Goal: Information Seeking & Learning: Check status

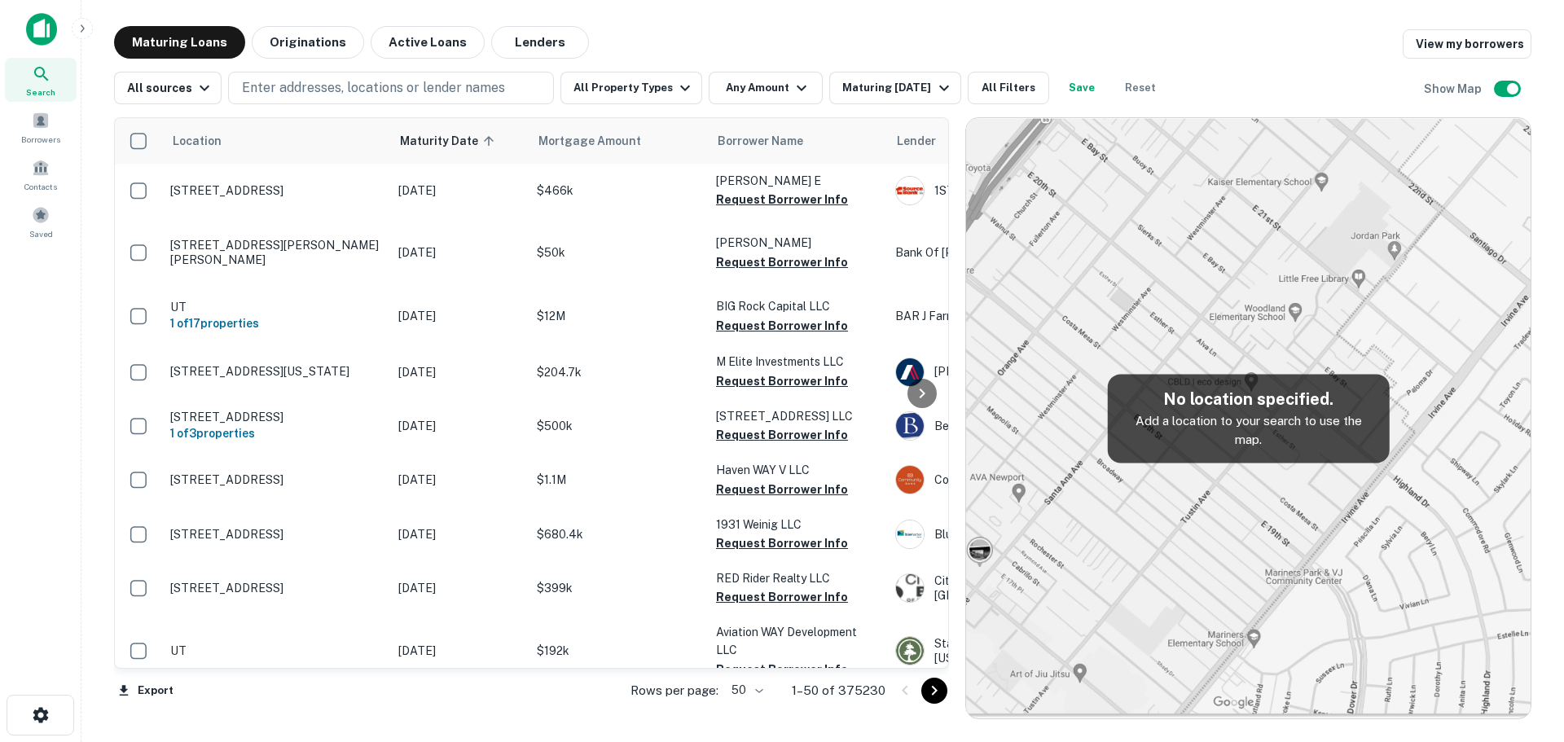
click at [938, 692] on icon "Go to next page" at bounding box center [935, 691] width 20 height 20
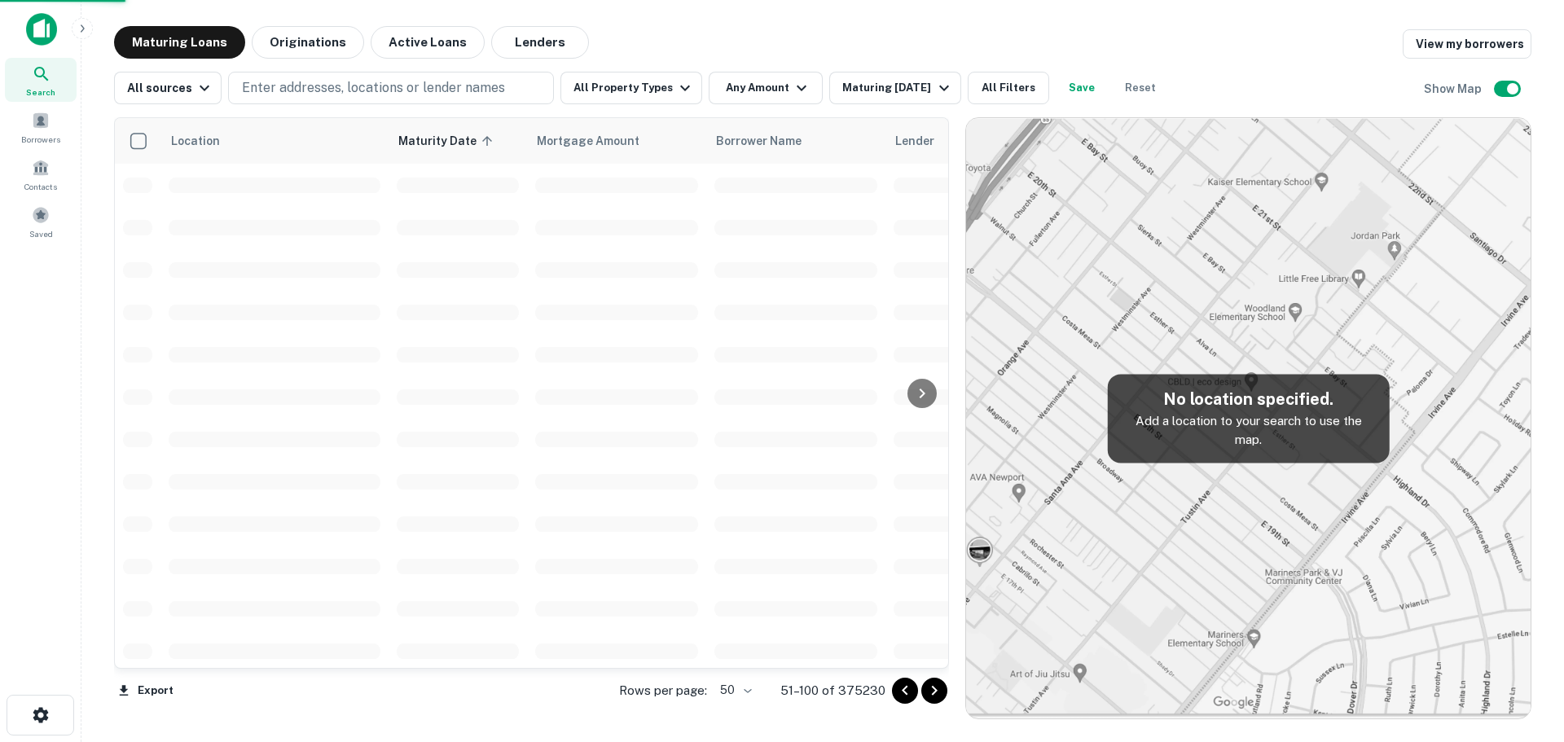
click at [938, 692] on icon "Go to next page" at bounding box center [935, 691] width 20 height 20
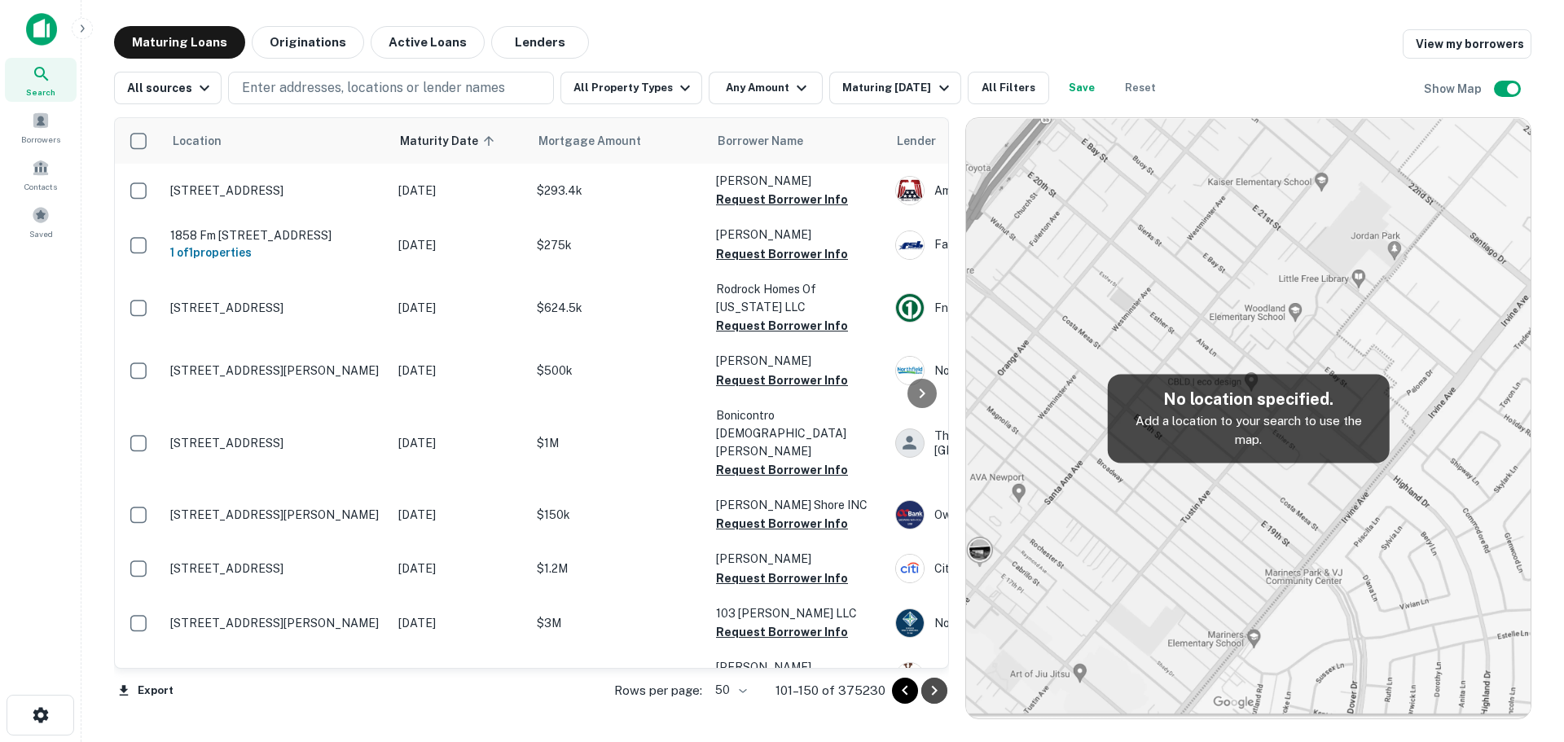
click at [938, 692] on icon "Go to next page" at bounding box center [935, 691] width 20 height 20
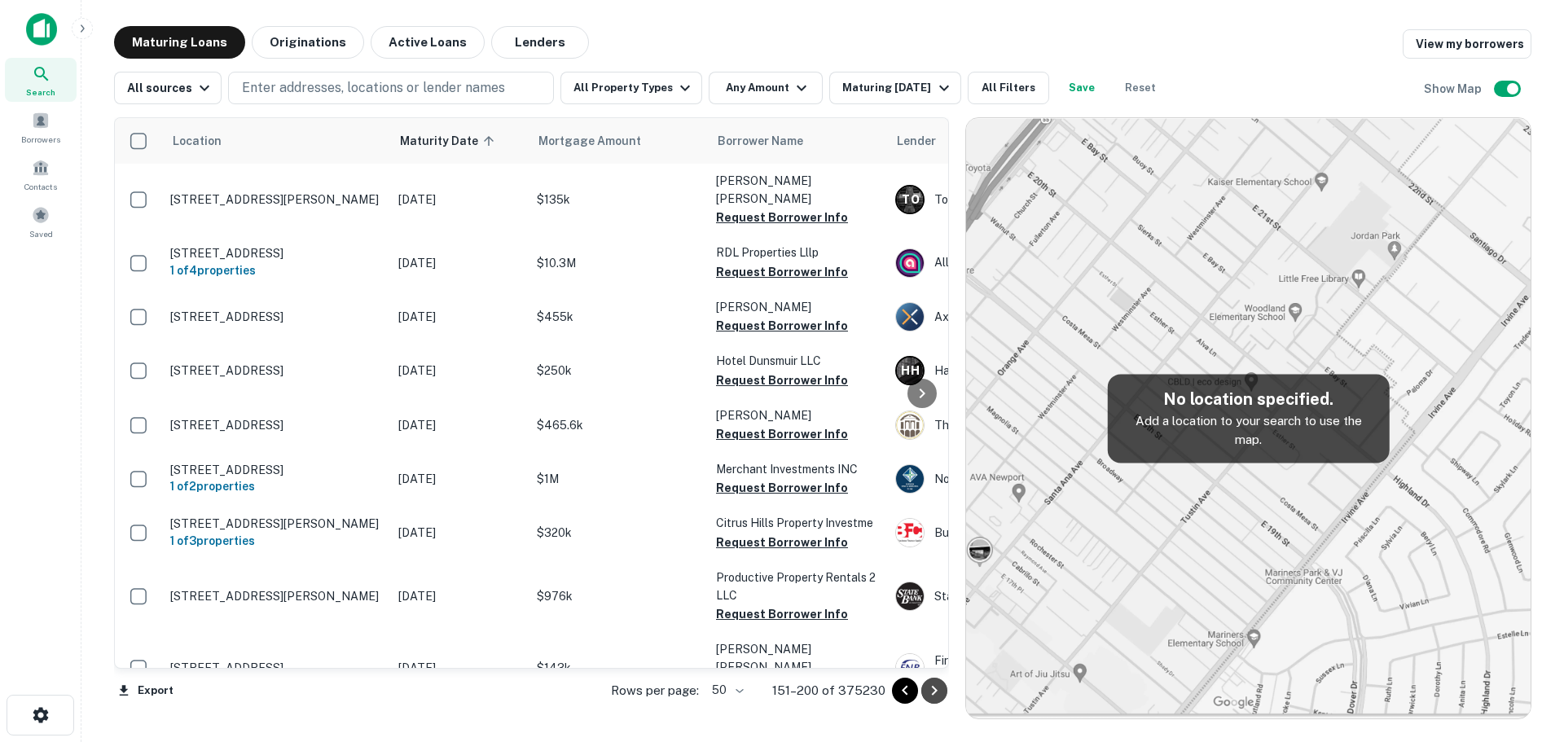
click at [938, 692] on icon "Go to next page" at bounding box center [935, 691] width 20 height 20
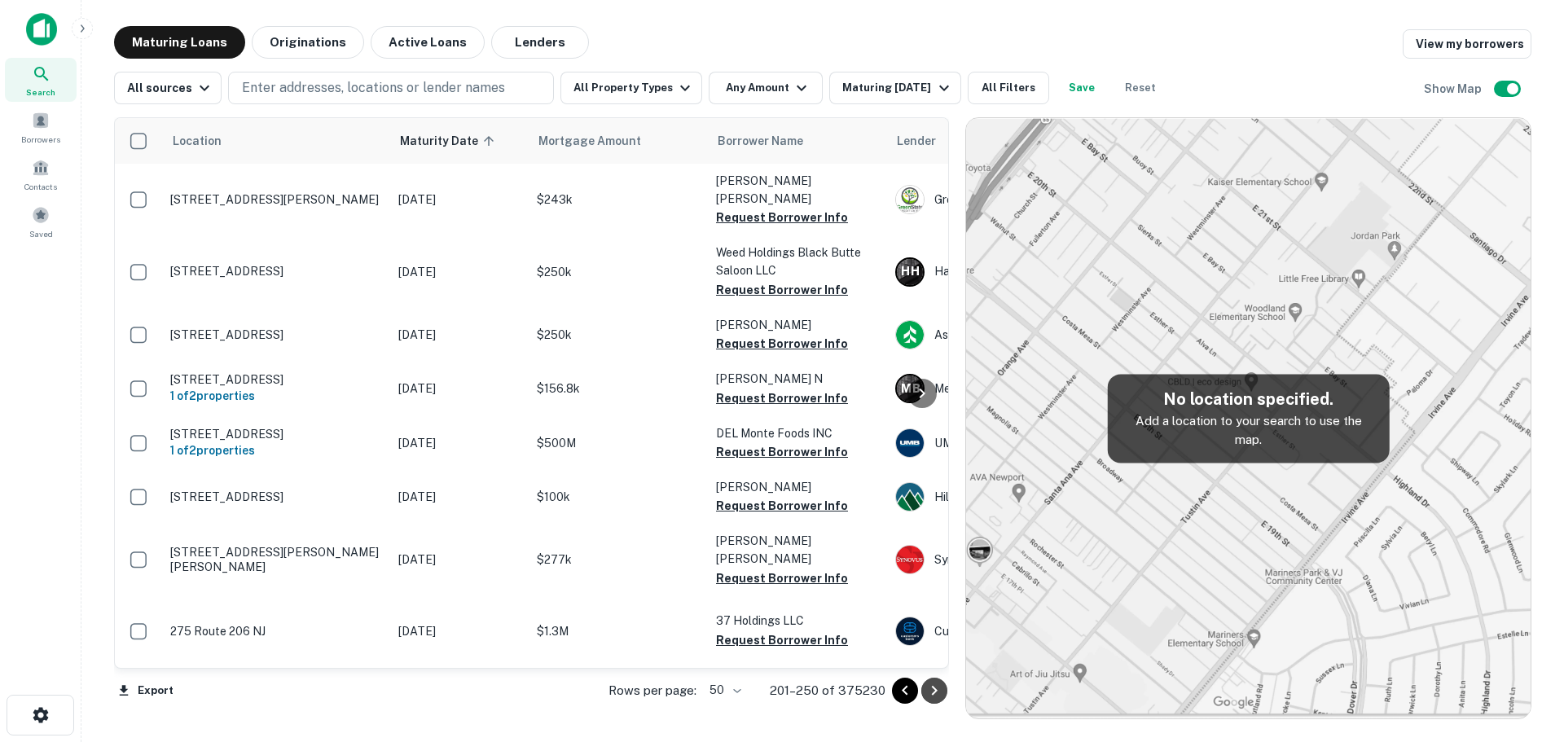
click at [938, 692] on icon "Go to next page" at bounding box center [935, 691] width 20 height 20
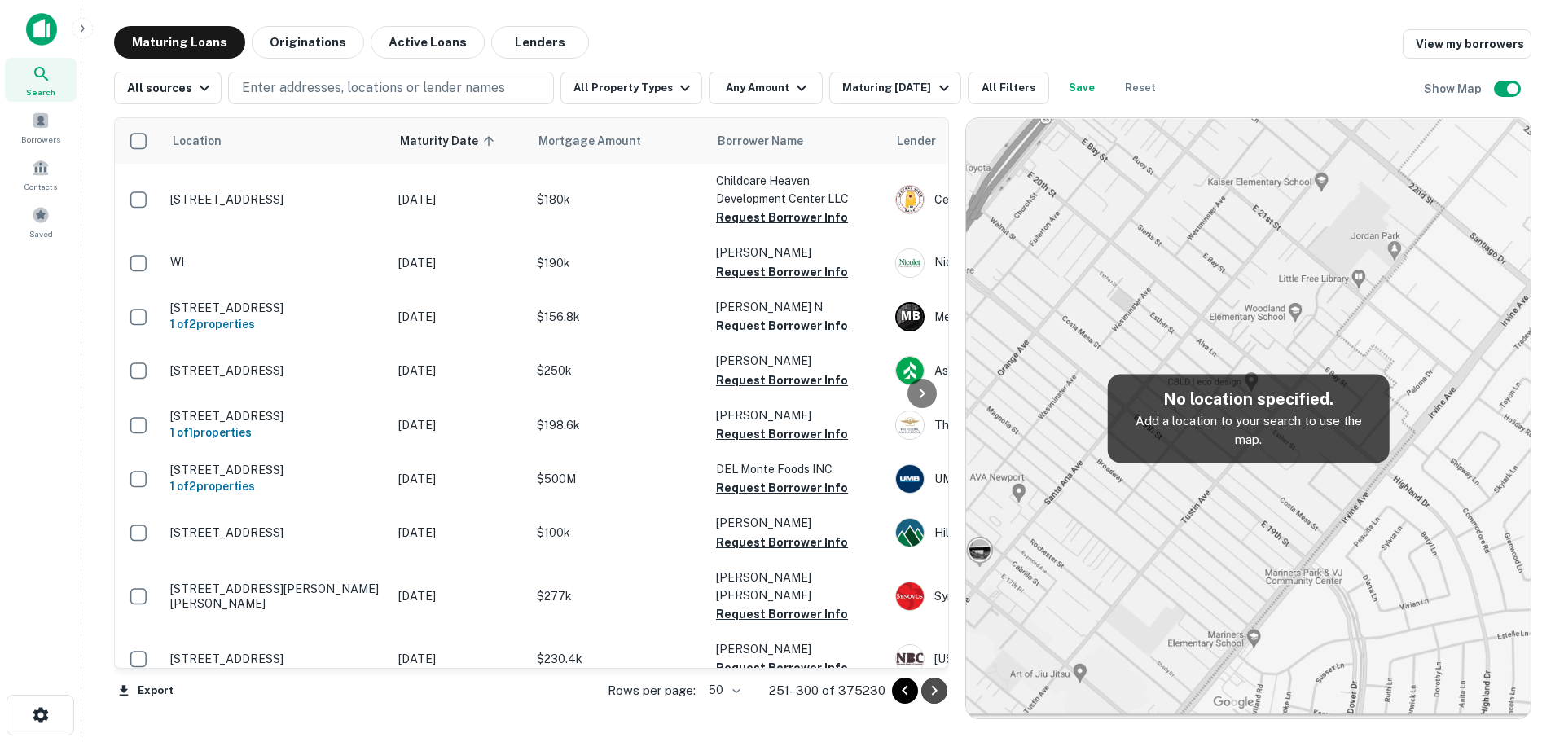
click at [938, 692] on icon "Go to next page" at bounding box center [935, 691] width 20 height 20
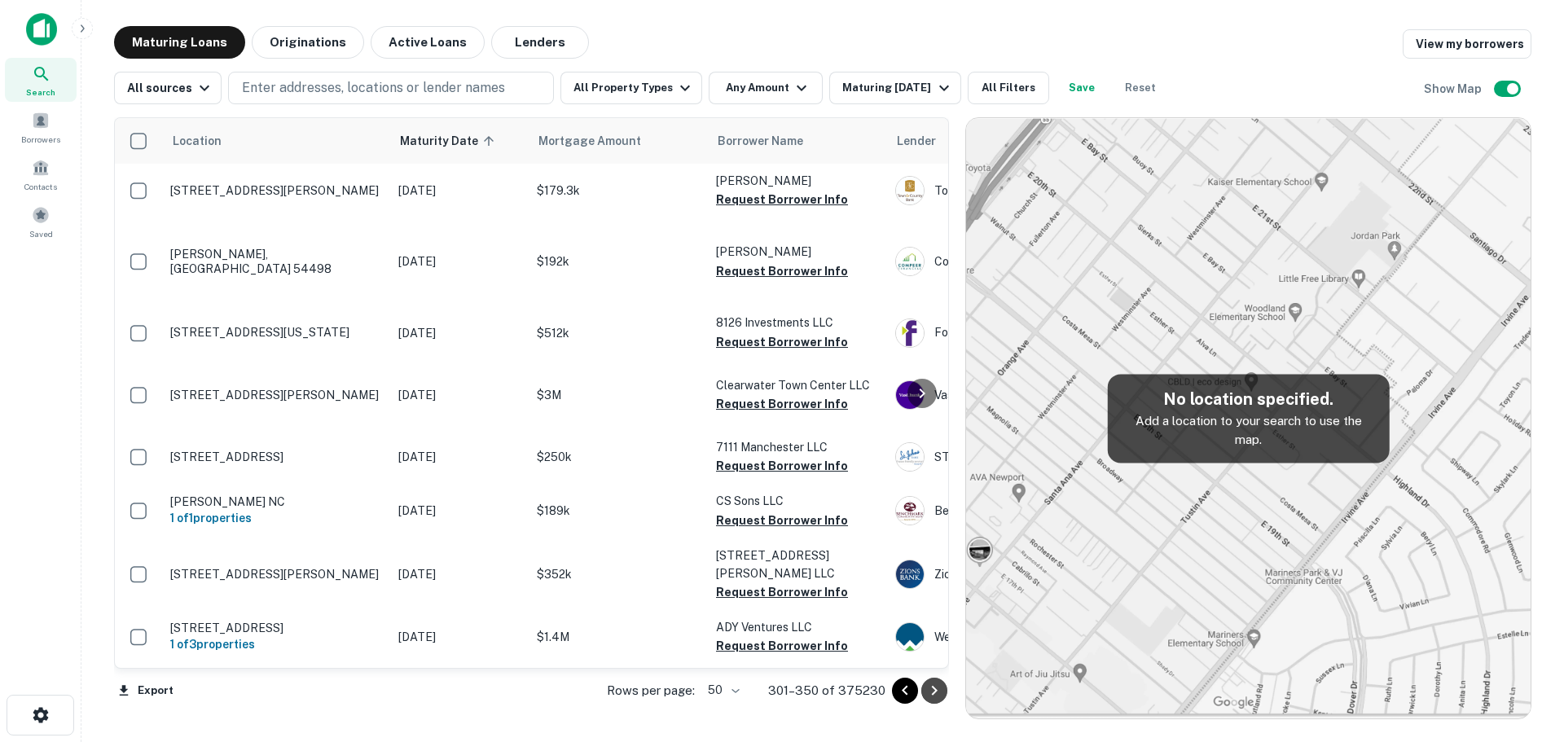
click at [938, 692] on icon "Go to next page" at bounding box center [935, 691] width 20 height 20
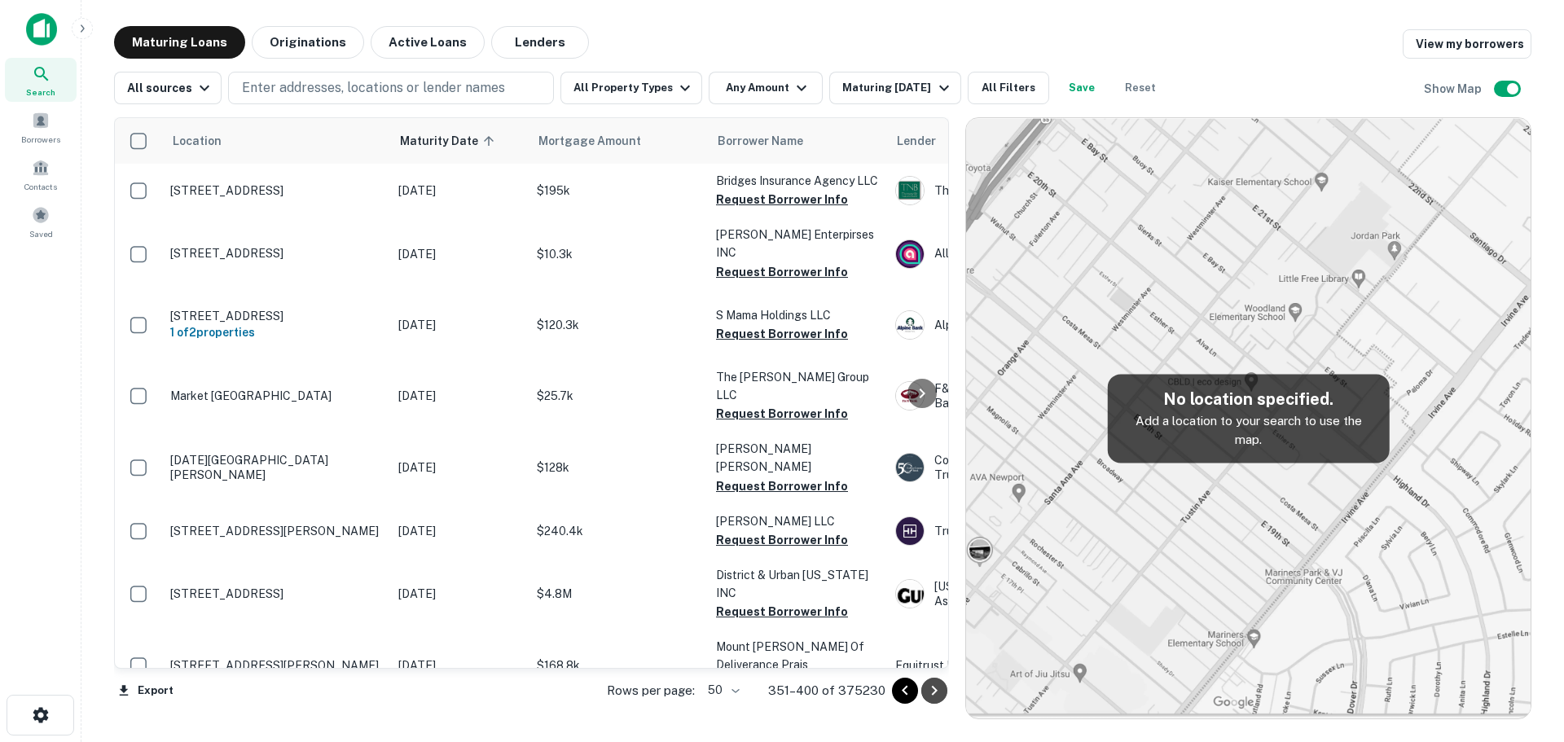
click at [938, 692] on icon "Go to next page" at bounding box center [935, 691] width 20 height 20
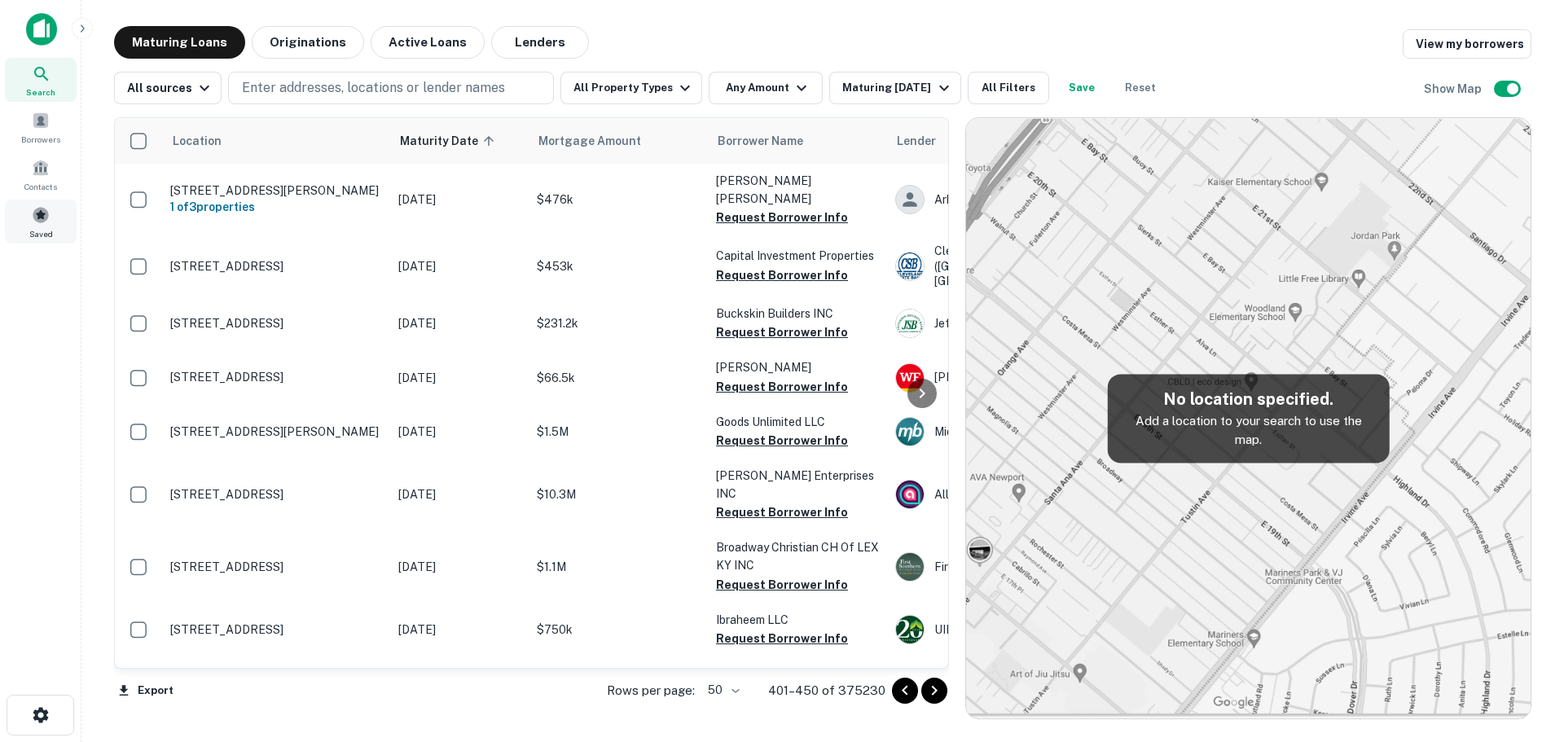
click at [36, 225] on div "Saved" at bounding box center [41, 222] width 72 height 44
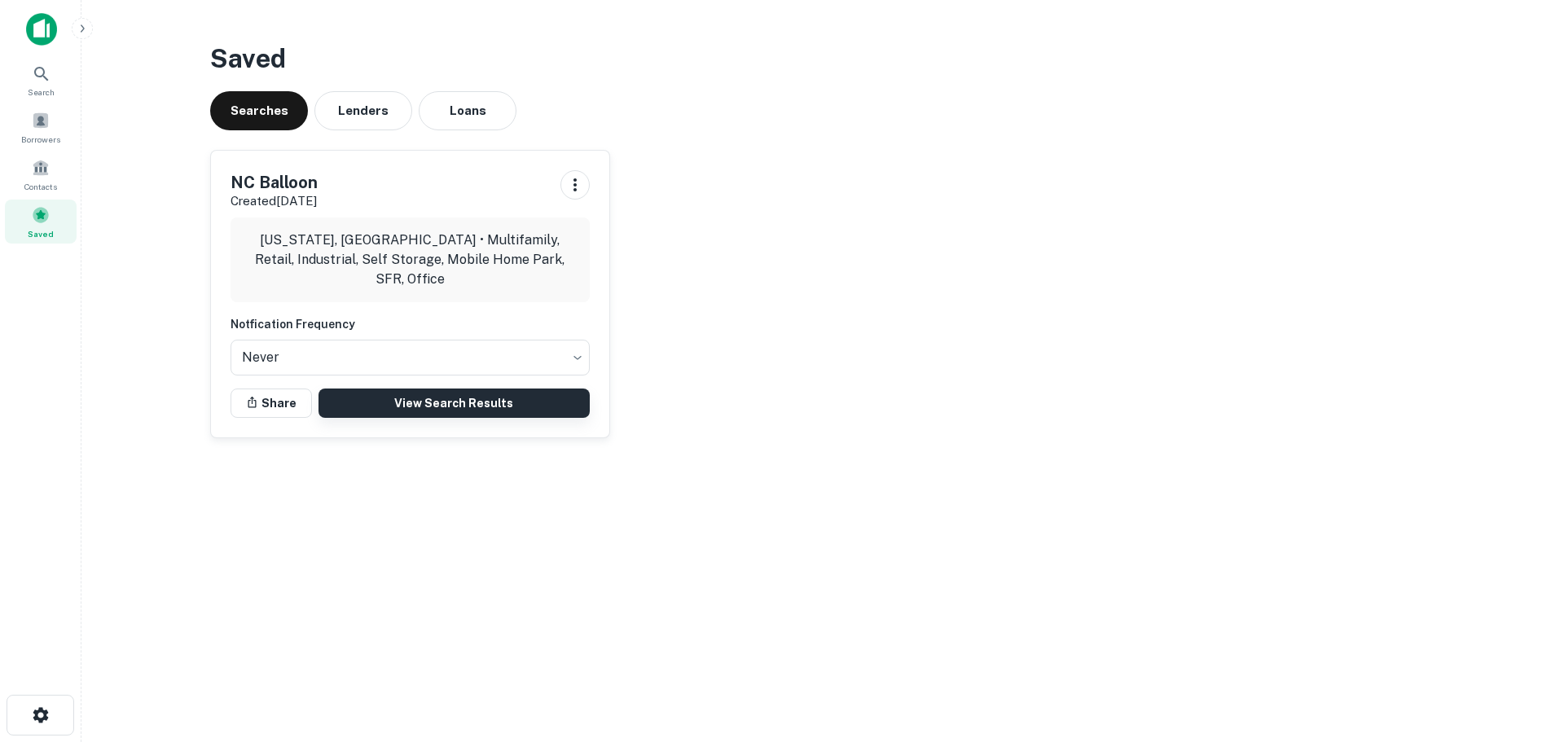
click at [461, 397] on link "View Search Results" at bounding box center [454, 403] width 271 height 29
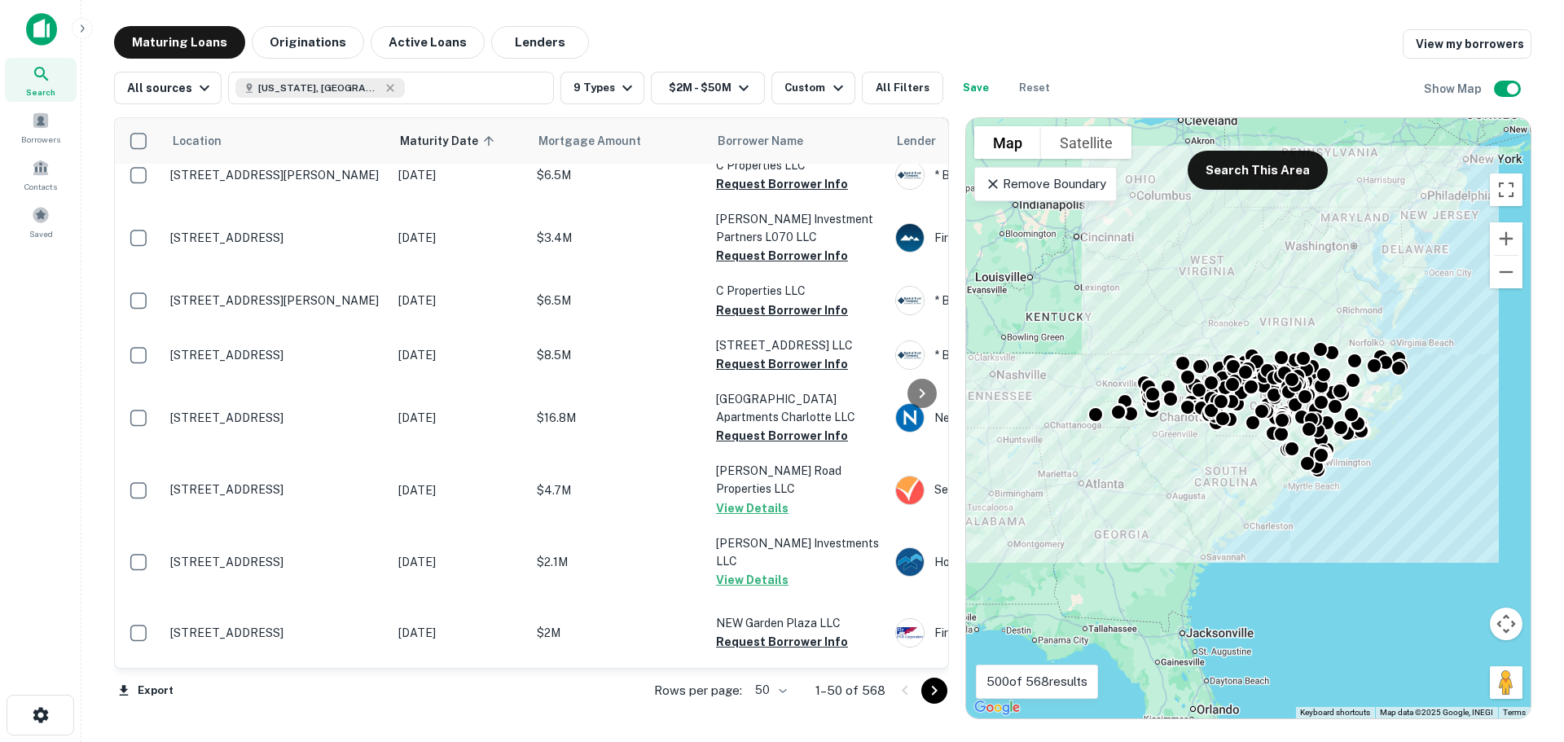
scroll to position [2706, 0]
click at [934, 692] on icon "Go to next page" at bounding box center [935, 691] width 6 height 10
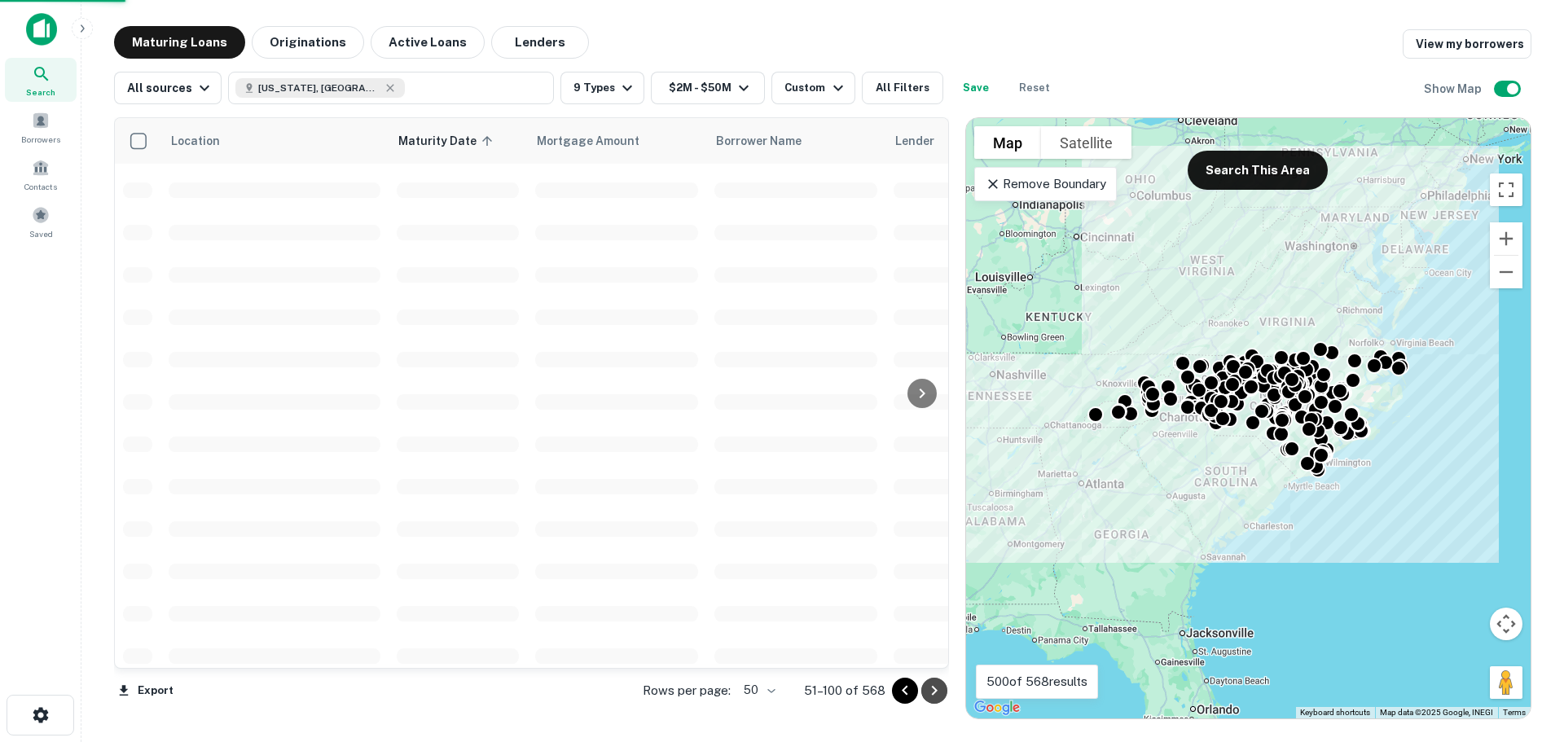
click at [934, 692] on icon "Go to next page" at bounding box center [935, 691] width 6 height 10
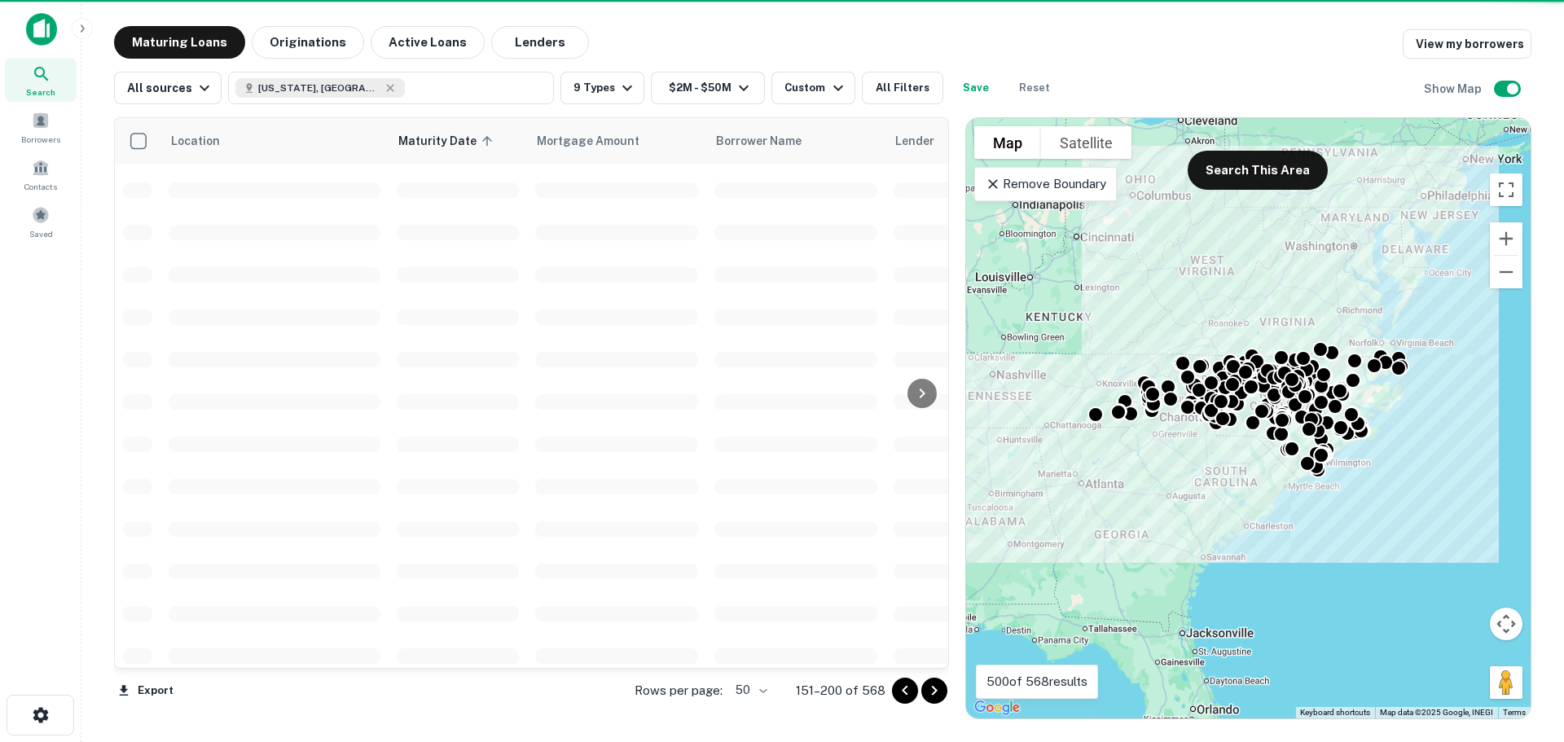
click at [934, 692] on icon "Go to next page" at bounding box center [935, 691] width 6 height 10
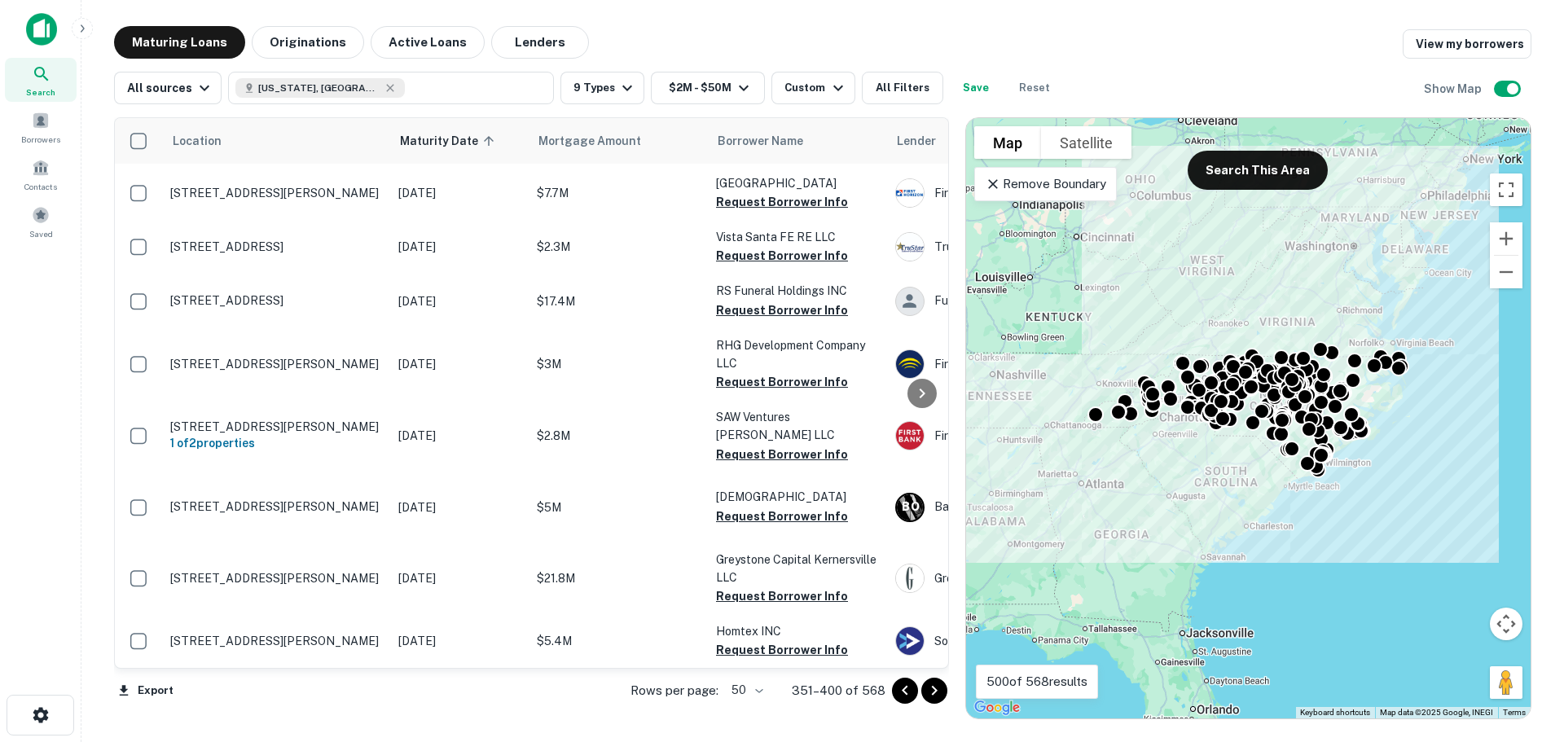
click at [934, 692] on icon "Go to next page" at bounding box center [935, 691] width 6 height 10
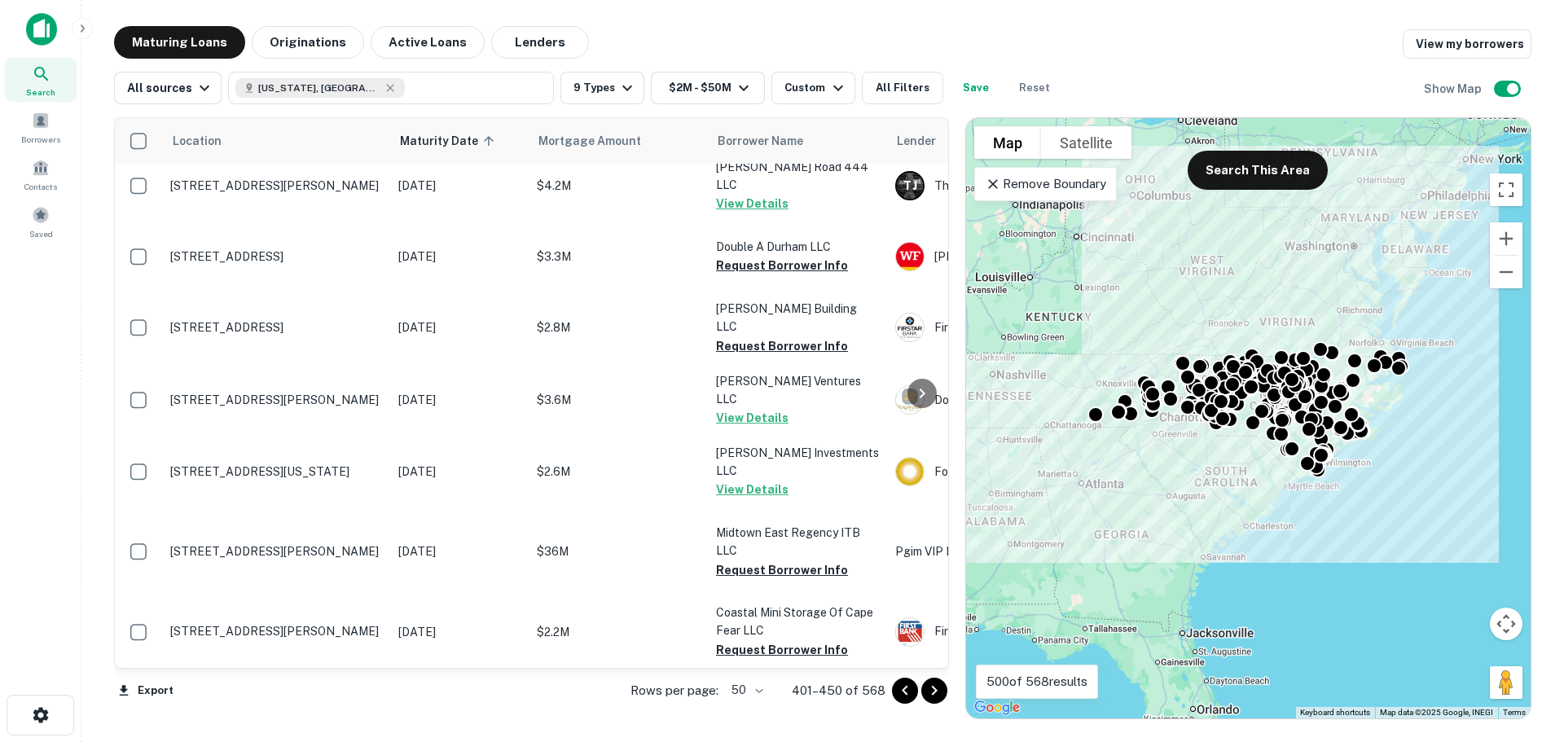
scroll to position [2860, 0]
click at [945, 693] on button "Go to next page" at bounding box center [934, 691] width 26 height 26
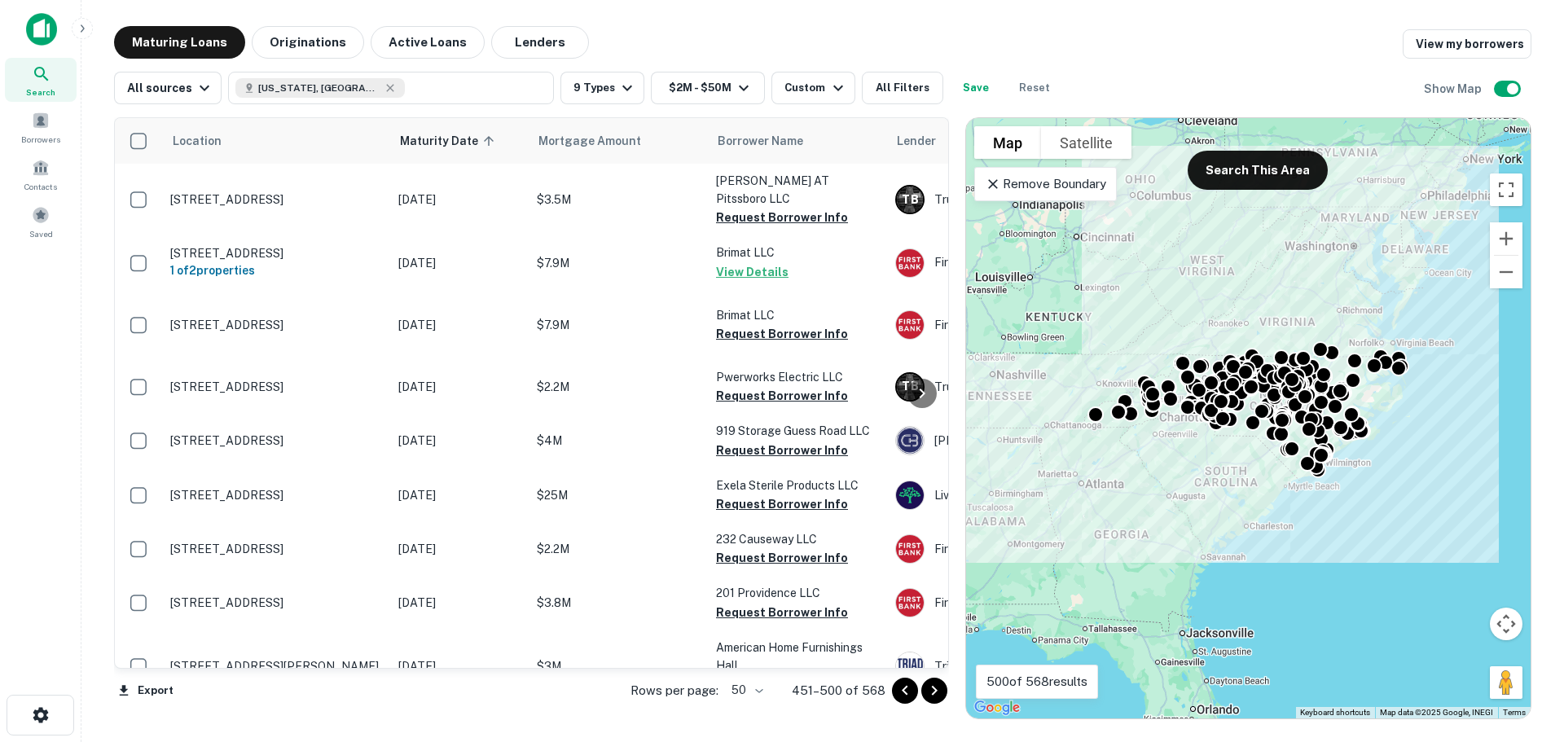
scroll to position [33, 0]
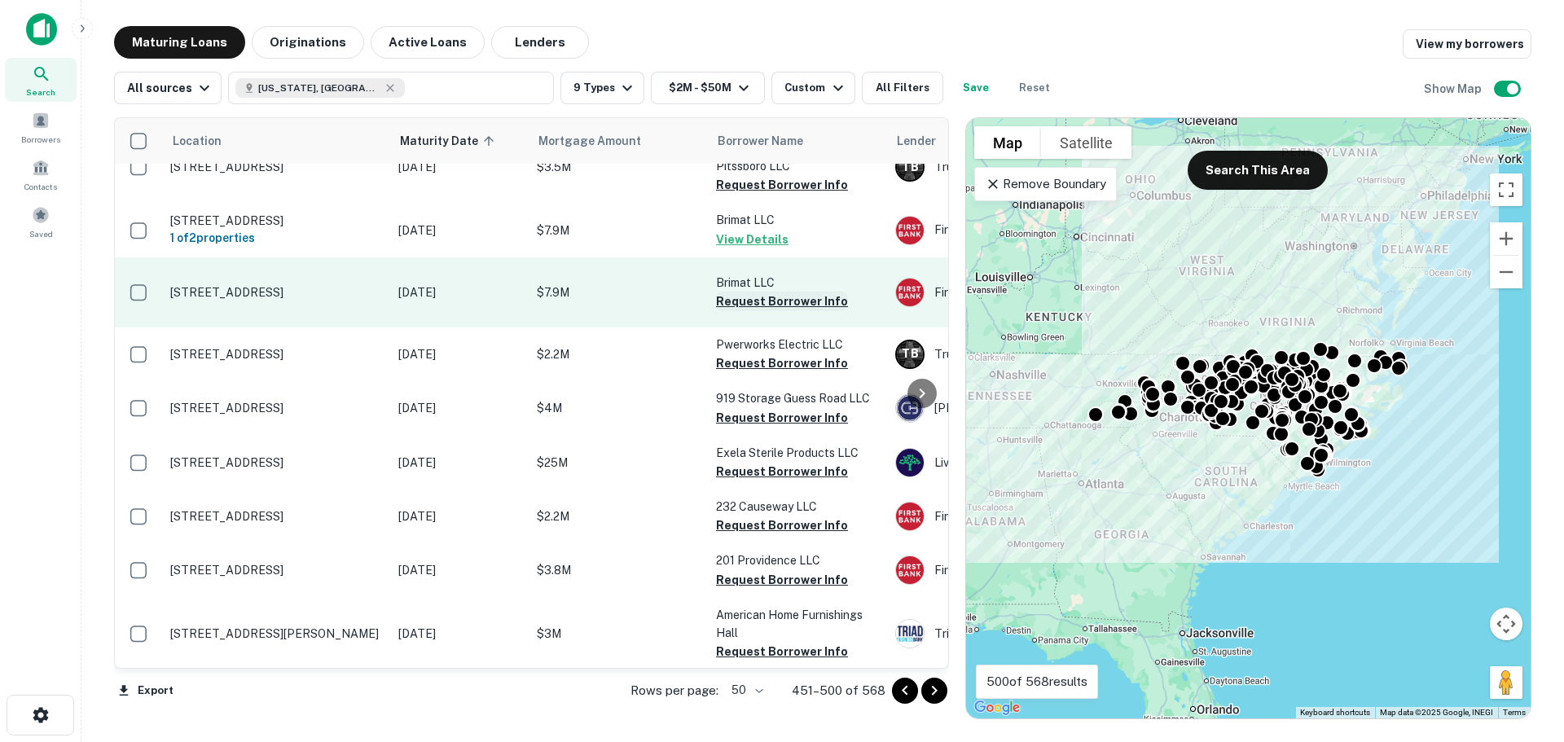
click at [810, 296] on button "Request Borrower Info" at bounding box center [782, 302] width 132 height 20
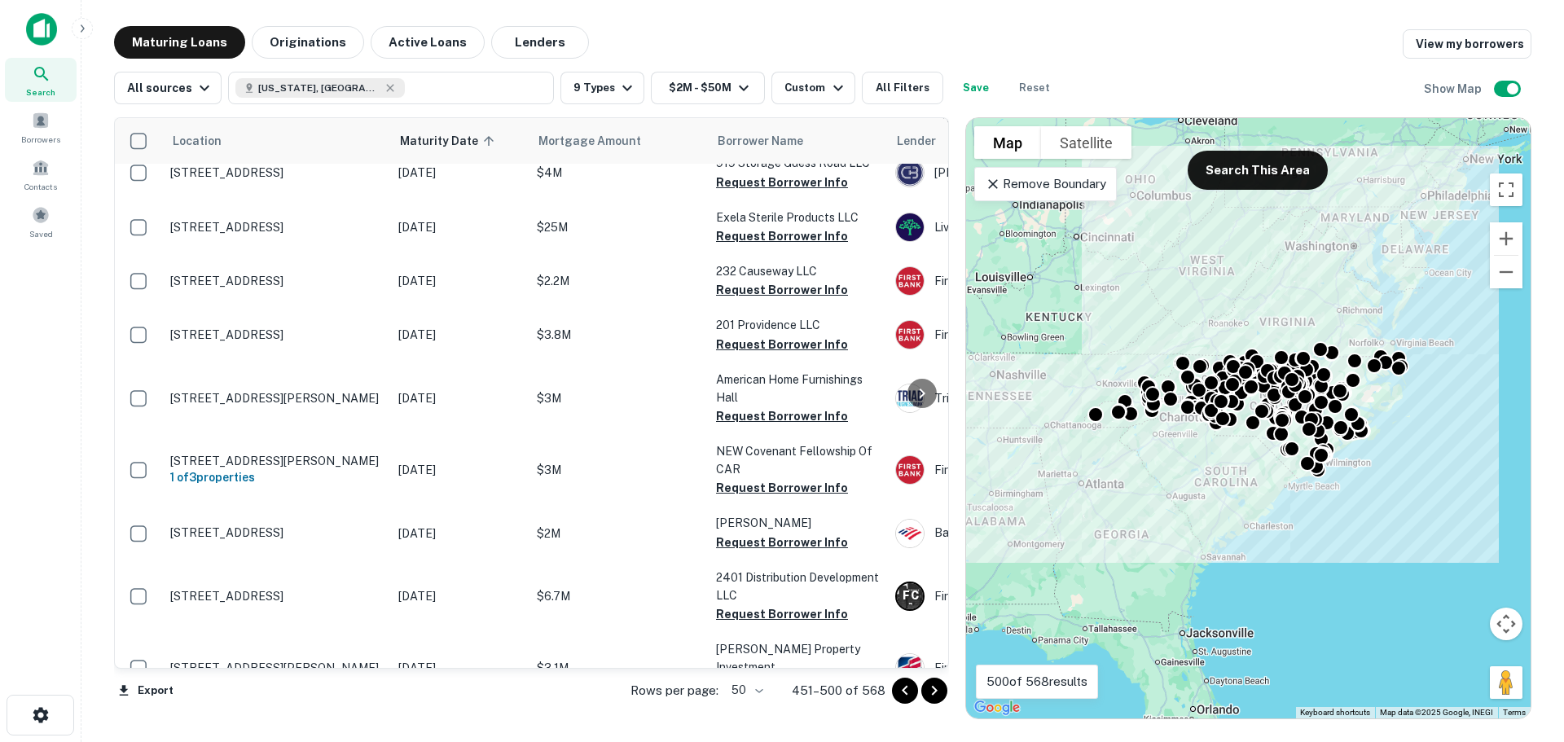
scroll to position [293, 0]
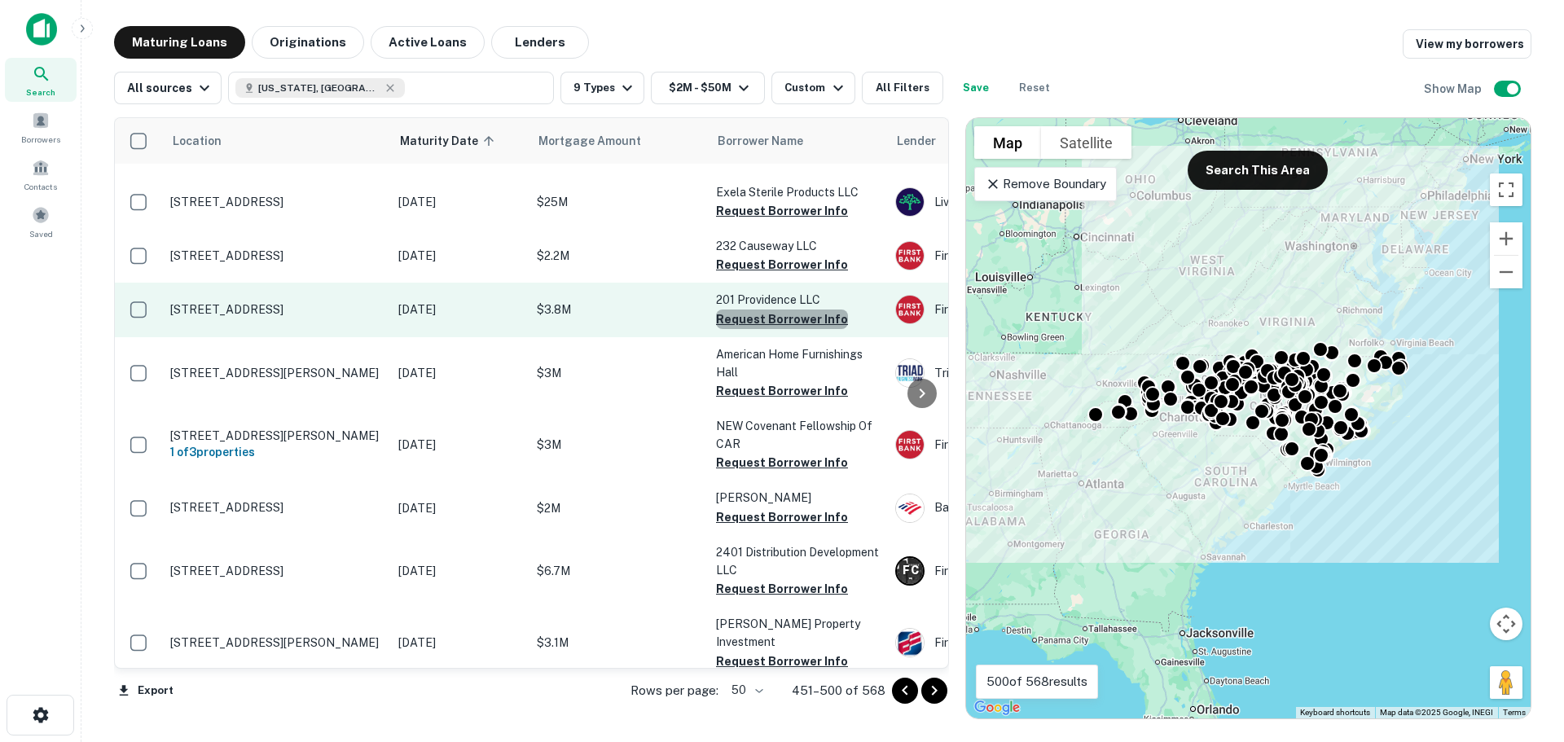
click at [787, 329] on button "Request Borrower Info" at bounding box center [782, 320] width 132 height 20
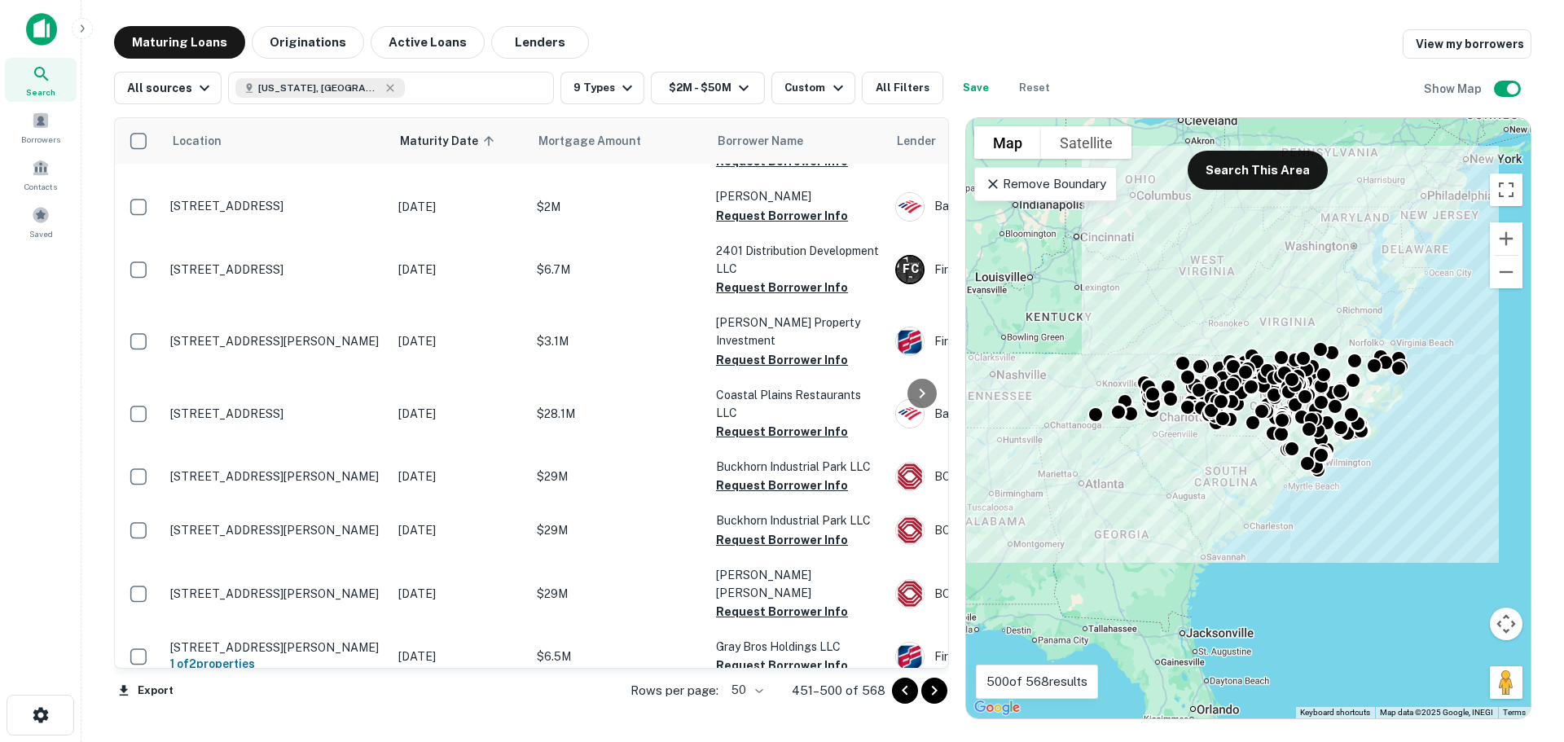
scroll to position [619, 0]
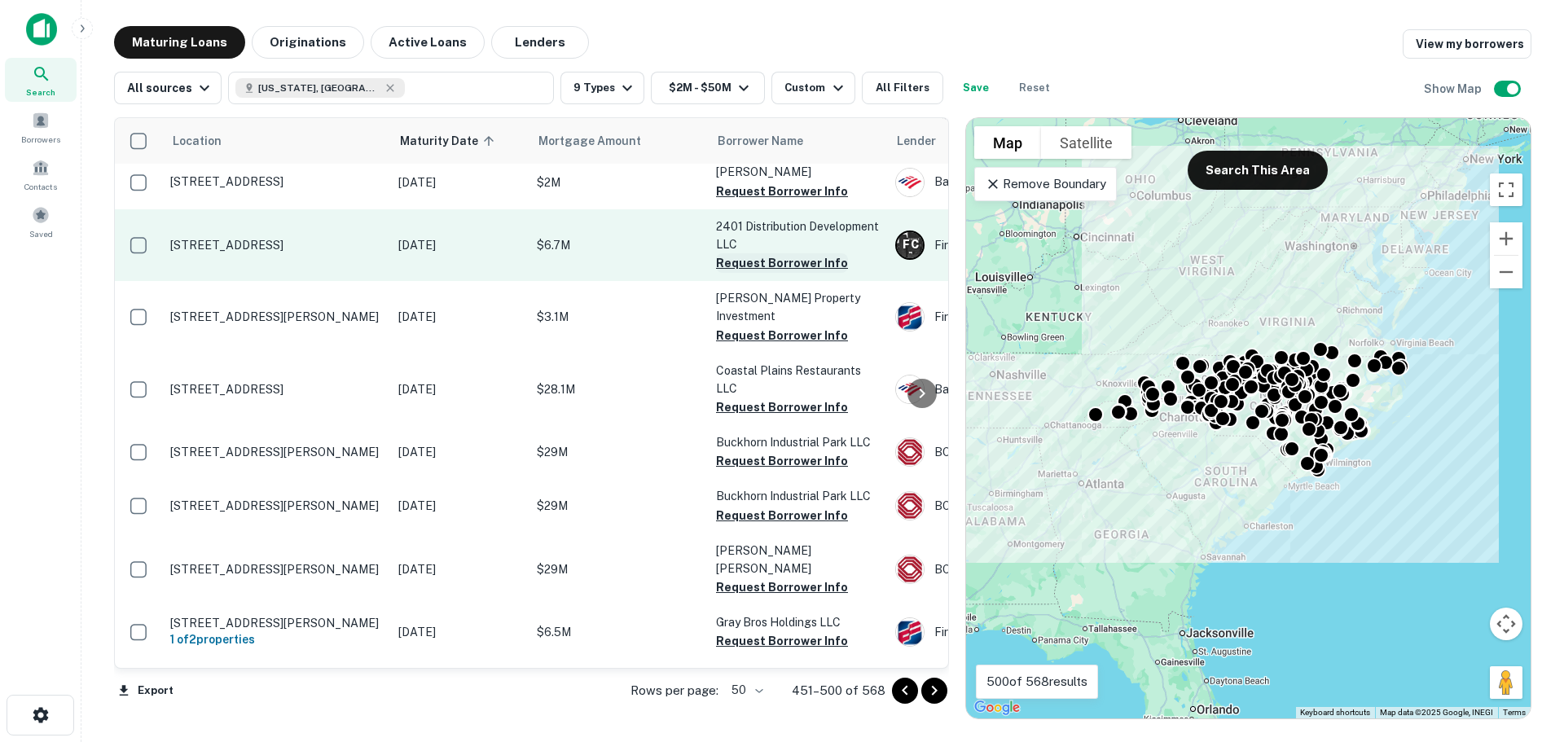
click at [745, 273] on button "Request Borrower Info" at bounding box center [782, 263] width 132 height 20
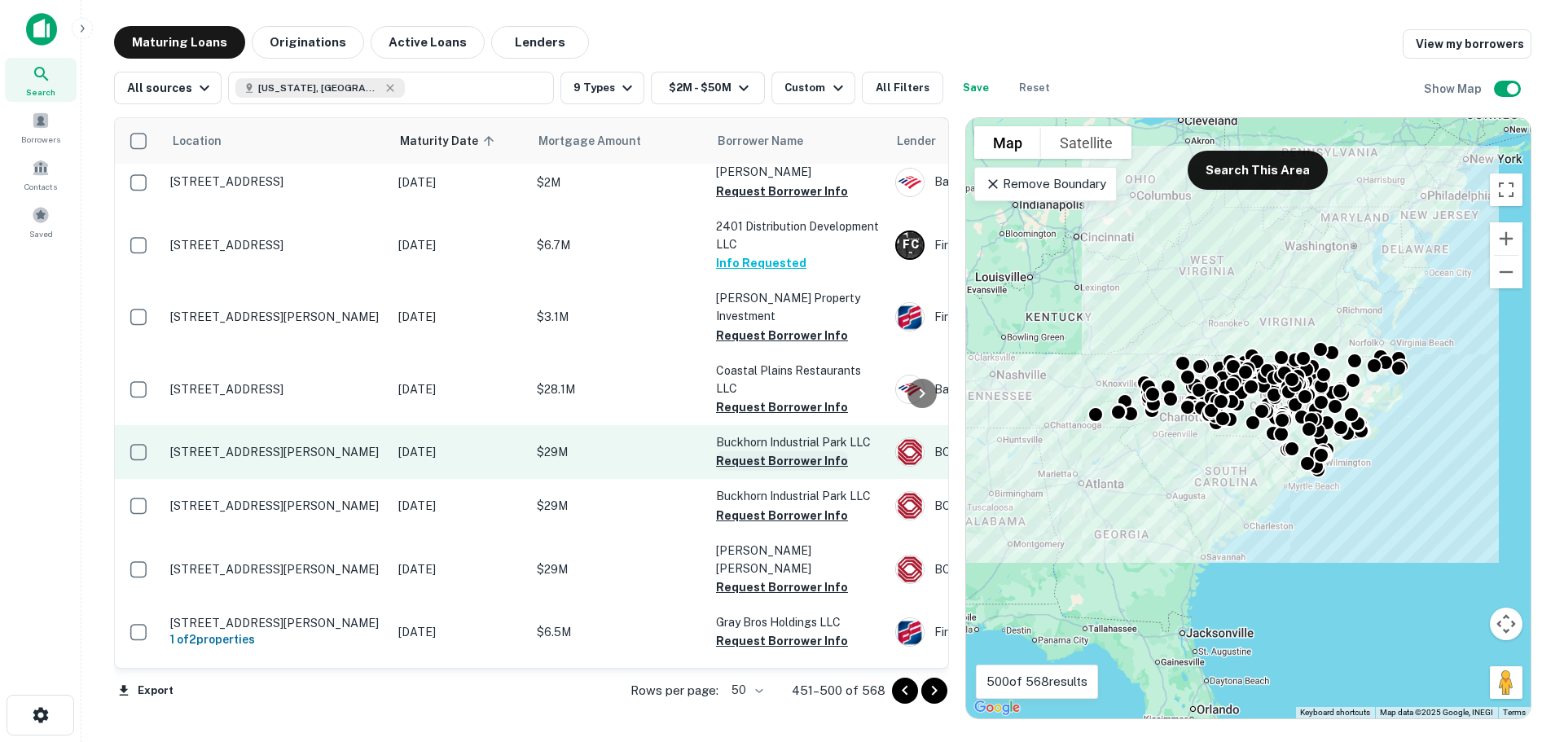
click at [820, 471] on button "Request Borrower Info" at bounding box center [782, 461] width 132 height 20
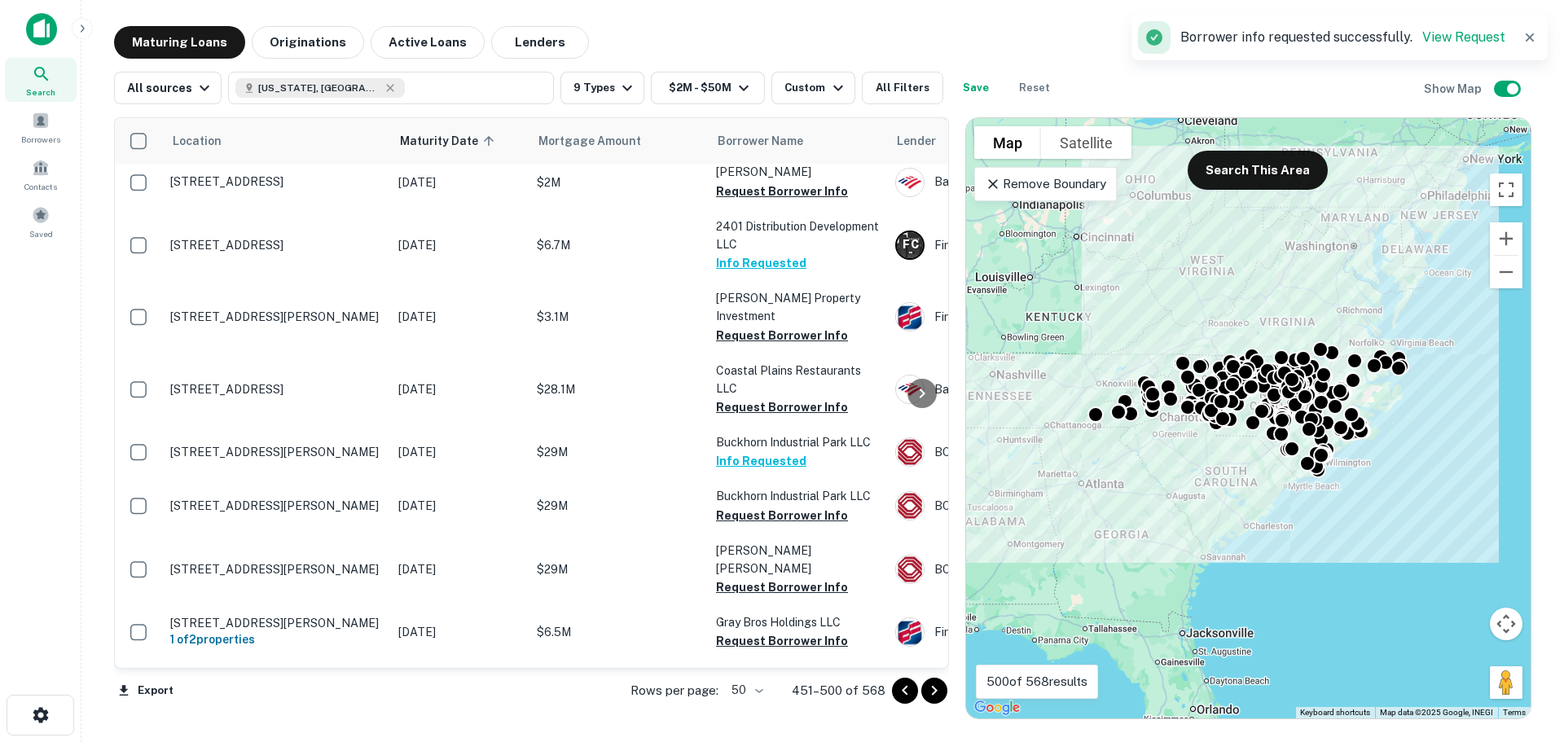
click at [938, 646] on div at bounding box center [922, 393] width 33 height 550
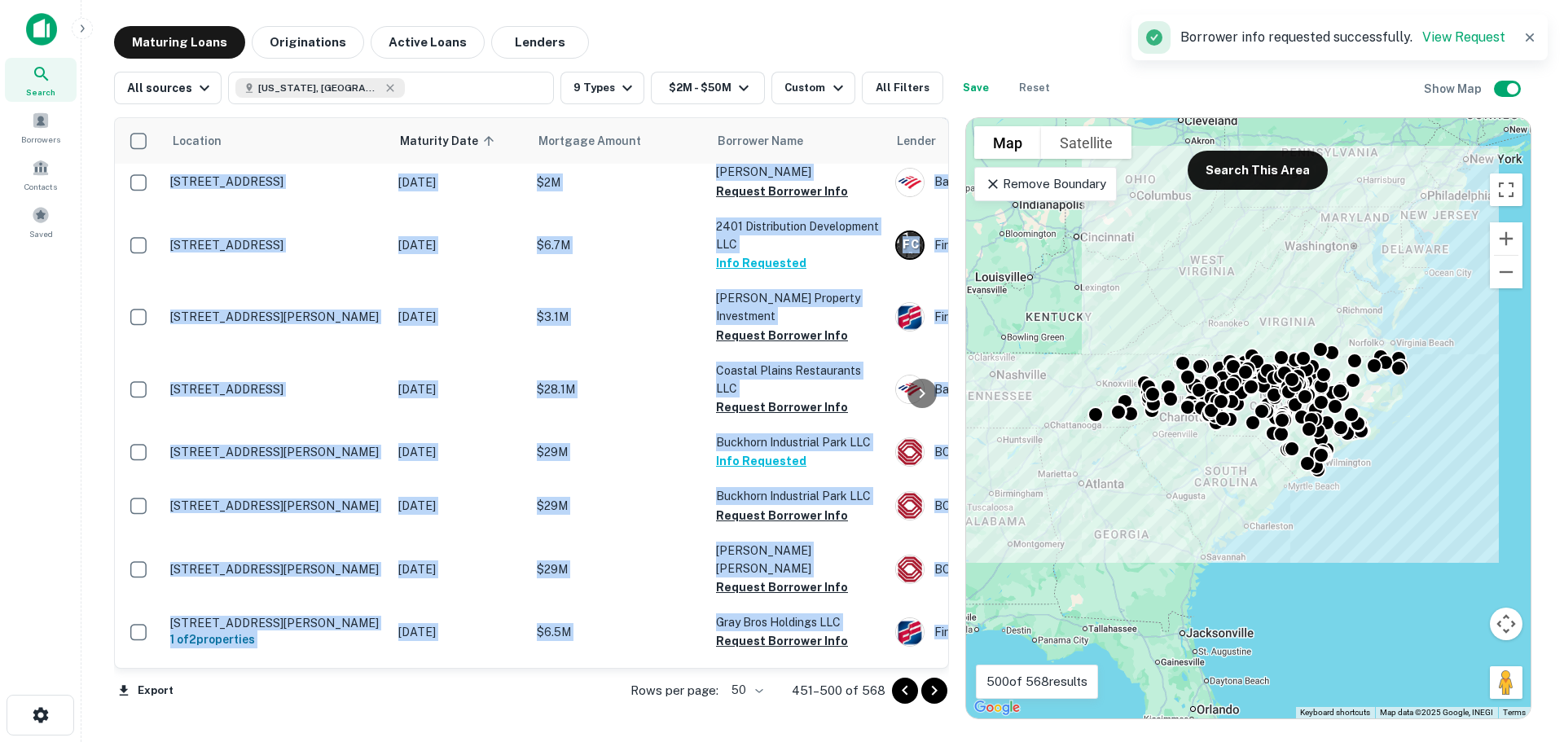
click at [938, 646] on div at bounding box center [922, 393] width 33 height 550
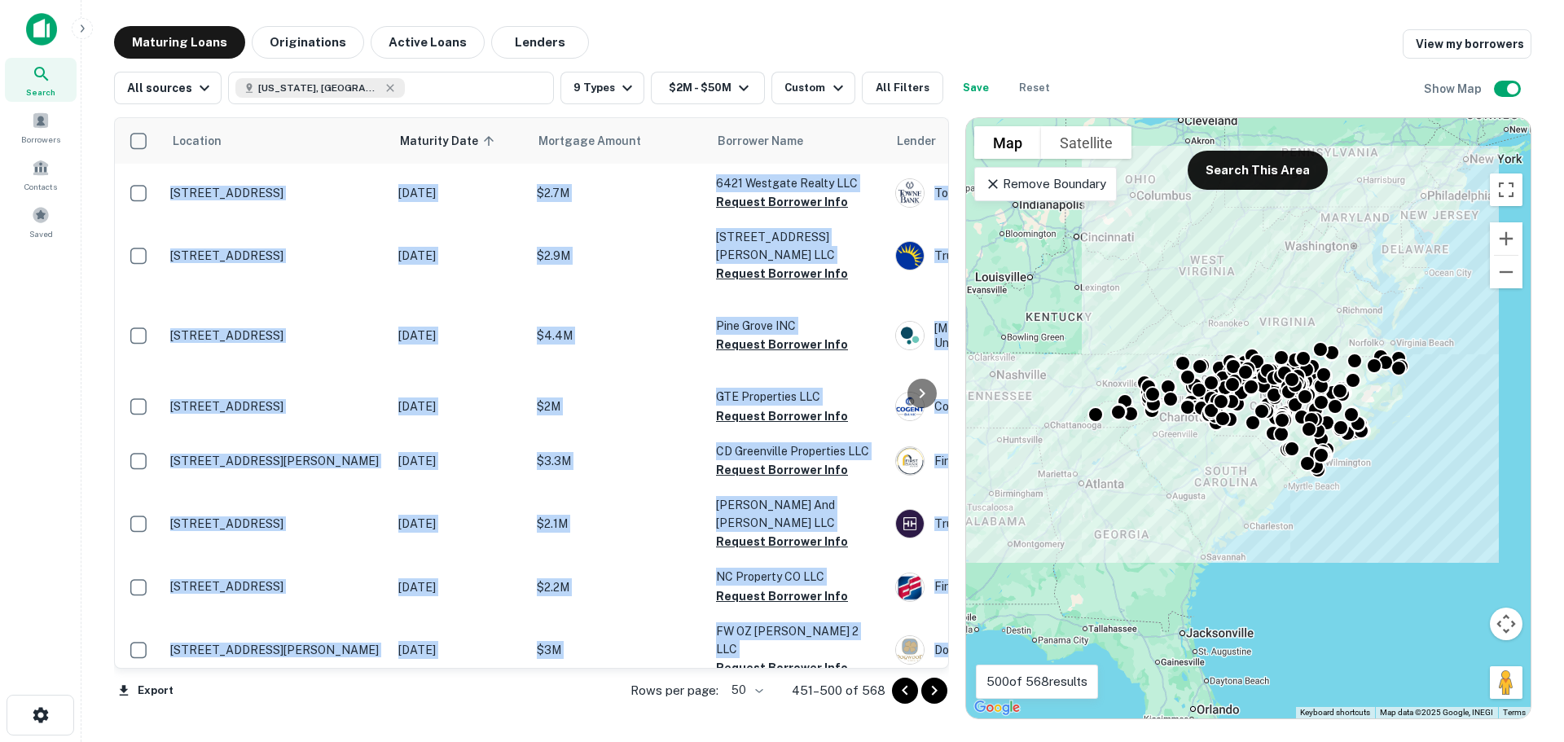
scroll to position [1439, 0]
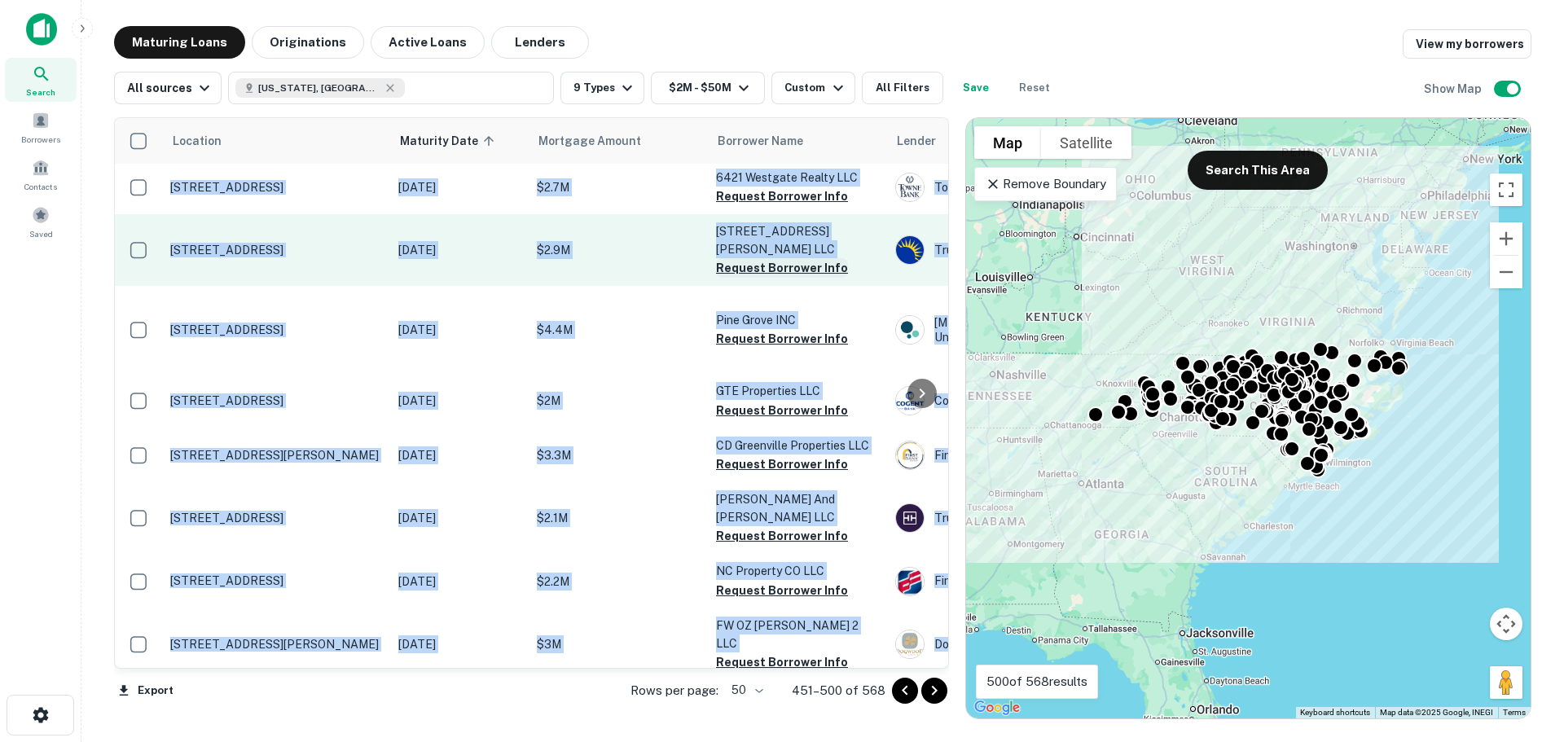
click at [800, 278] on button "Request Borrower Info" at bounding box center [782, 268] width 132 height 20
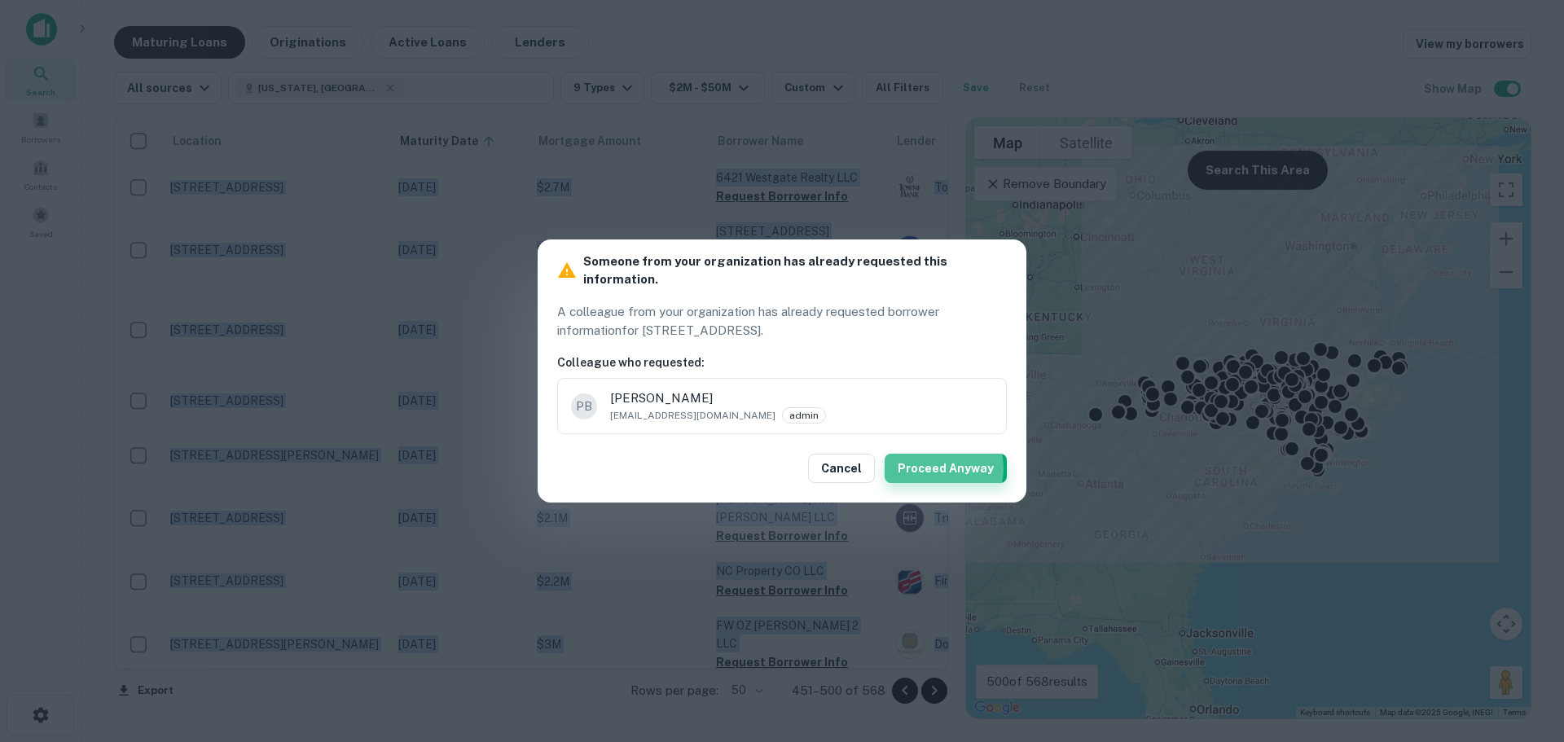
click at [938, 460] on button "Proceed Anyway" at bounding box center [946, 468] width 122 height 29
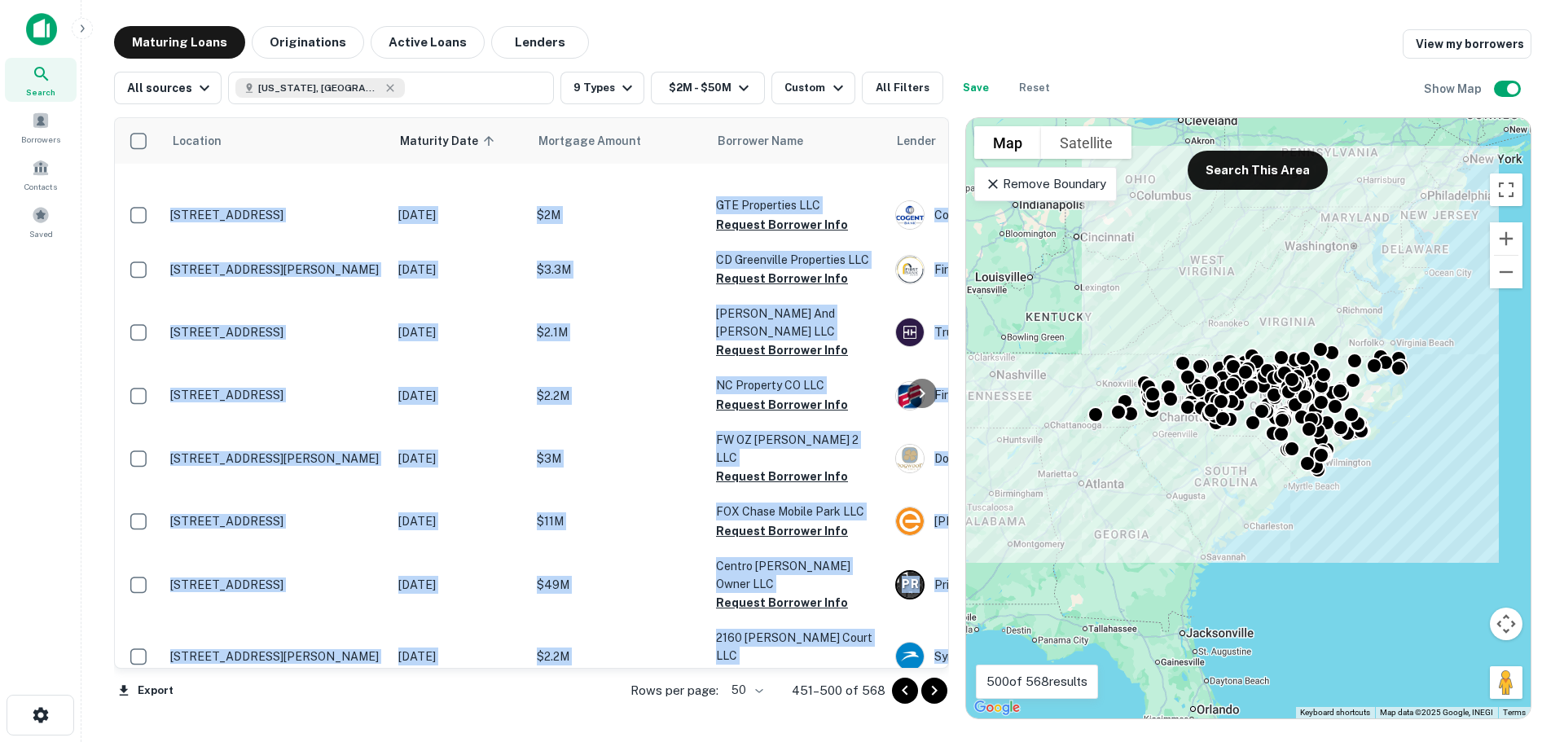
scroll to position [1671, 0]
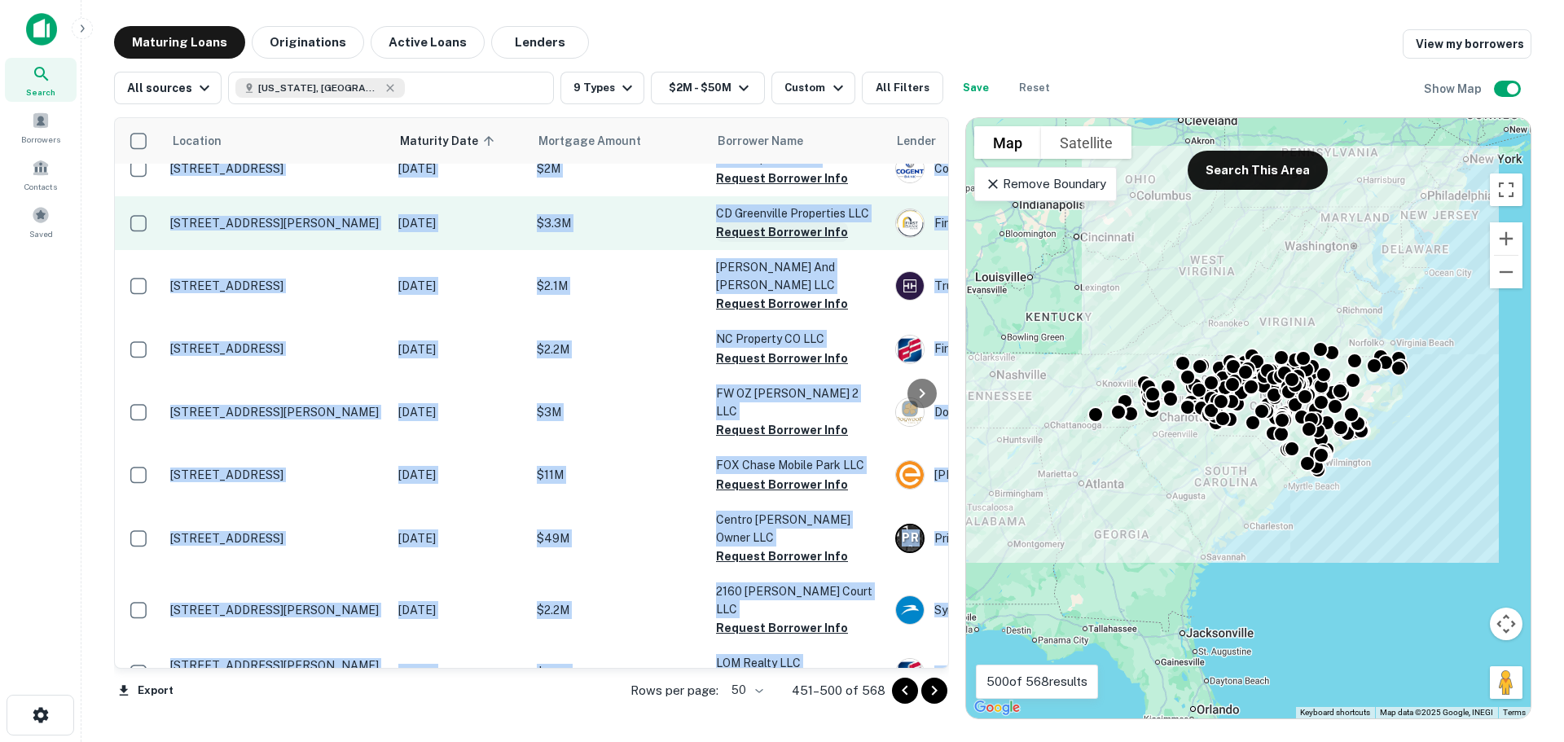
click at [778, 242] on button "Request Borrower Info" at bounding box center [782, 232] width 132 height 20
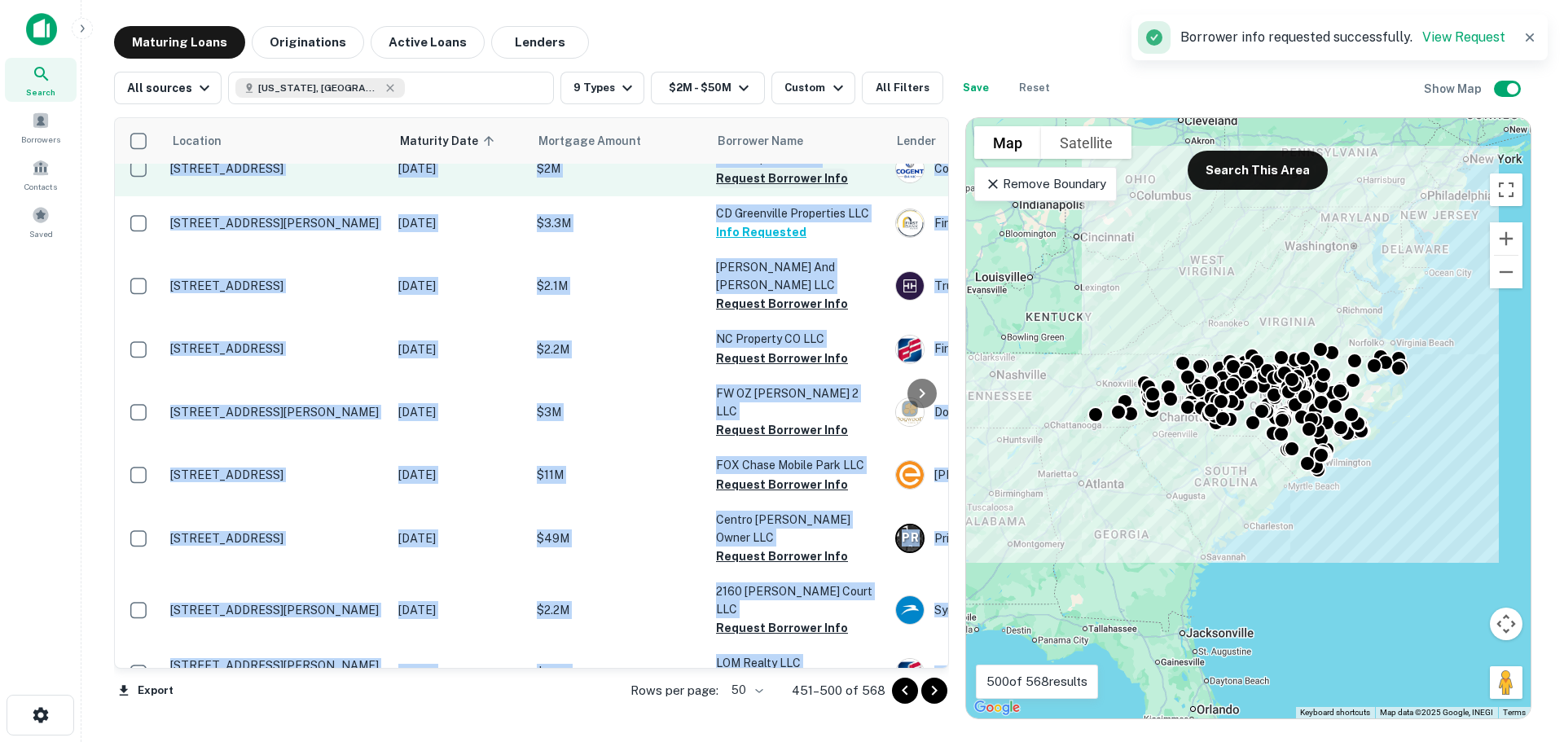
click at [775, 188] on button "Request Borrower Info" at bounding box center [782, 179] width 132 height 20
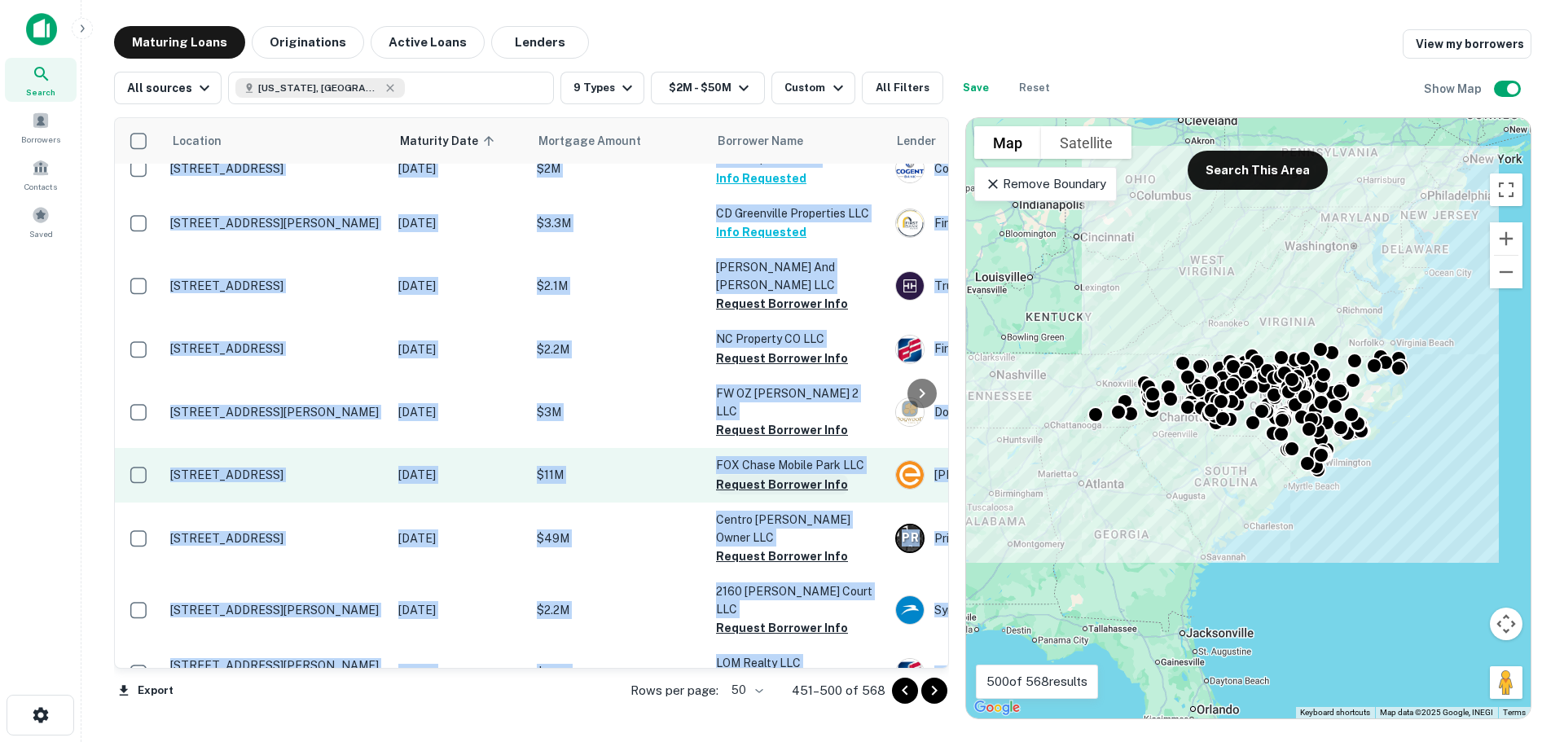
click at [779, 494] on button "Request Borrower Info" at bounding box center [782, 485] width 132 height 20
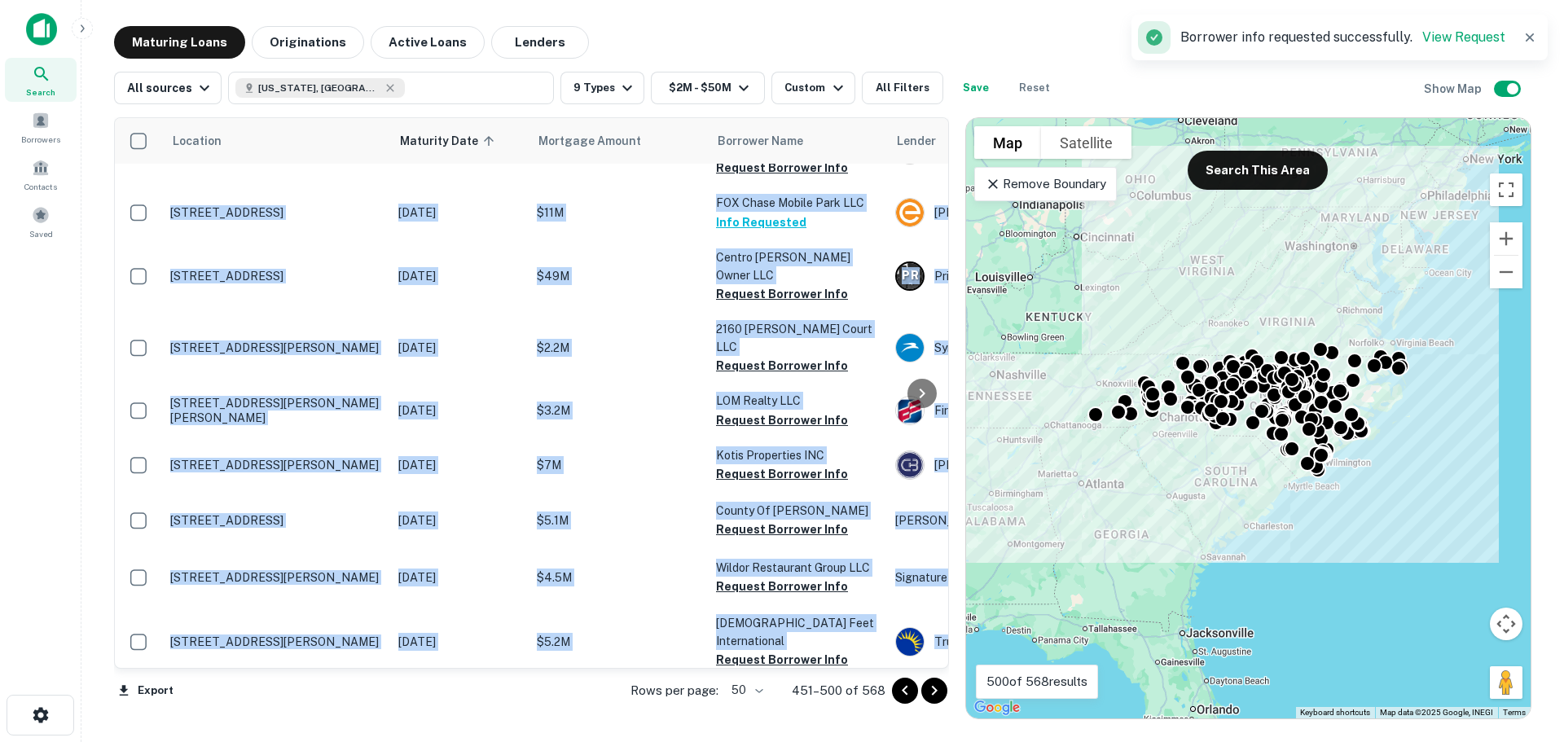
scroll to position [1939, 0]
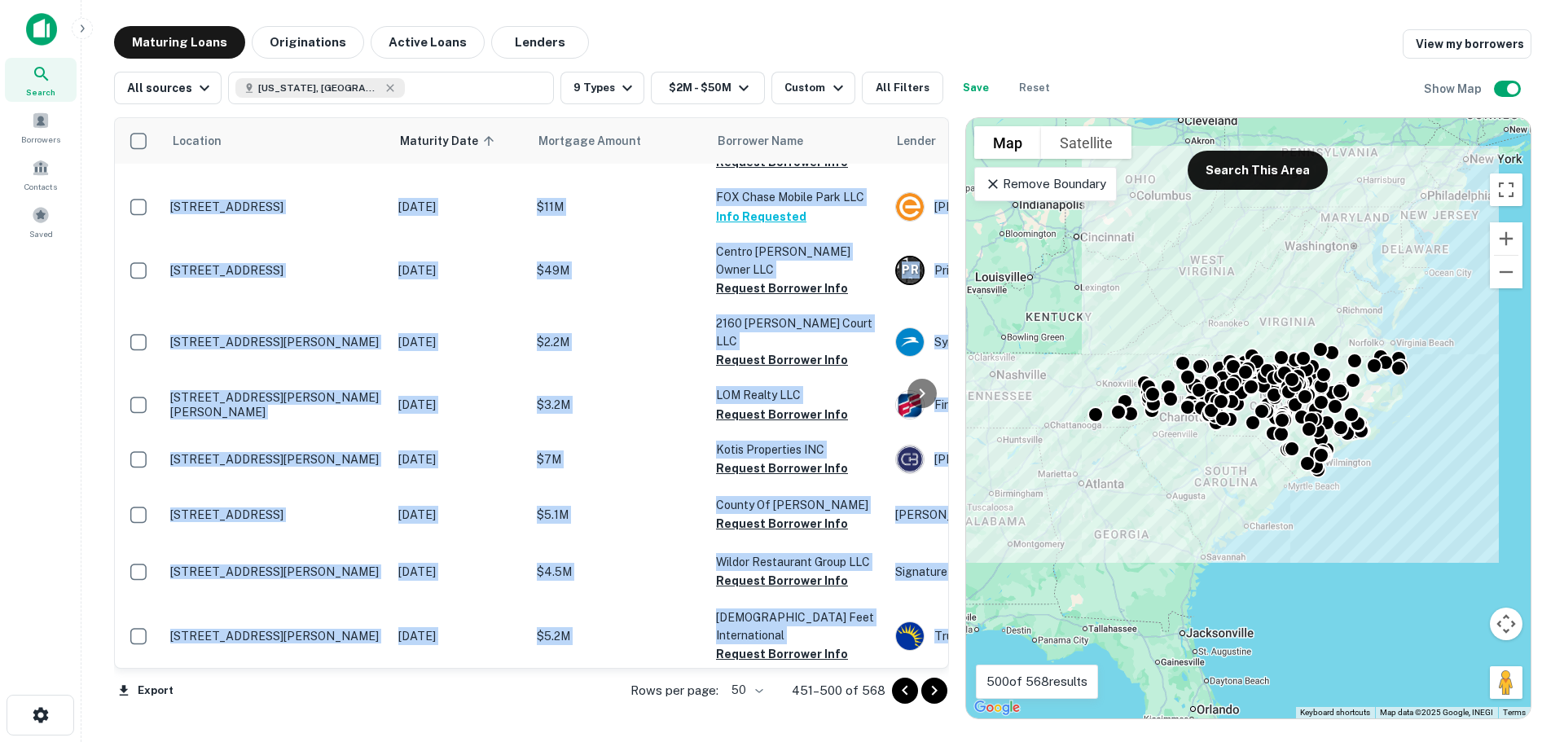
click at [930, 665] on div at bounding box center [922, 393] width 33 height 550
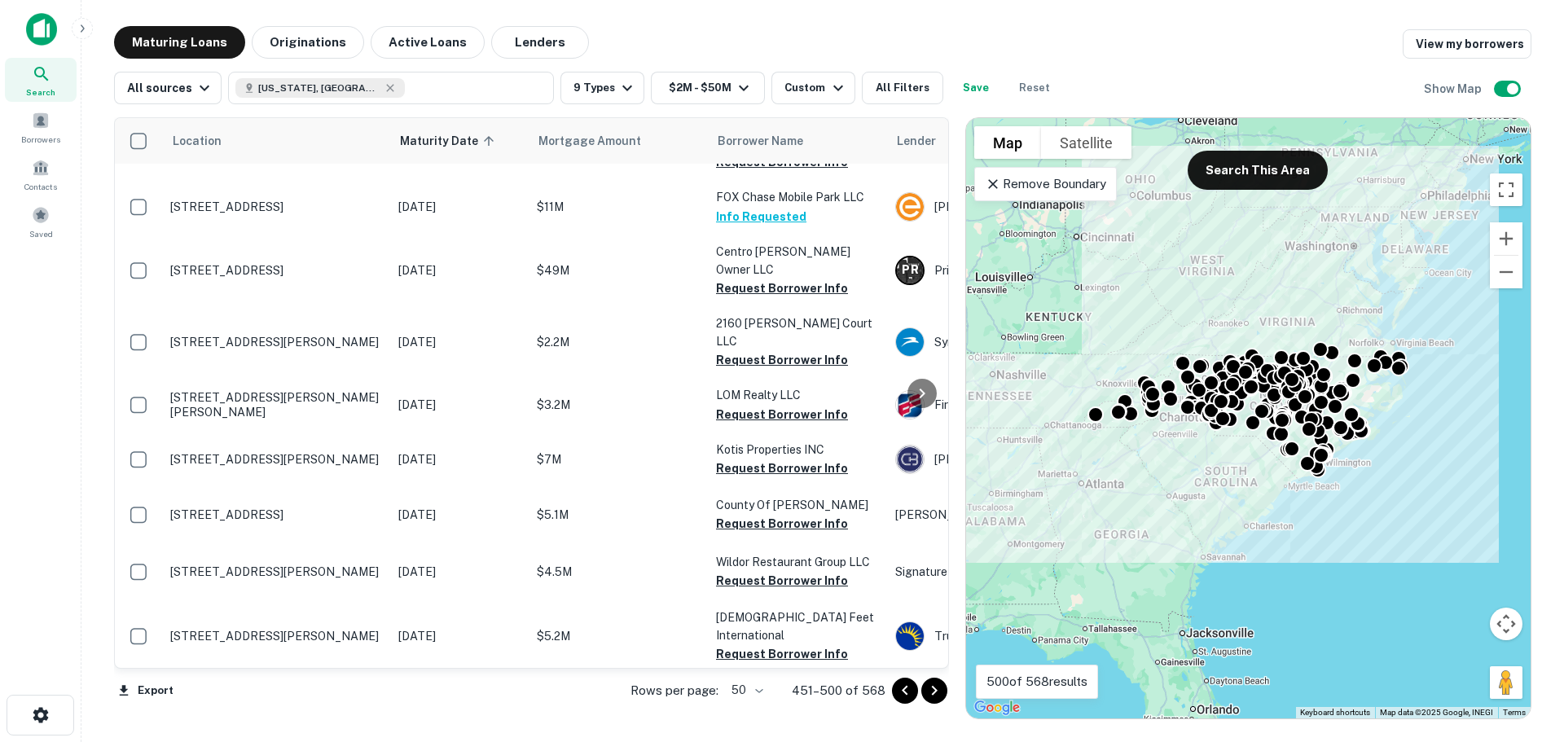
click at [926, 658] on div at bounding box center [922, 393] width 33 height 550
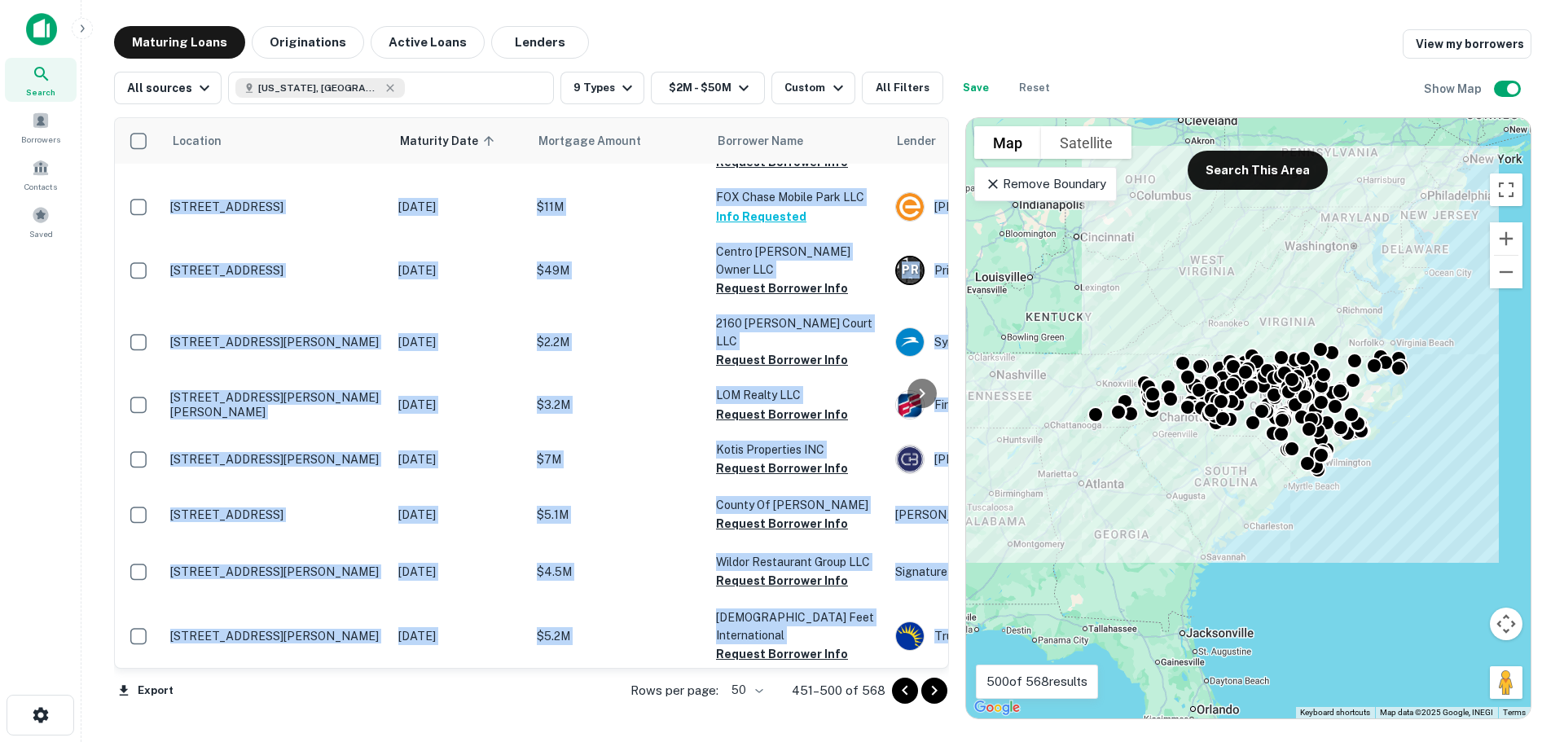
click at [926, 658] on div at bounding box center [922, 393] width 33 height 550
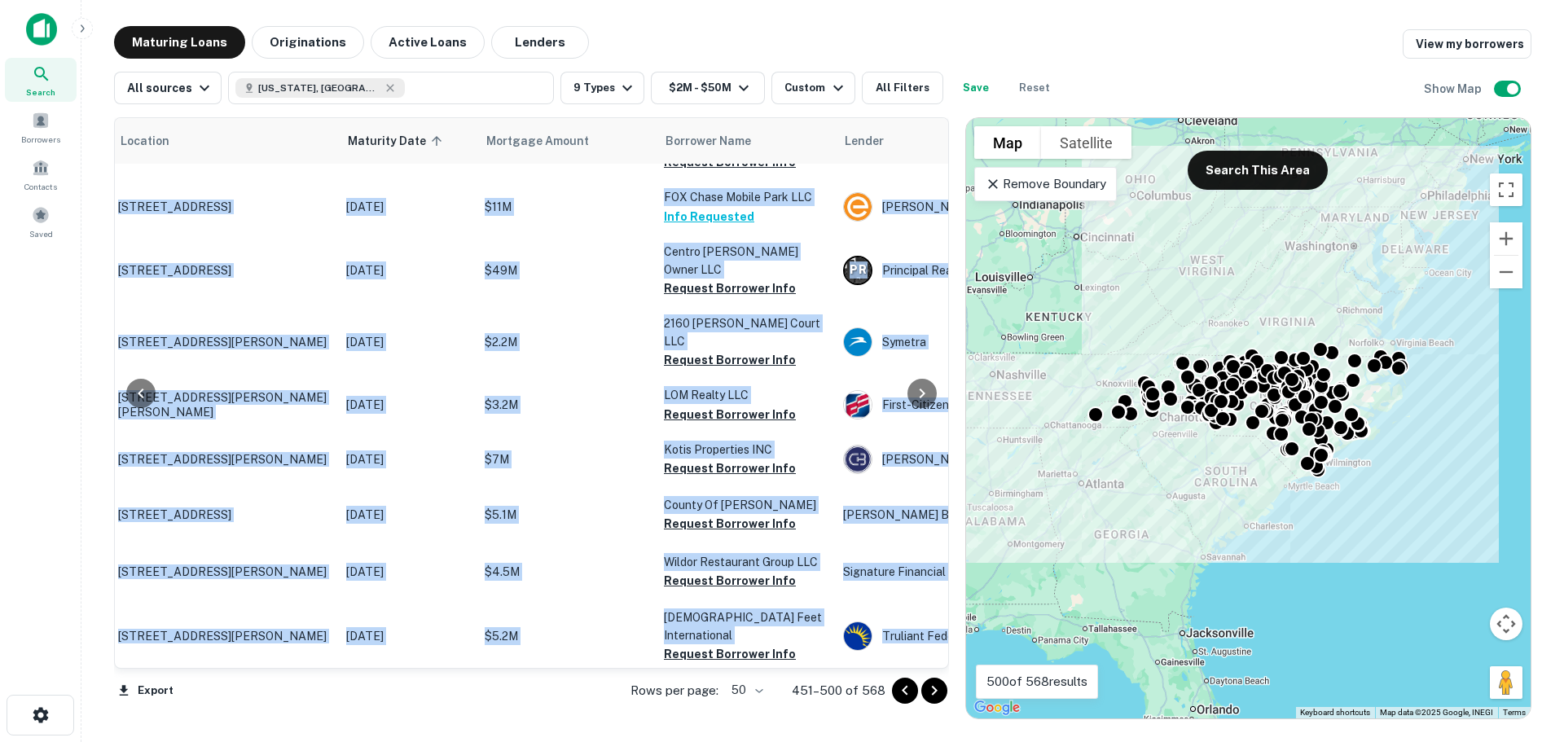
scroll to position [1939, 129]
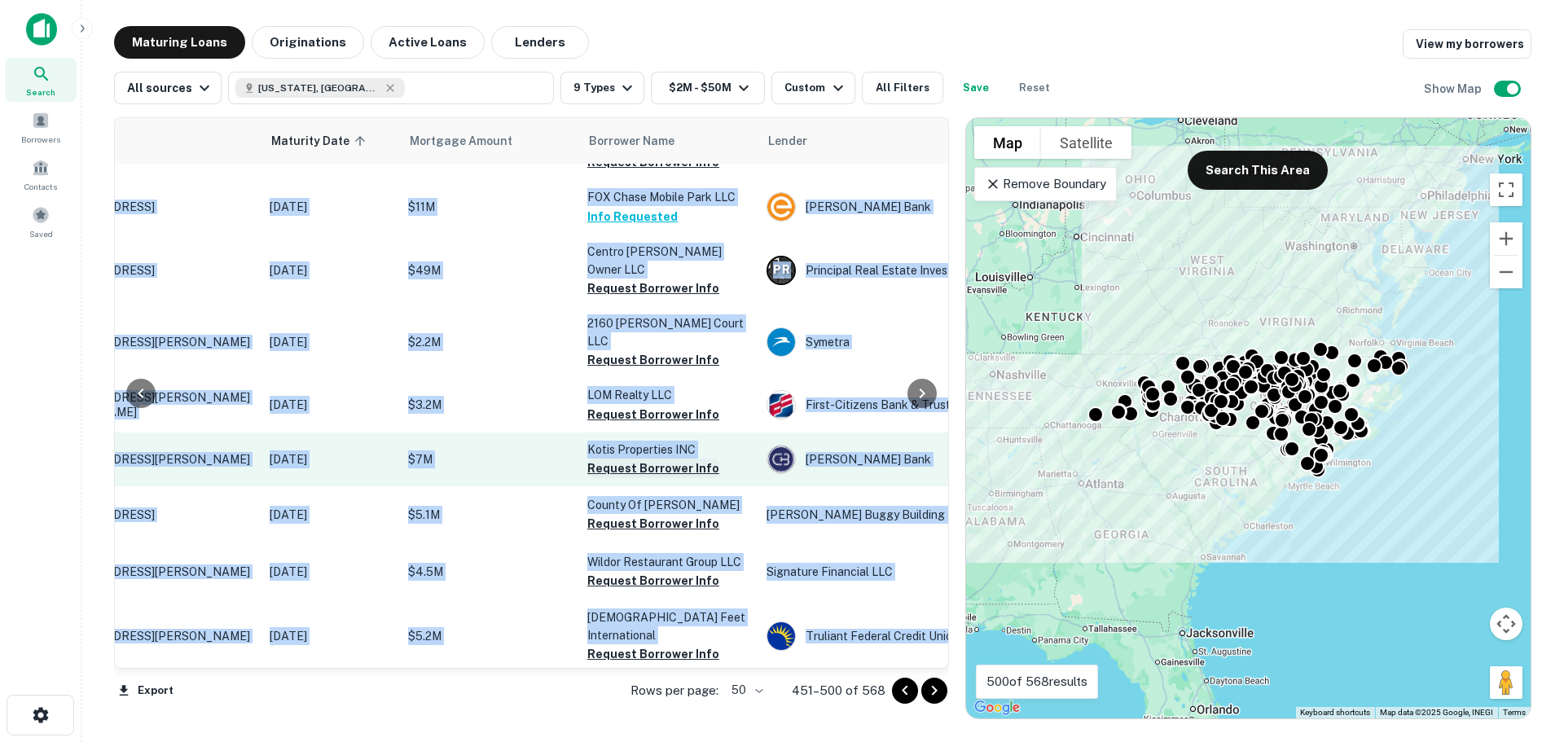
click at [617, 459] on button "Request Borrower Info" at bounding box center [653, 469] width 132 height 20
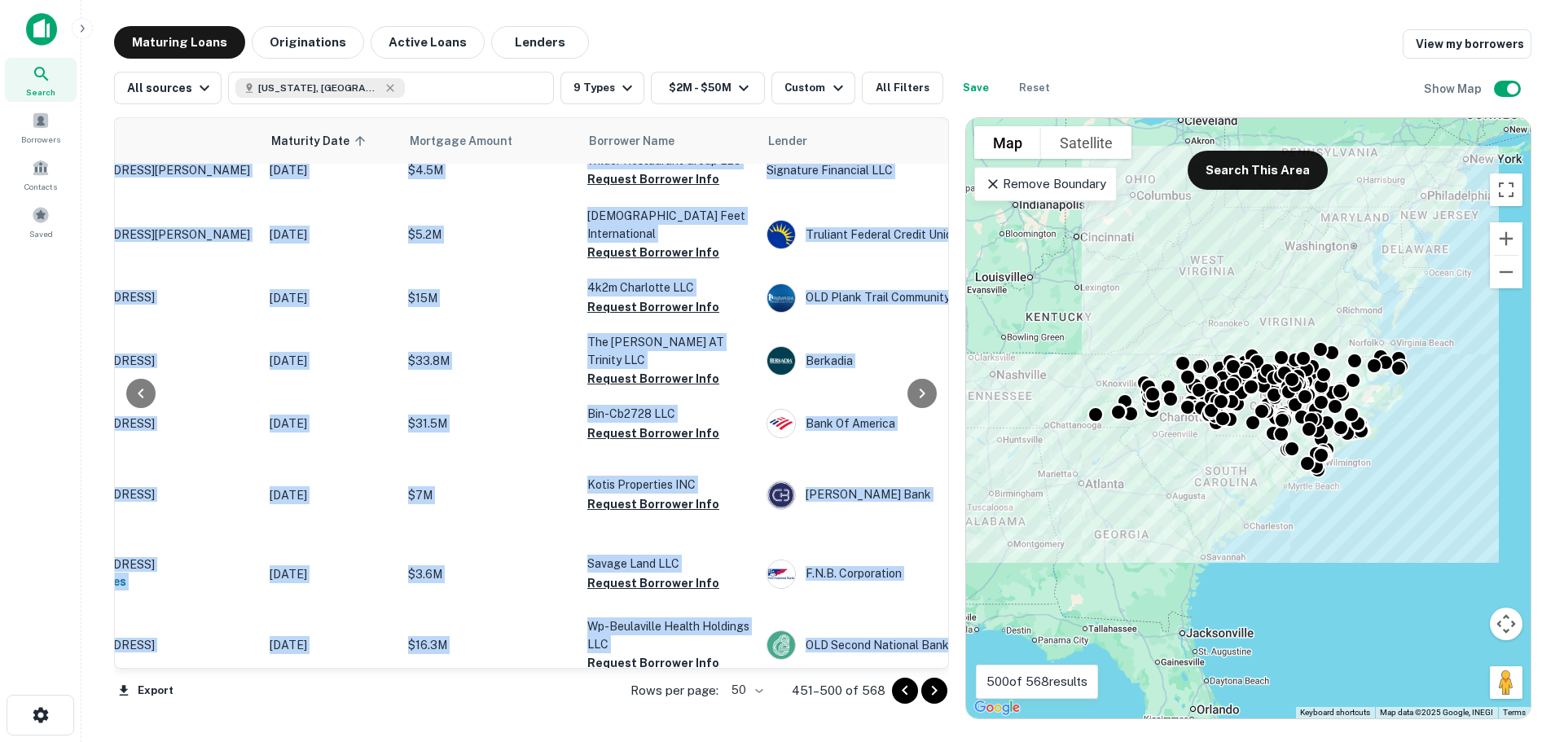
scroll to position [2351, 129]
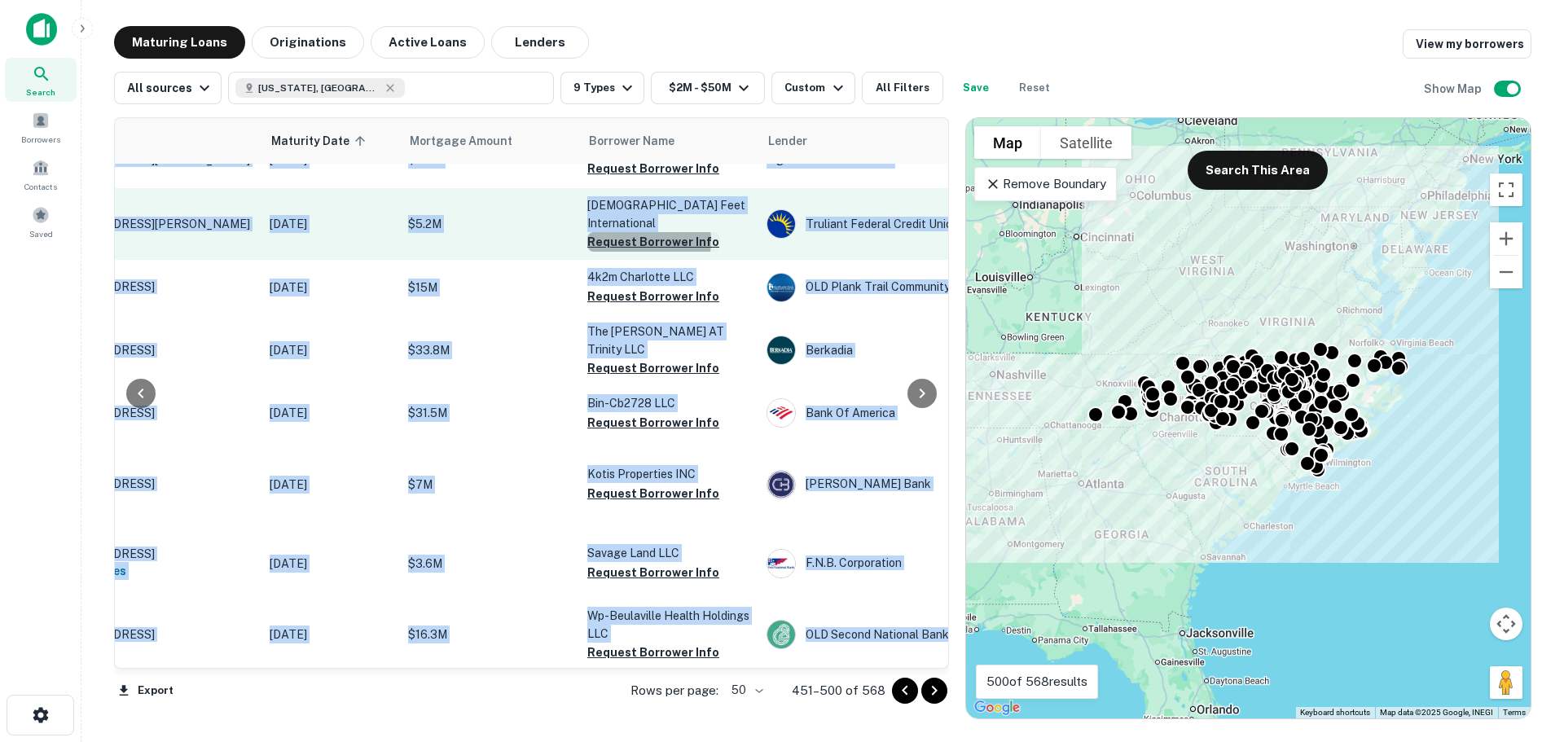
click at [646, 232] on button "Request Borrower Info" at bounding box center [653, 242] width 132 height 20
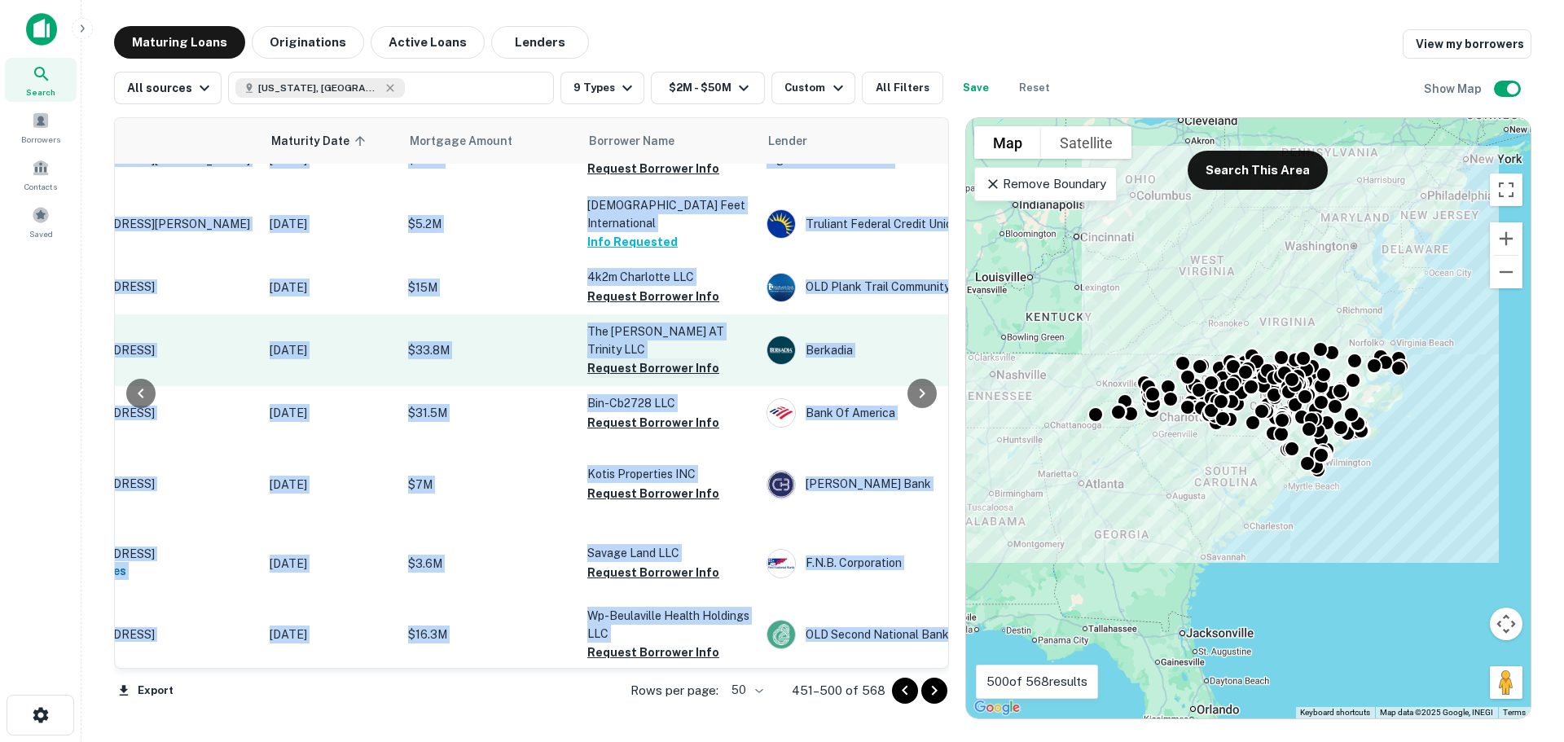
click at [635, 358] on button "Request Borrower Info" at bounding box center [653, 368] width 132 height 20
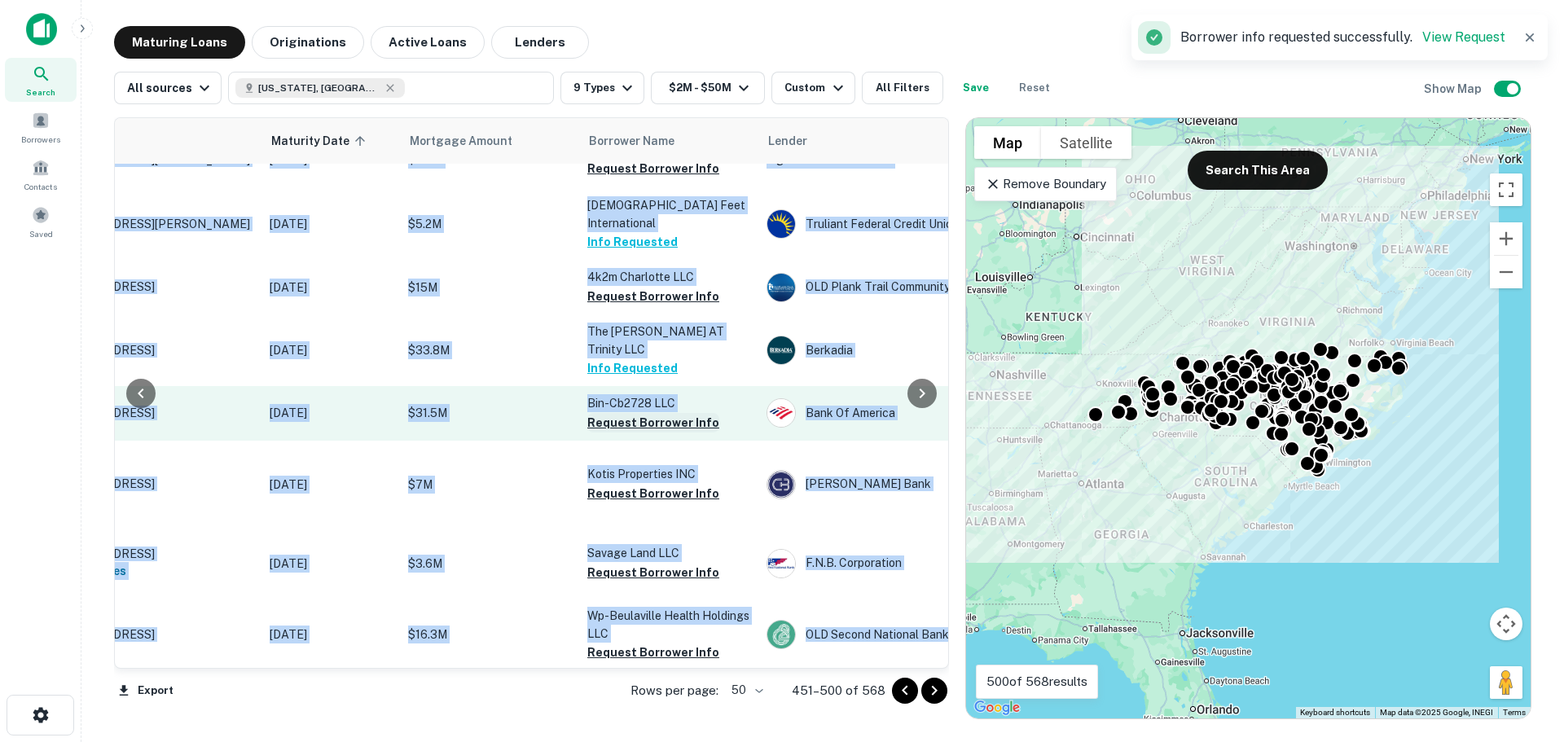
click at [635, 413] on button "Request Borrower Info" at bounding box center [653, 423] width 132 height 20
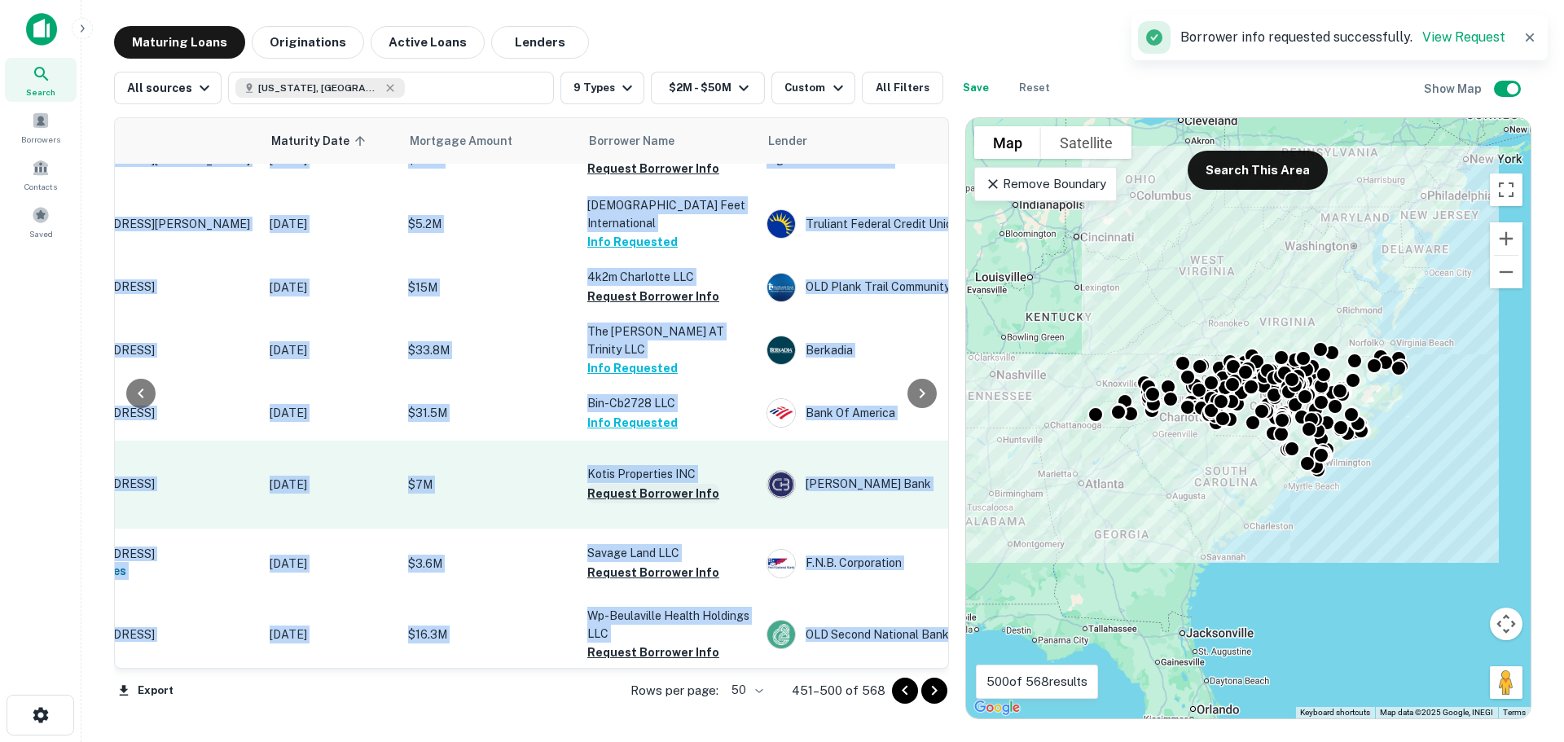
click at [631, 484] on button "Request Borrower Info" at bounding box center [653, 494] width 132 height 20
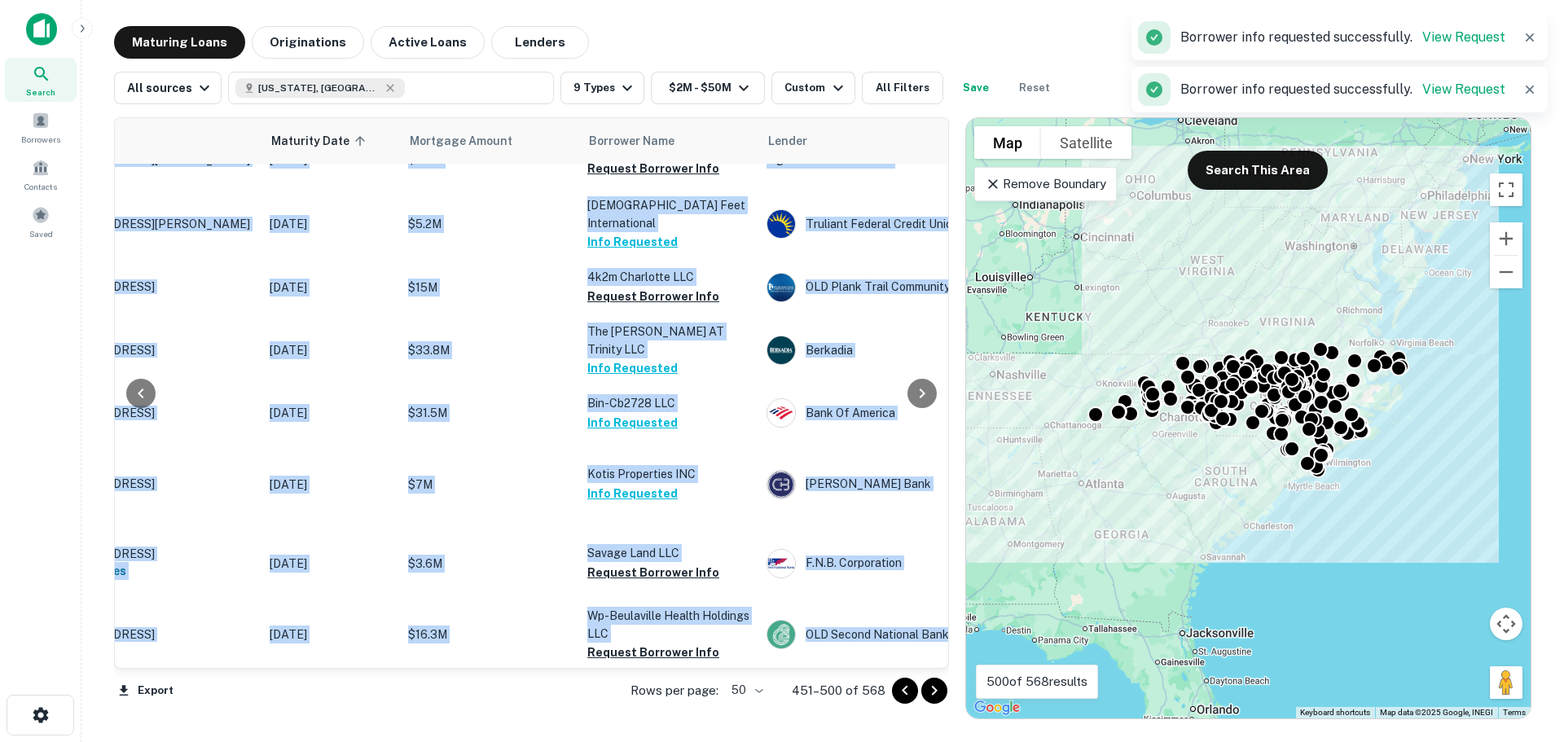
scroll to position [2681, 129]
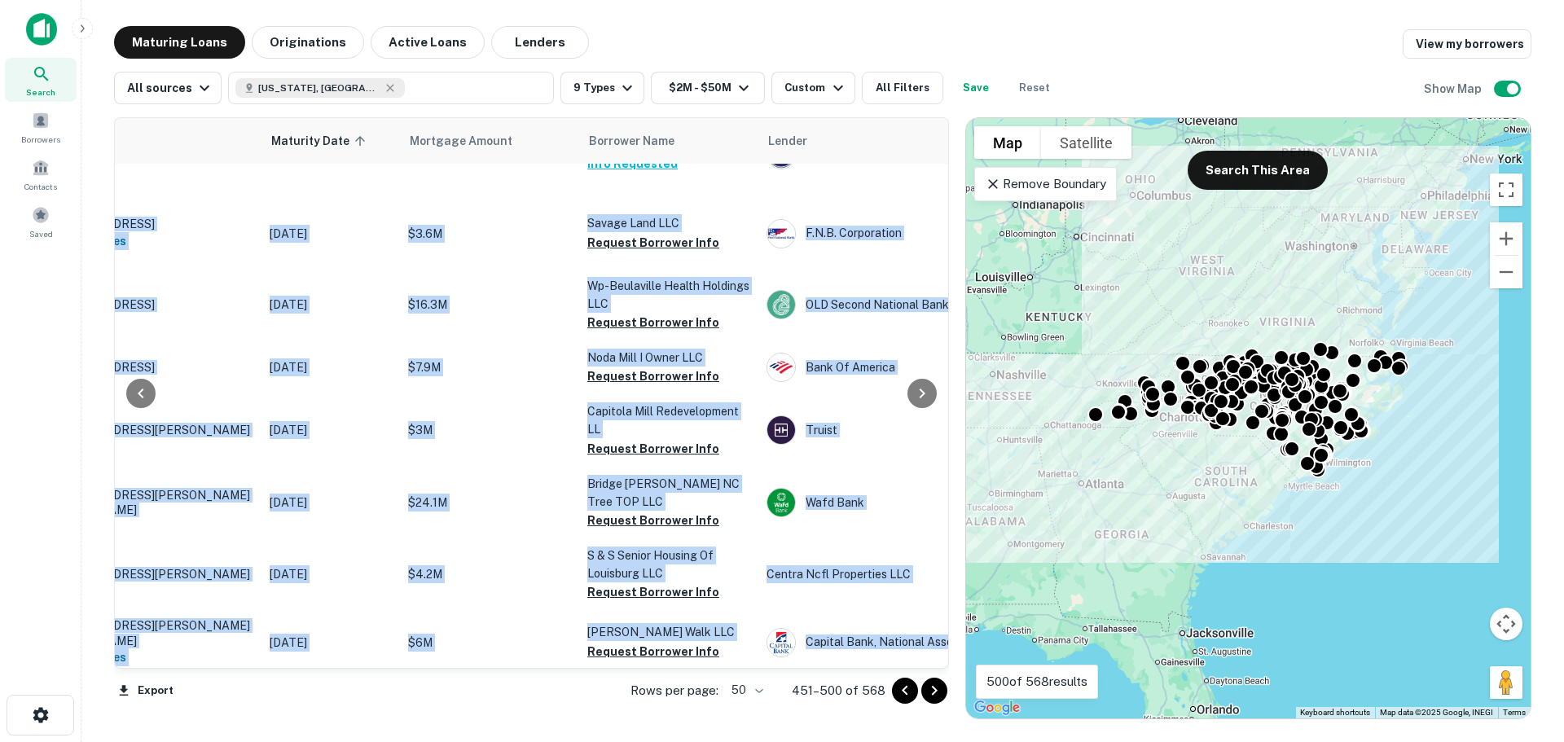
click at [927, 688] on icon "Go to next page" at bounding box center [935, 691] width 20 height 20
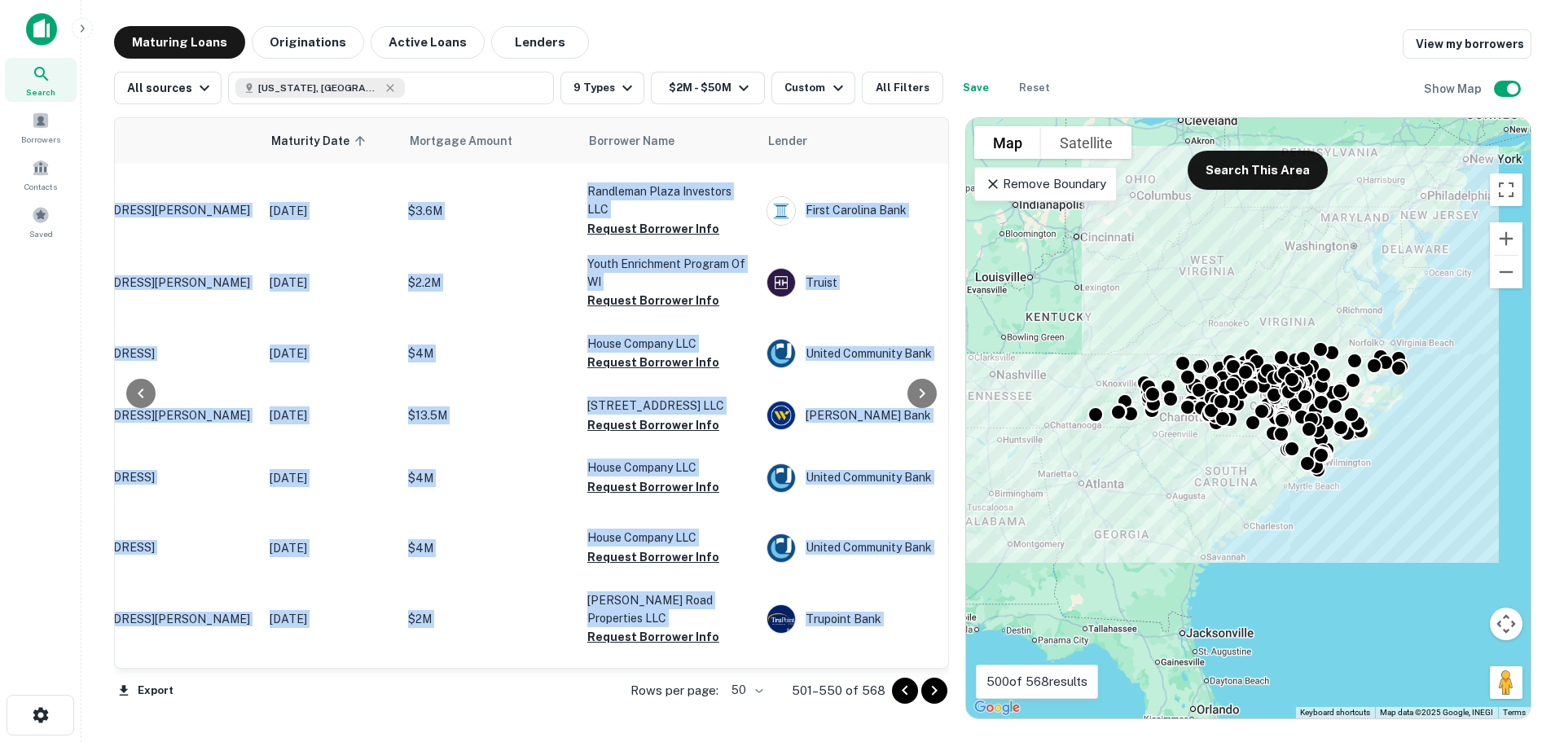
scroll to position [0, 129]
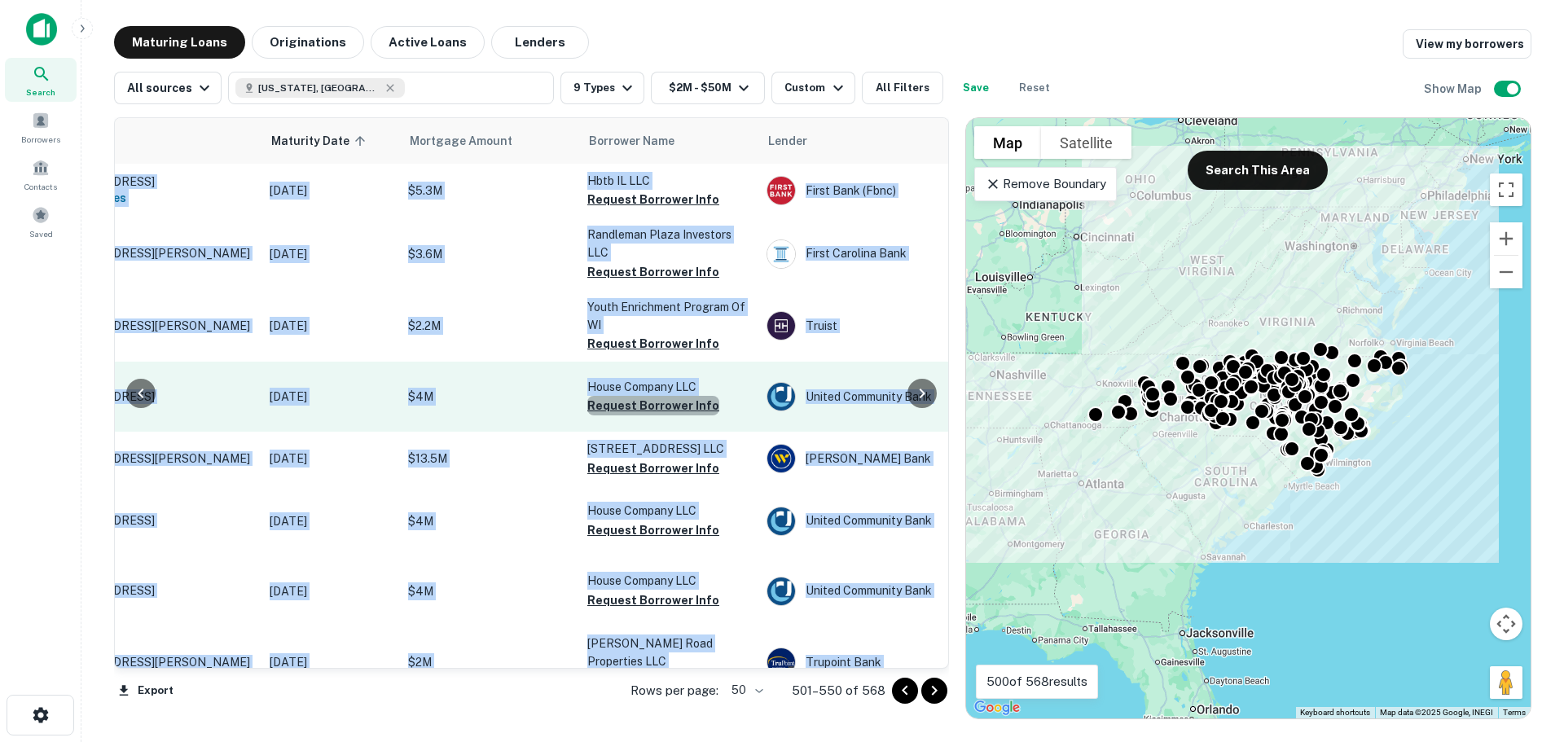
click at [682, 415] on button "Request Borrower Info" at bounding box center [653, 406] width 132 height 20
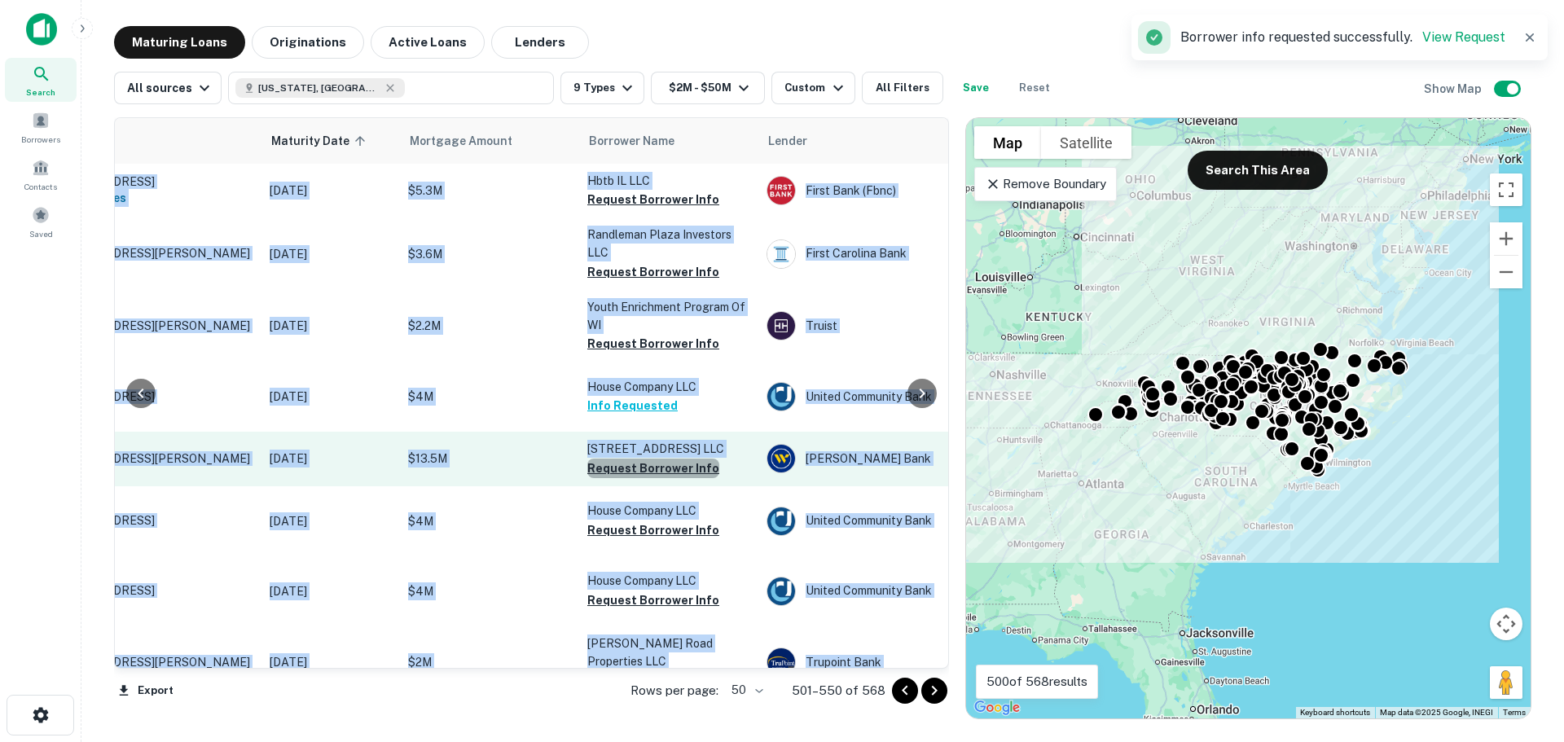
click at [664, 478] on button "Request Borrower Info" at bounding box center [653, 469] width 132 height 20
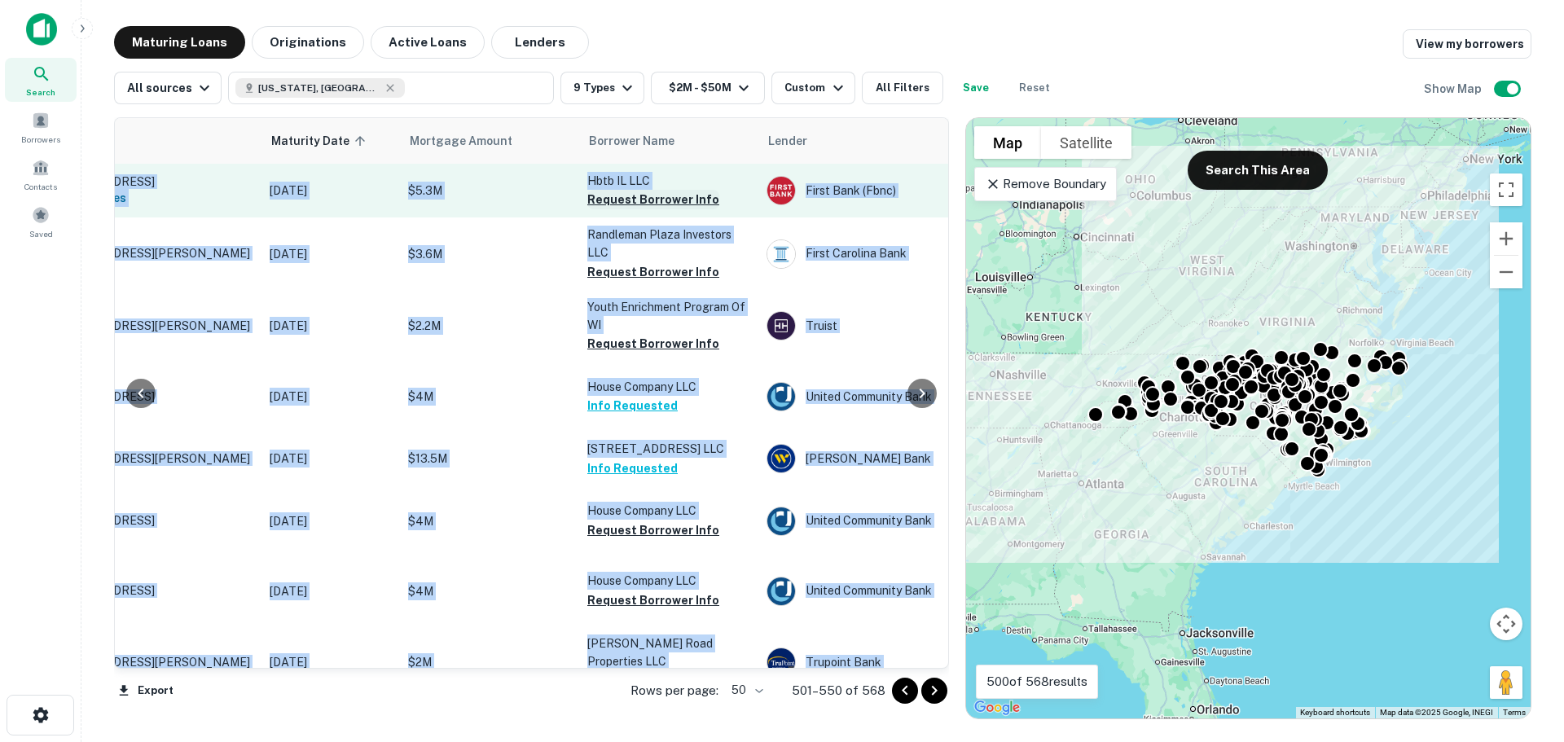
click at [656, 209] on button "Request Borrower Info" at bounding box center [653, 200] width 132 height 20
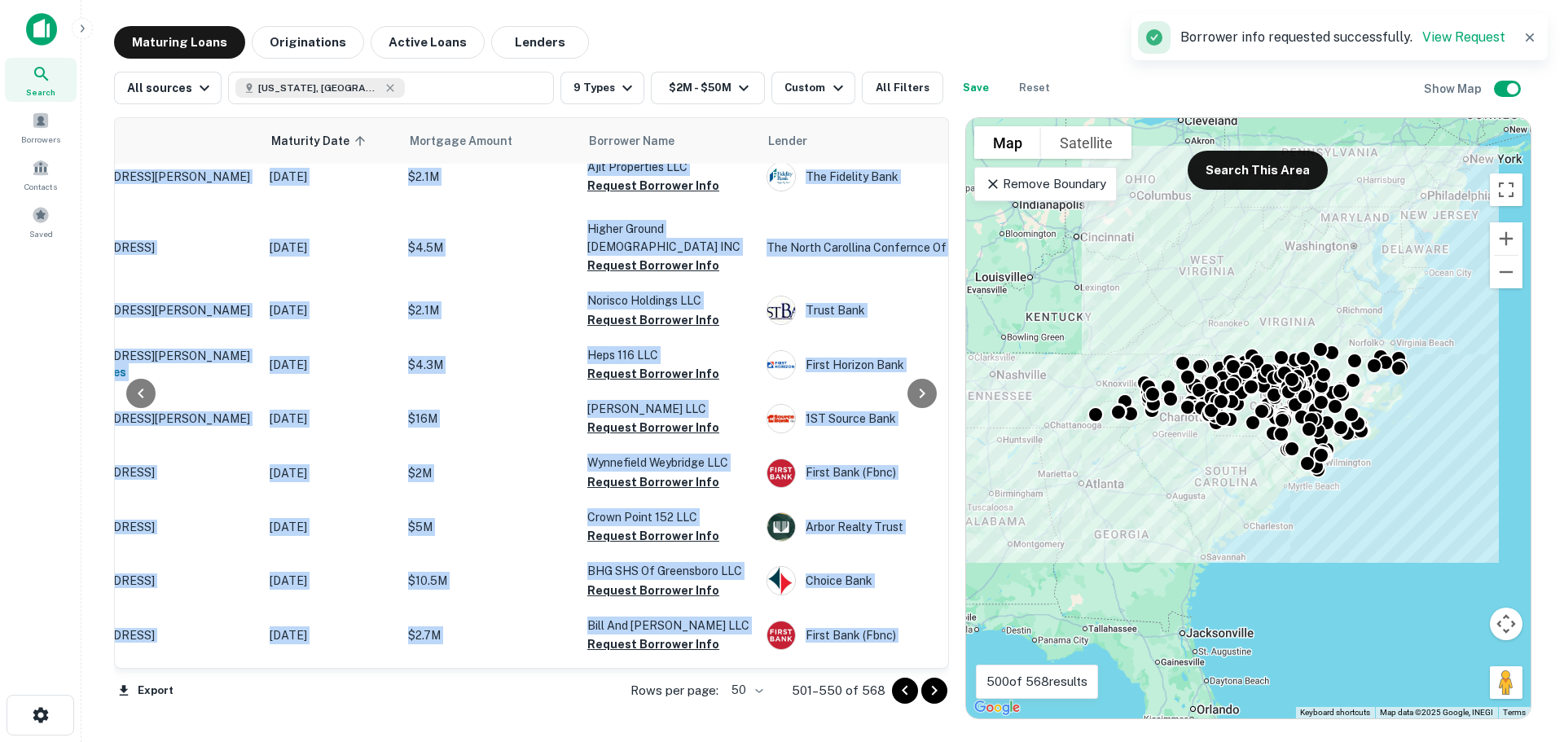
scroll to position [584, 129]
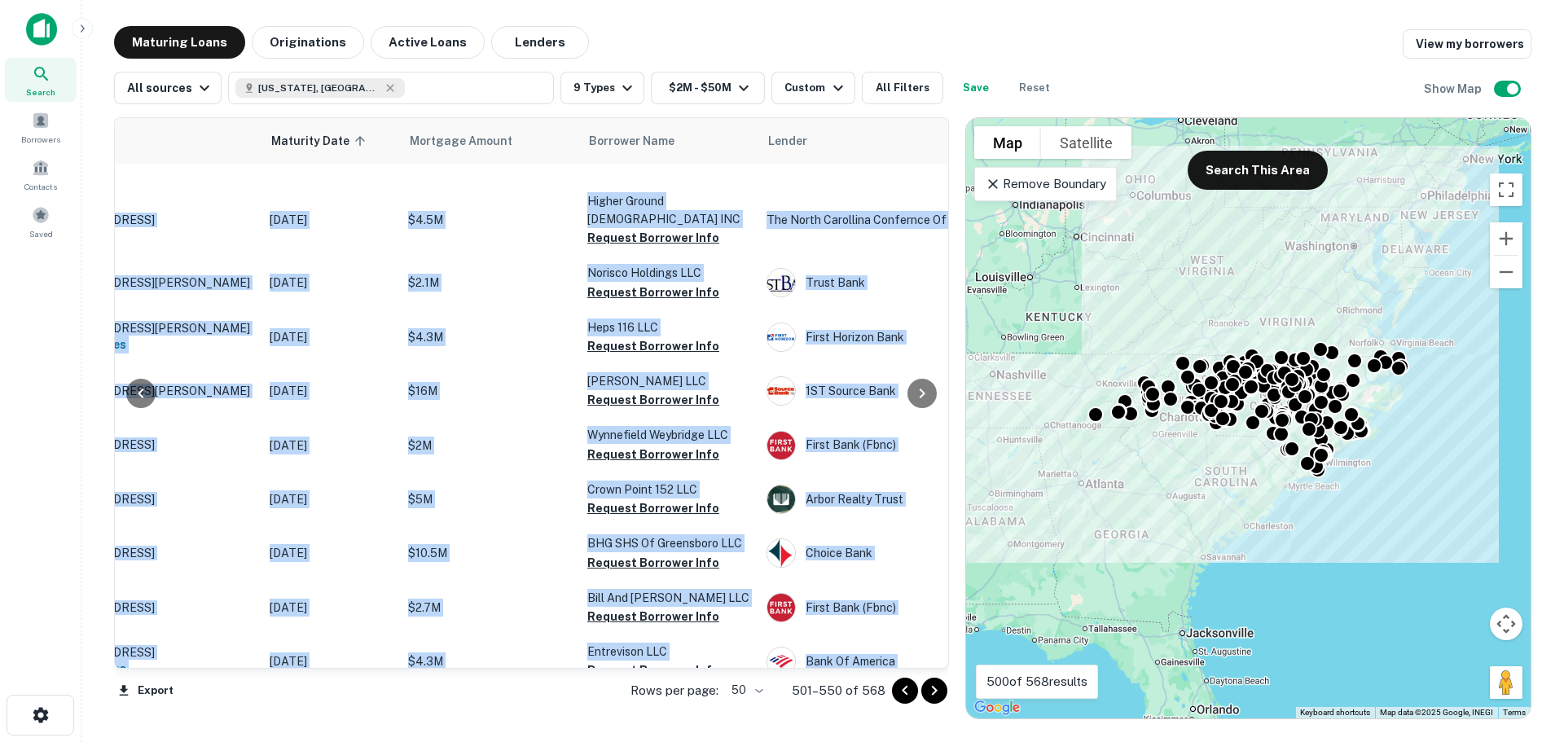
click at [658, 106] on button "Request Borrower Info" at bounding box center [653, 96] width 132 height 20
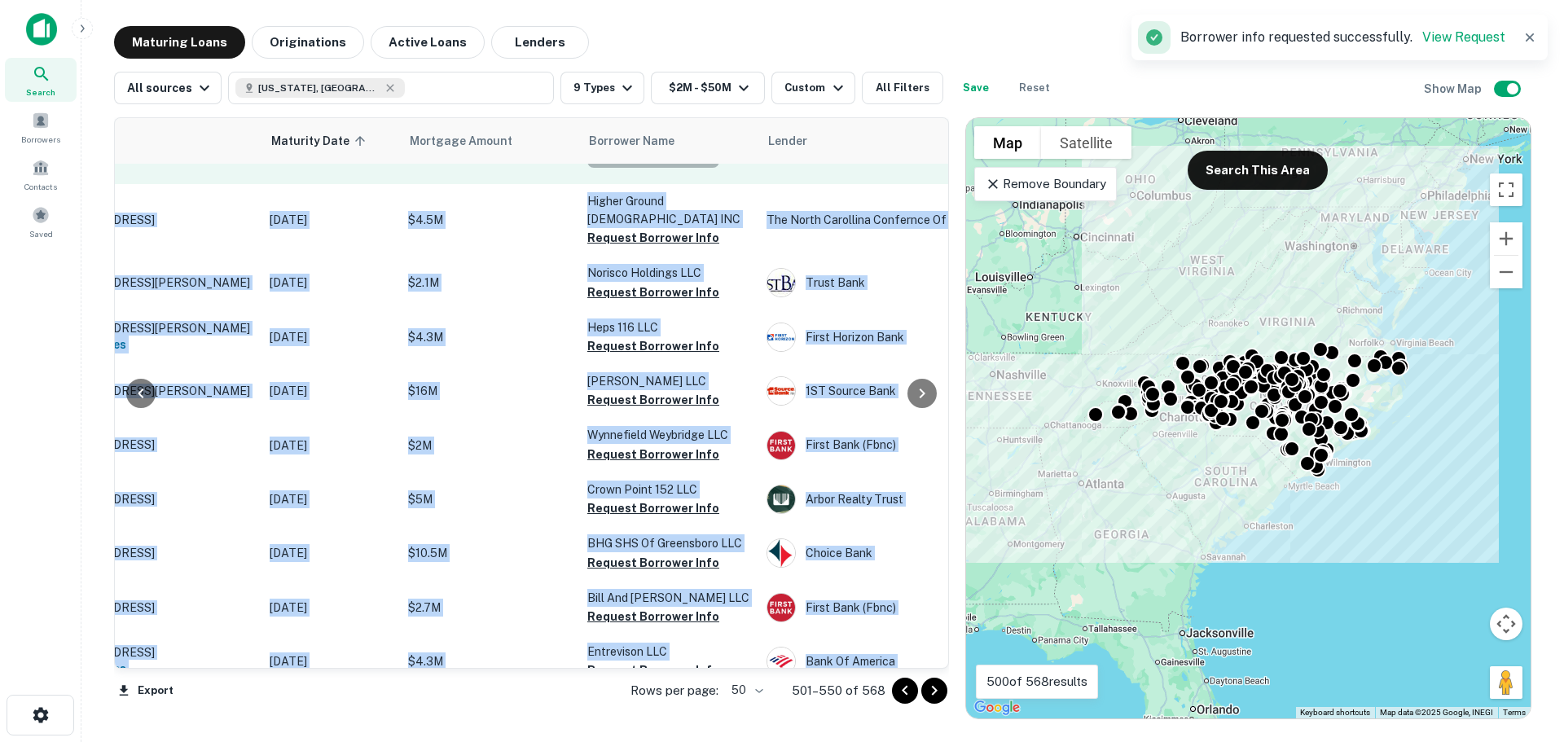
click at [659, 168] on button "Request Borrower Info" at bounding box center [653, 158] width 132 height 20
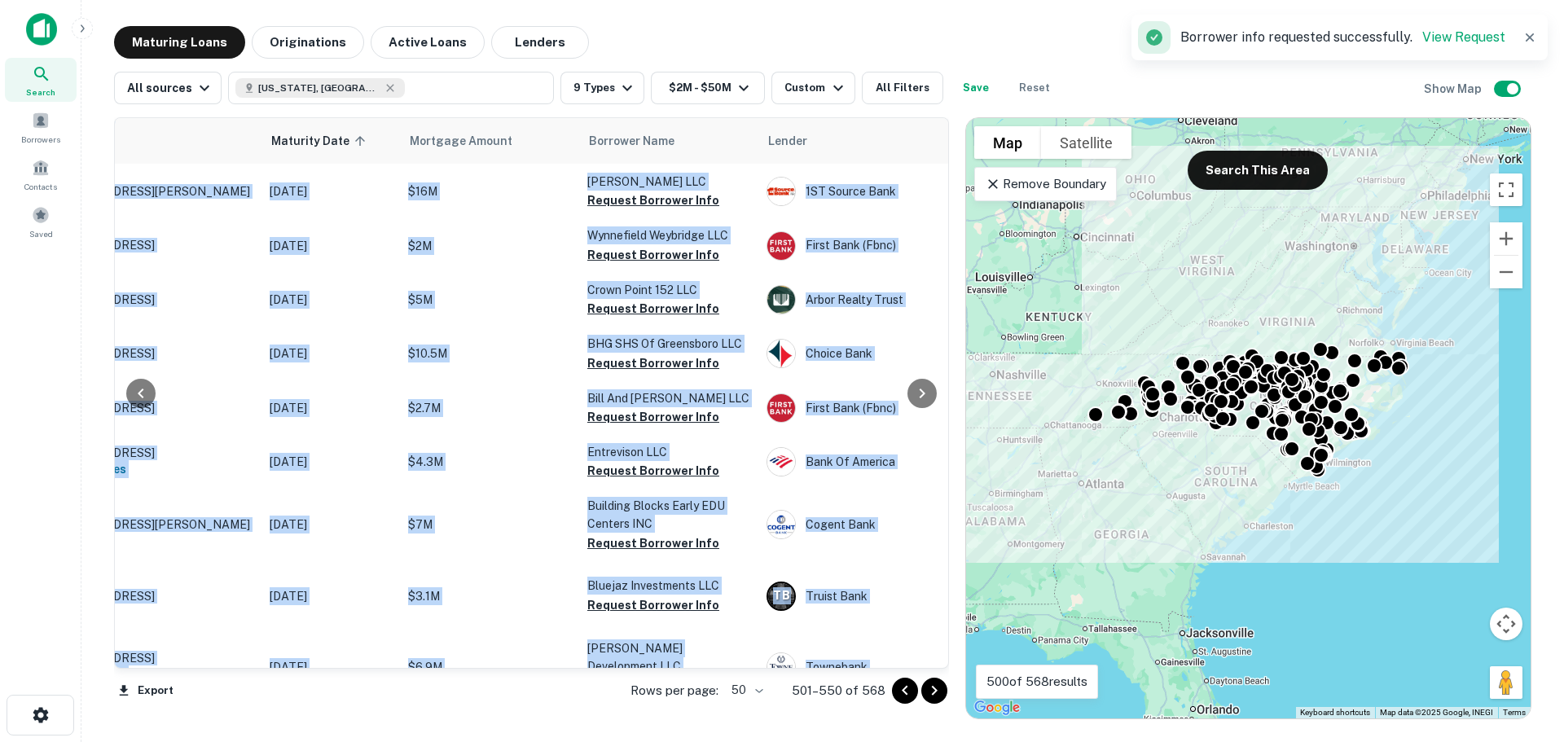
scroll to position [789, 129]
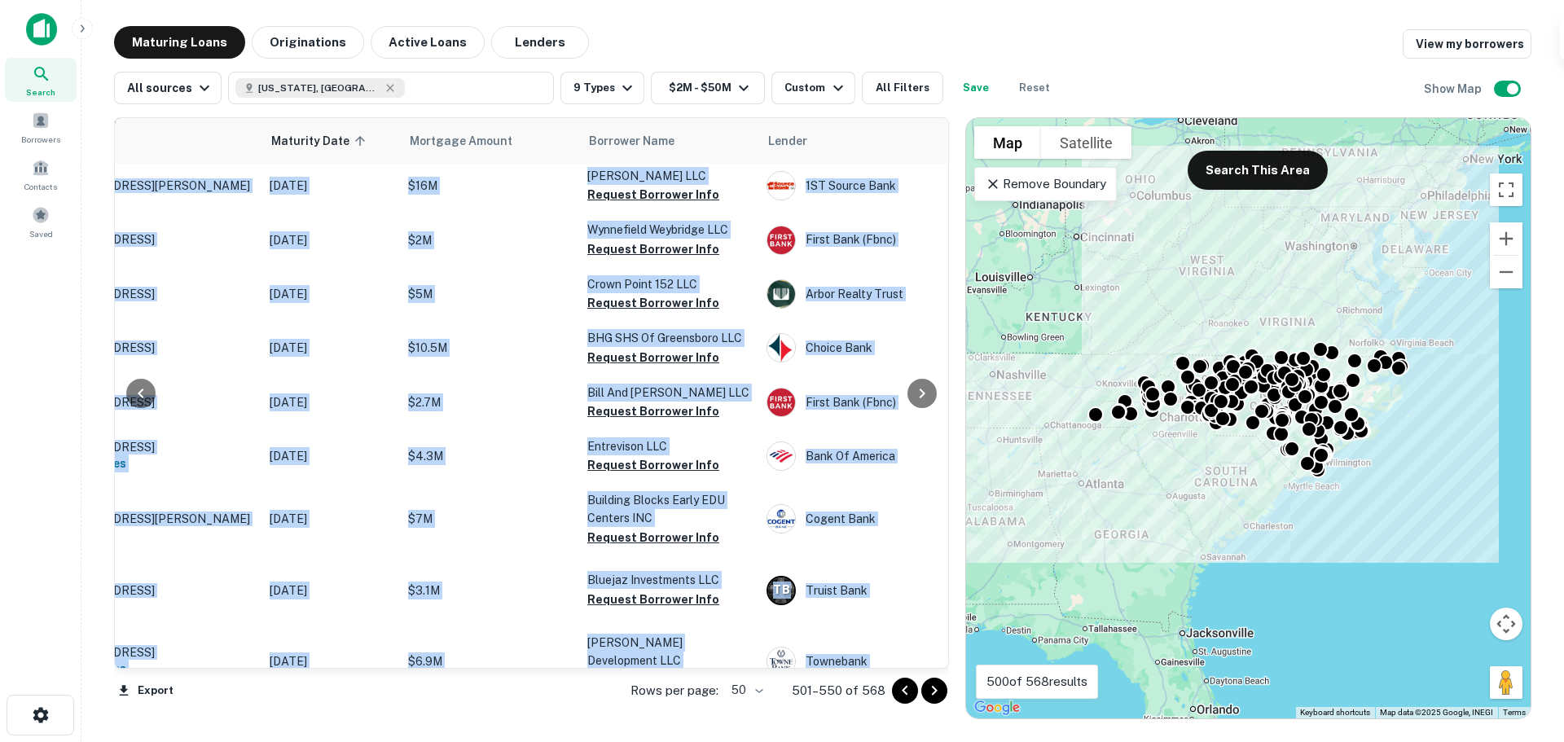
click at [666, 97] on button "Request Borrower Info" at bounding box center [653, 87] width 132 height 20
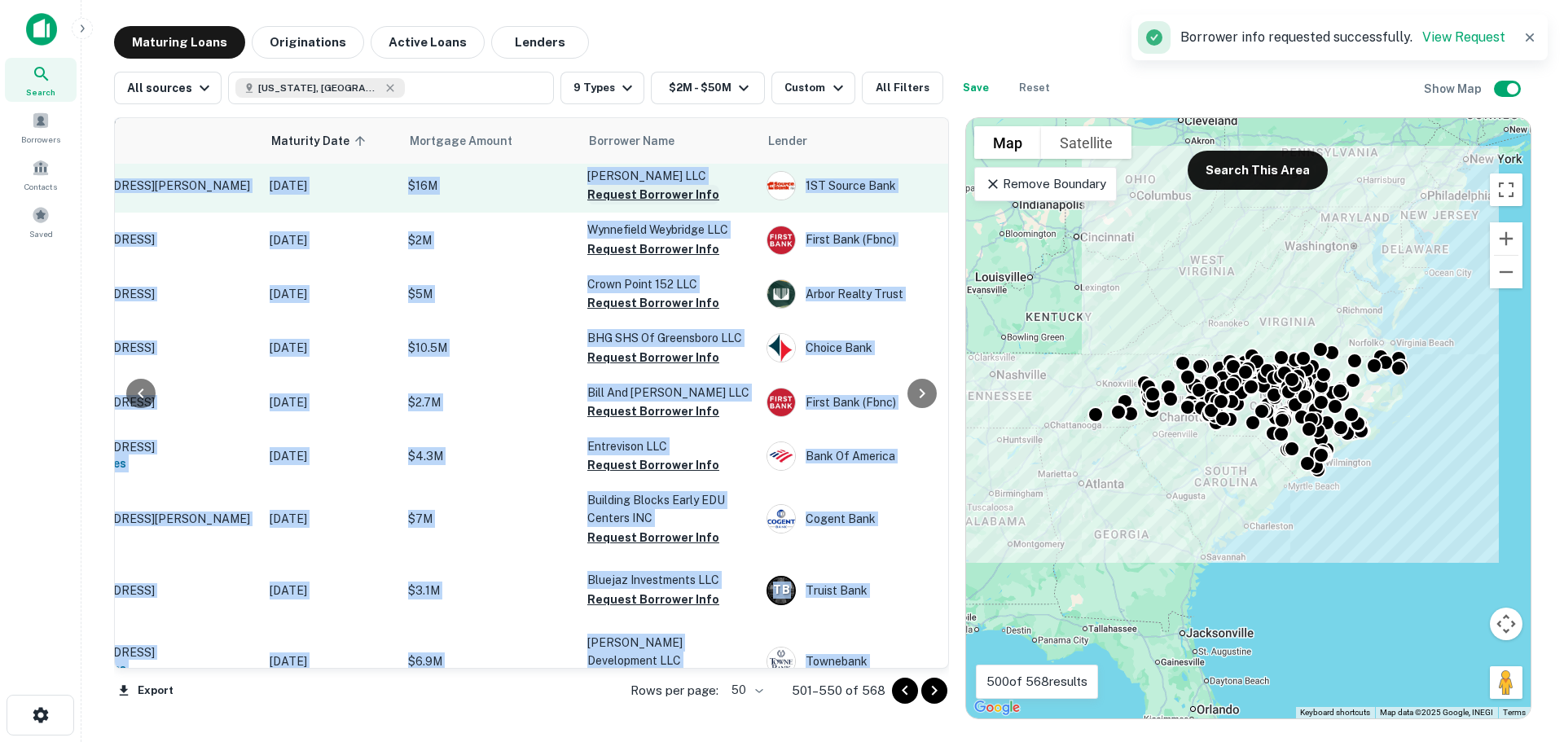
click at [677, 204] on button "Request Borrower Info" at bounding box center [653, 195] width 132 height 20
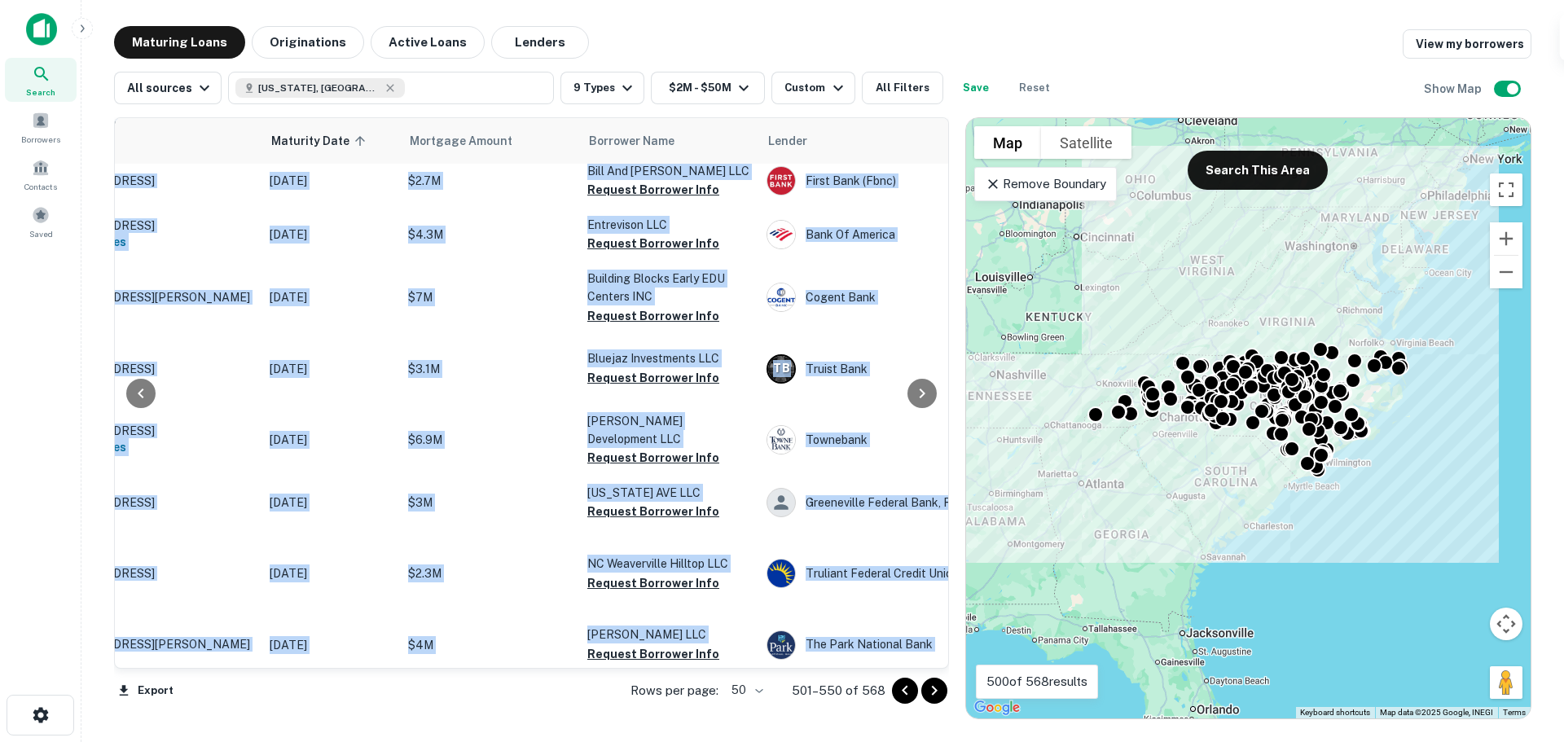
scroll to position [1044, 129]
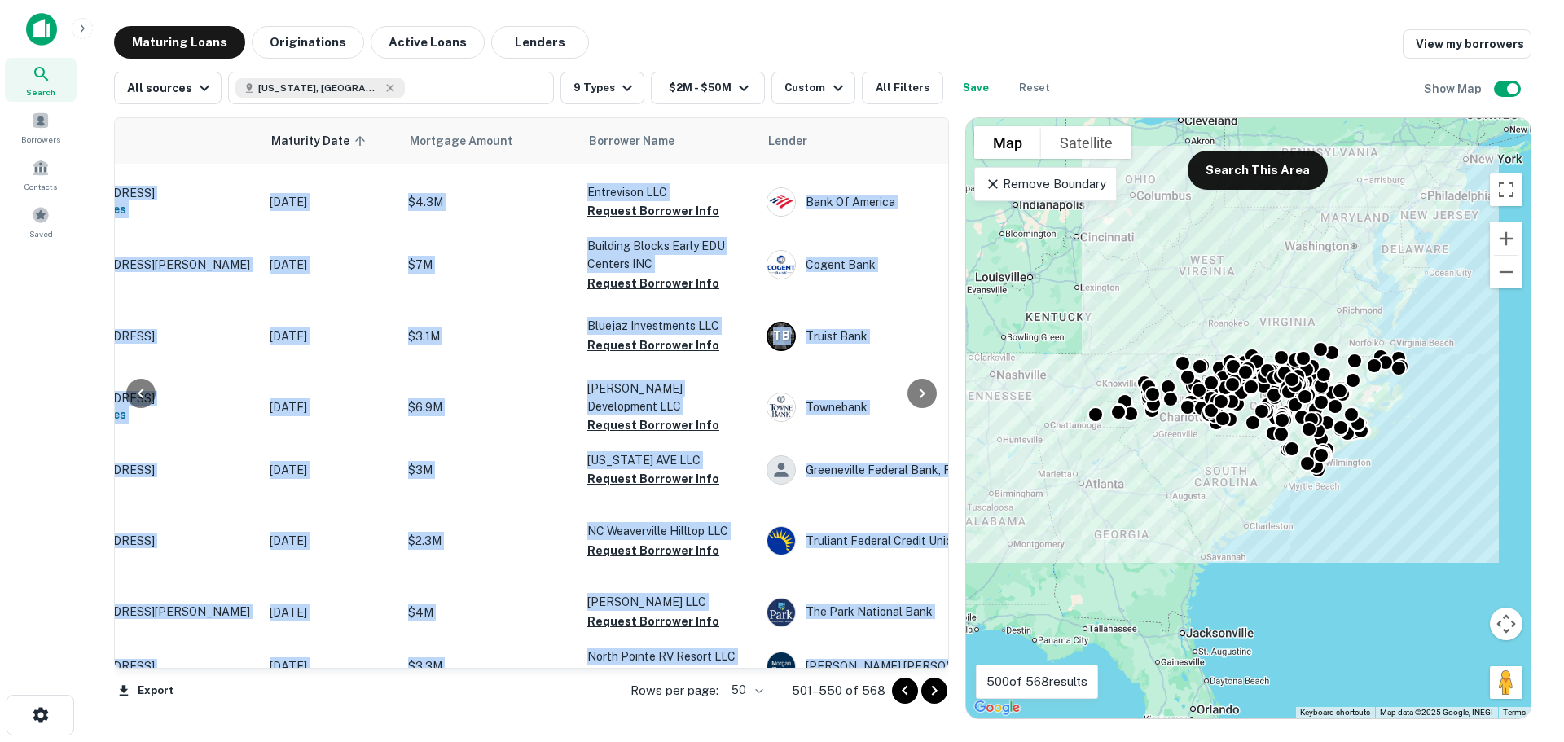
click at [652, 113] on button "Request Borrower Info" at bounding box center [653, 104] width 132 height 20
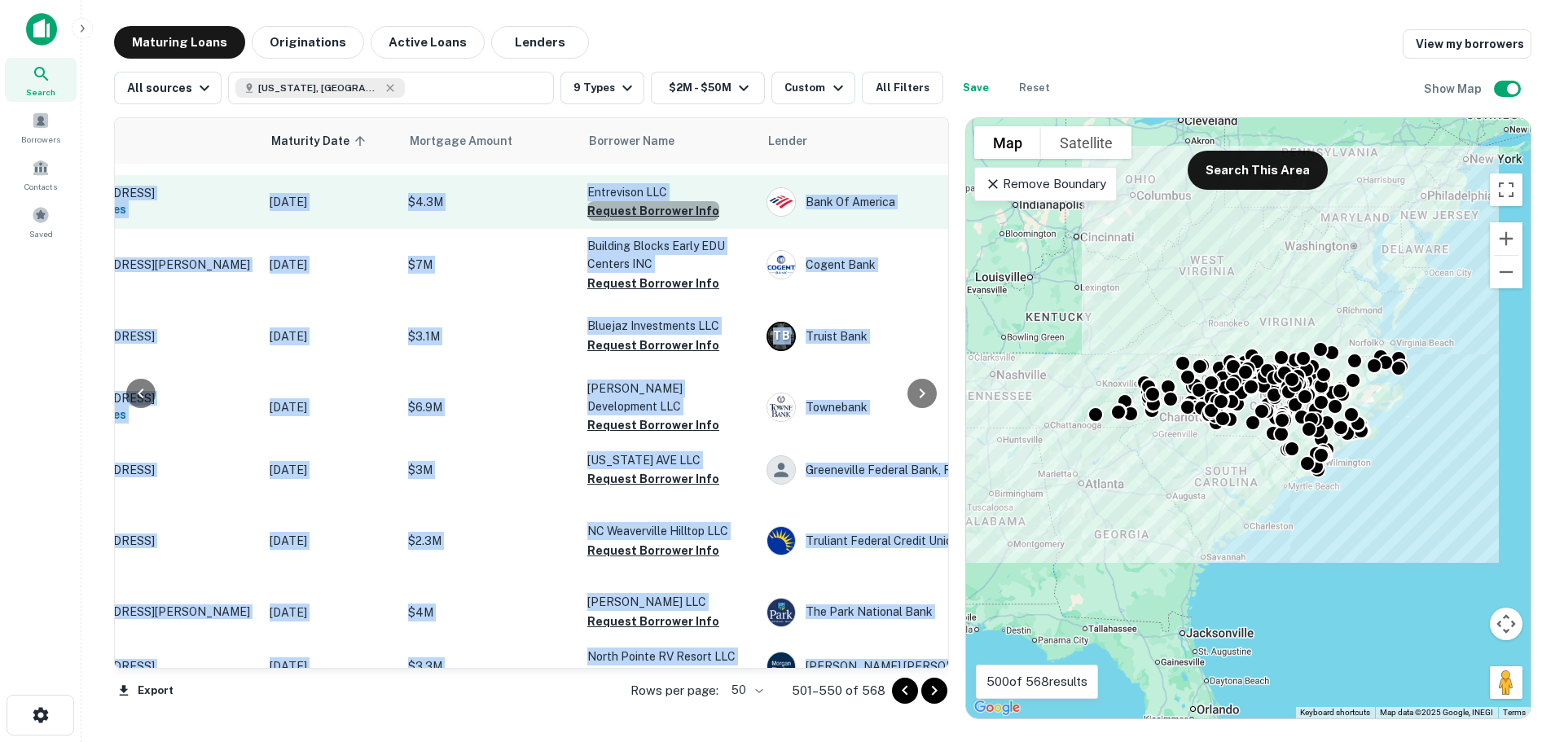
click at [657, 221] on button "Request Borrower Info" at bounding box center [653, 211] width 132 height 20
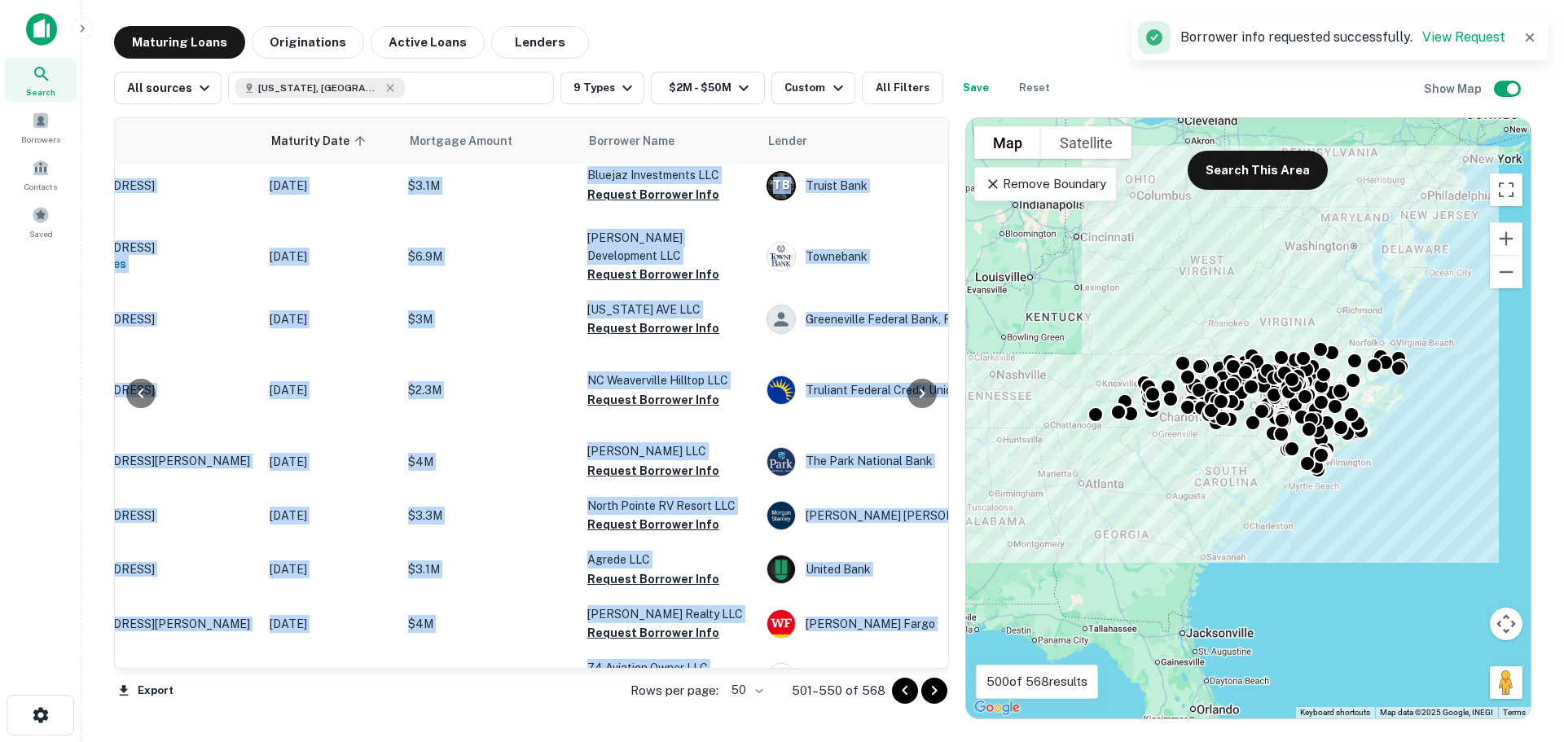
scroll to position [1206, 129]
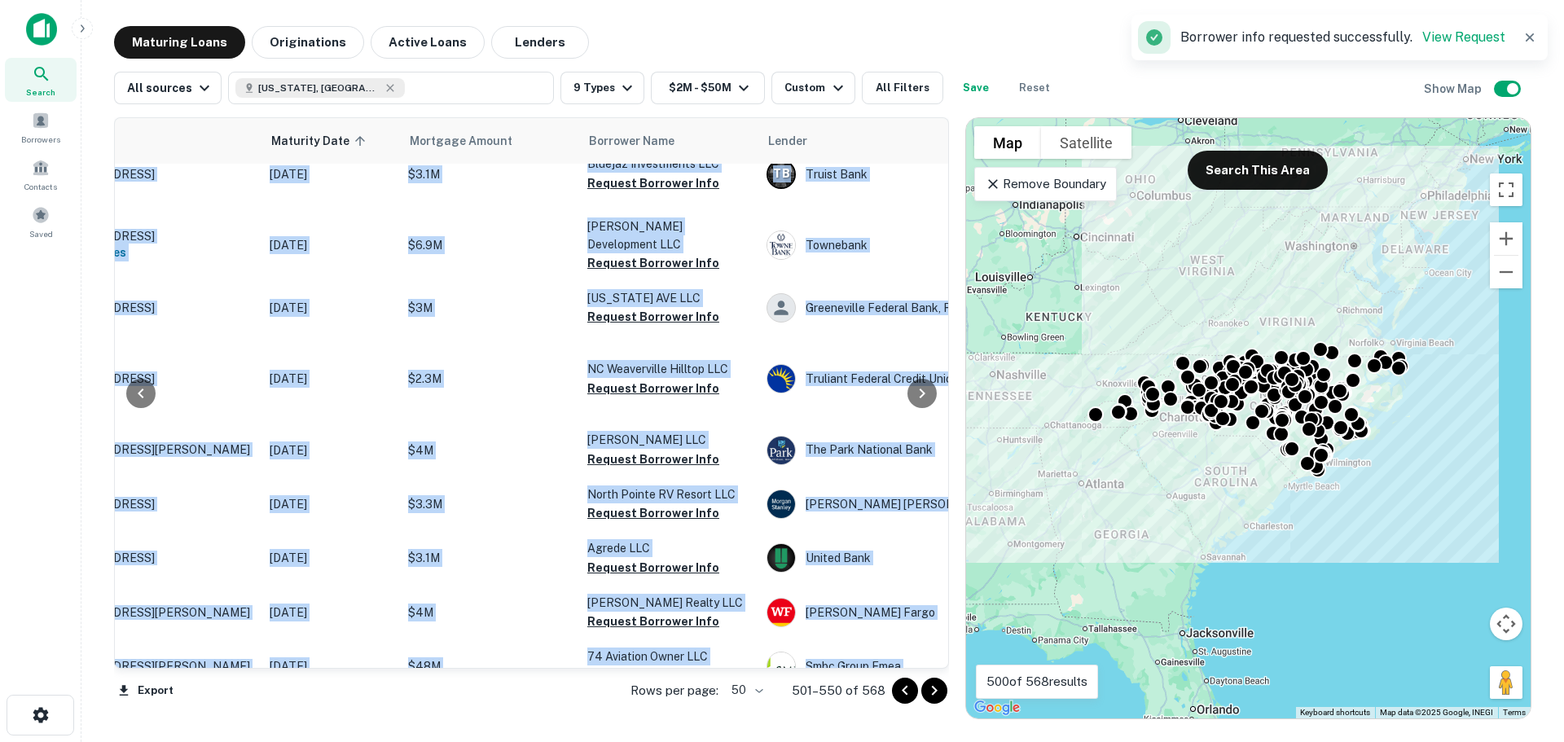
click at [709, 131] on button "Request Borrower Info" at bounding box center [653, 122] width 132 height 20
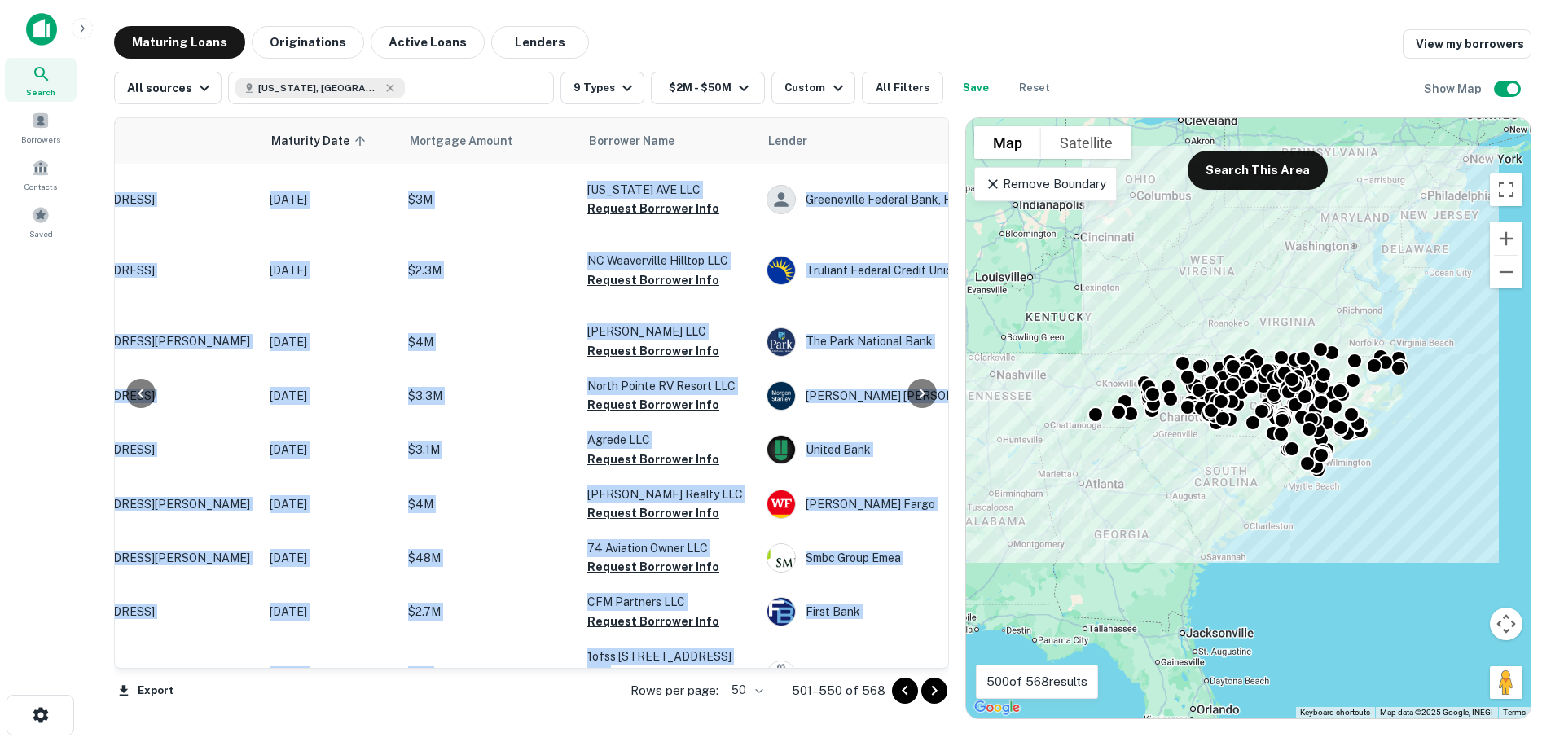
scroll to position [1319, 129]
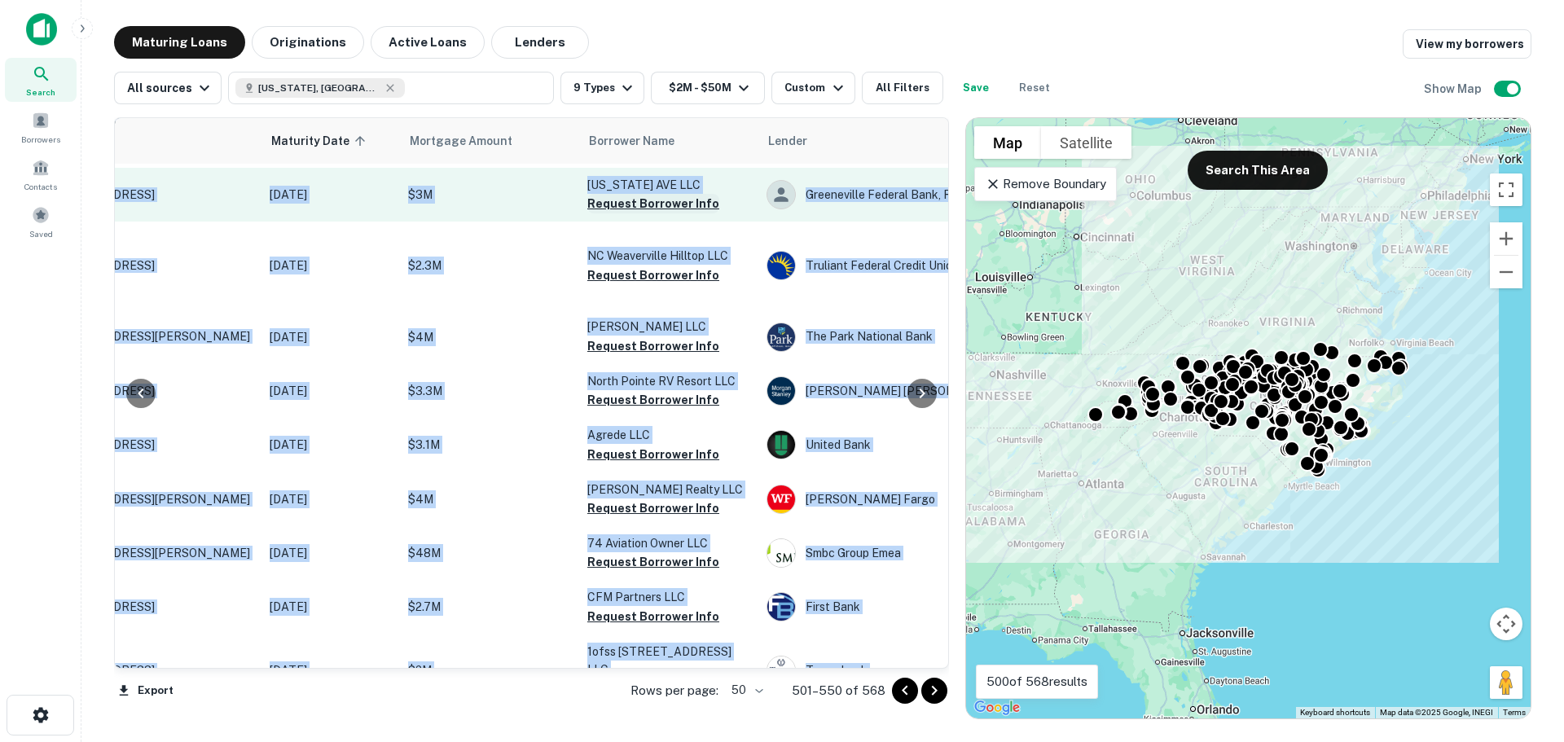
click at [624, 213] on button "Request Borrower Info" at bounding box center [653, 204] width 132 height 20
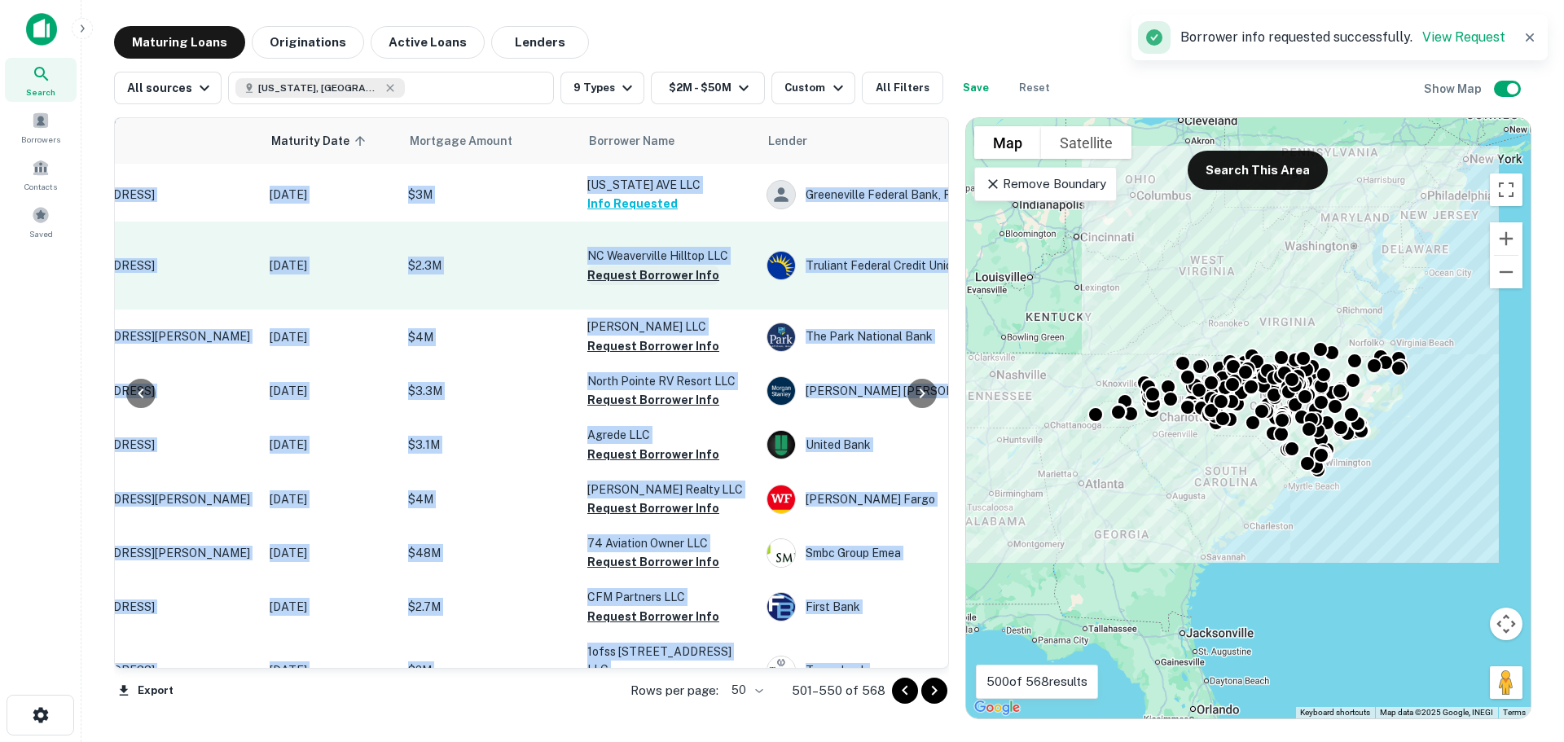
click at [624, 285] on button "Request Borrower Info" at bounding box center [653, 276] width 132 height 20
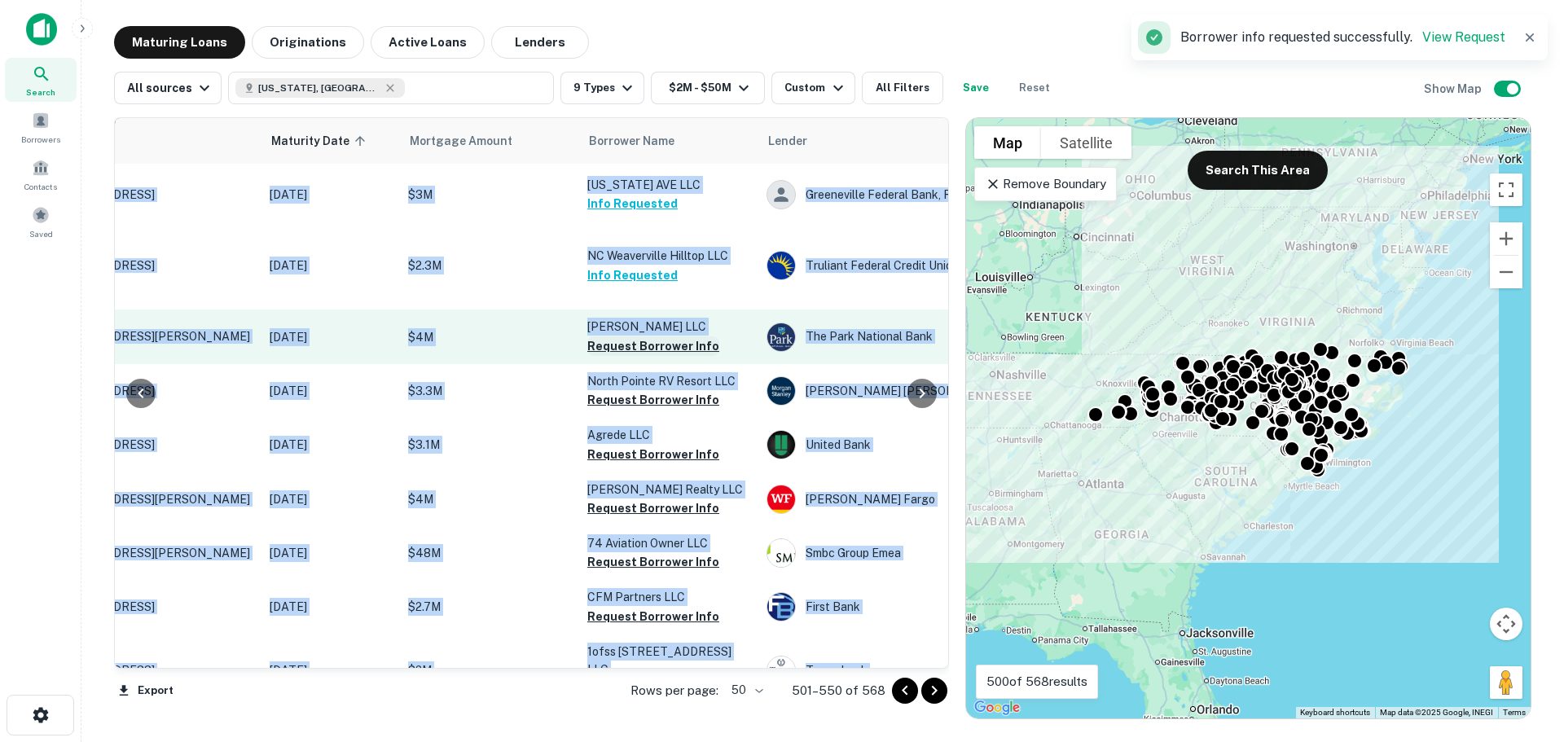
click at [672, 356] on button "Request Borrower Info" at bounding box center [653, 346] width 132 height 20
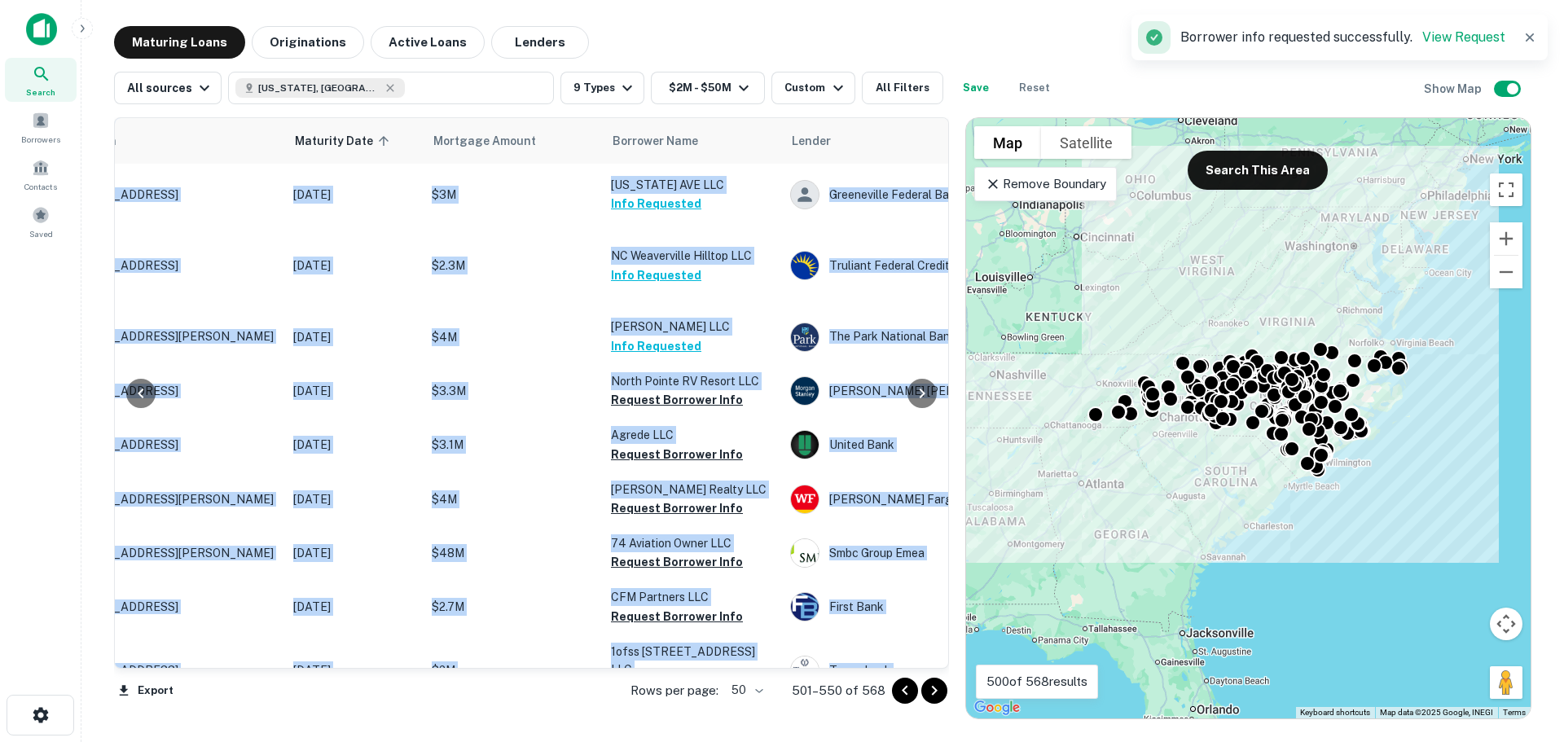
scroll to position [1319, 33]
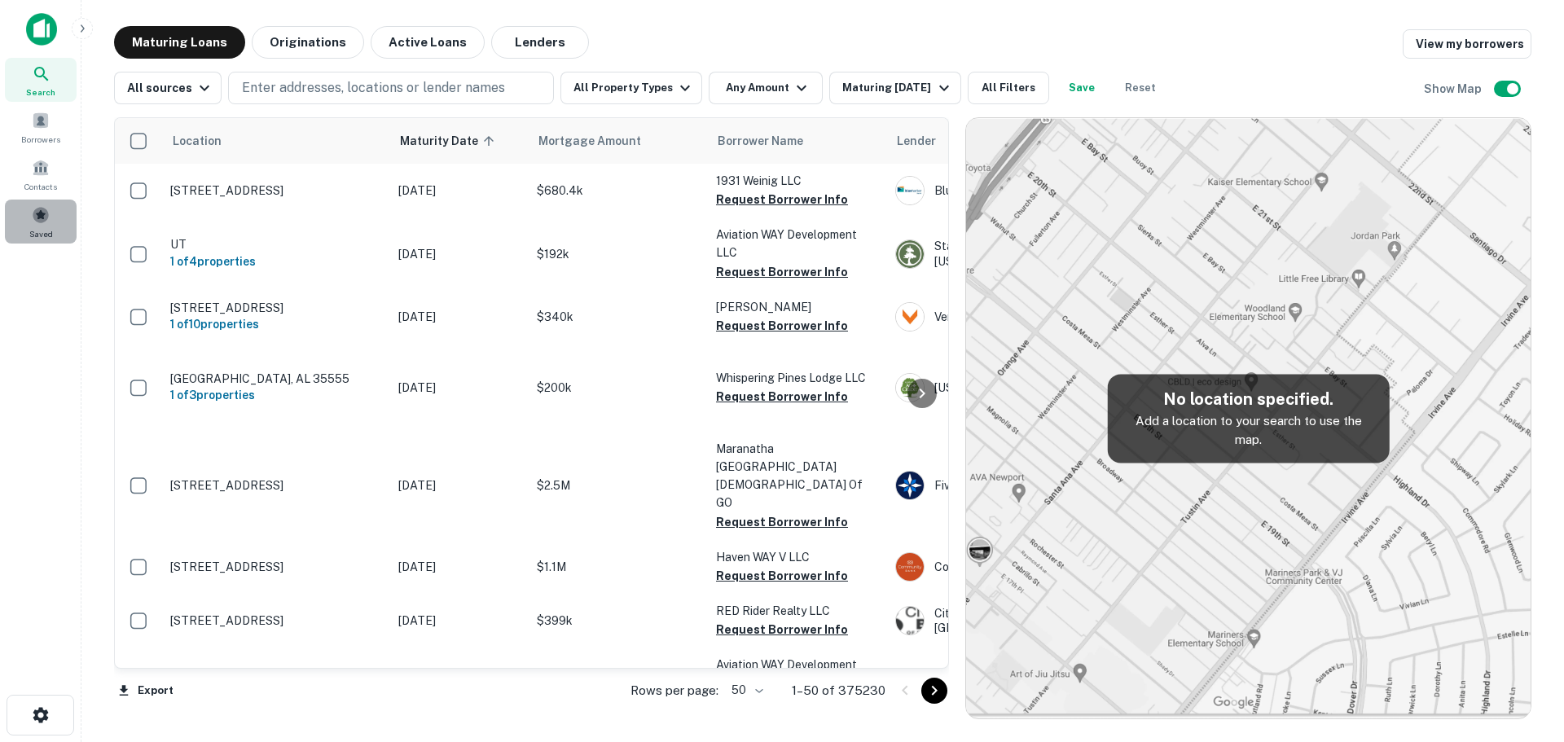
click at [36, 211] on span at bounding box center [41, 215] width 18 height 18
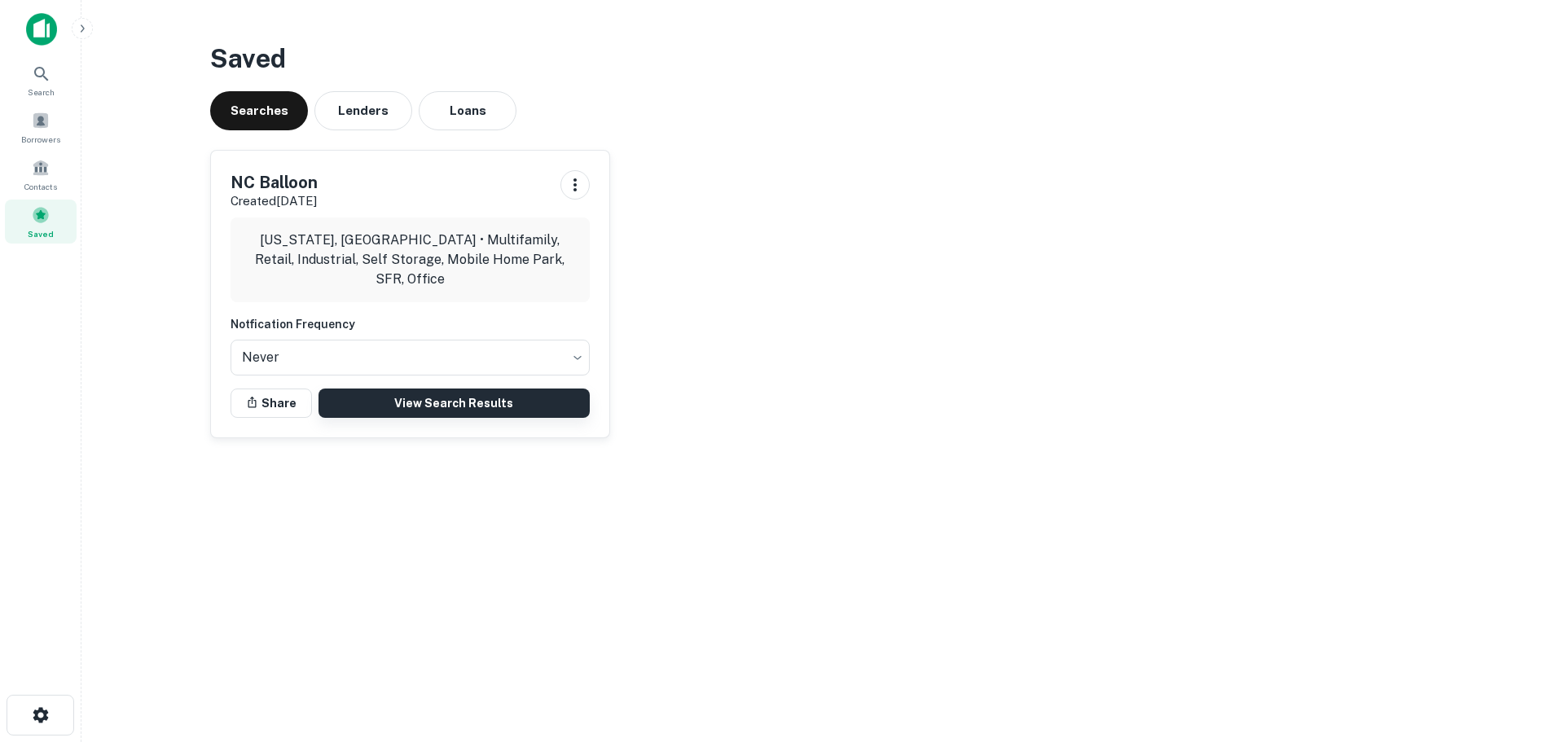
click at [429, 397] on link "View Search Results" at bounding box center [454, 403] width 271 height 29
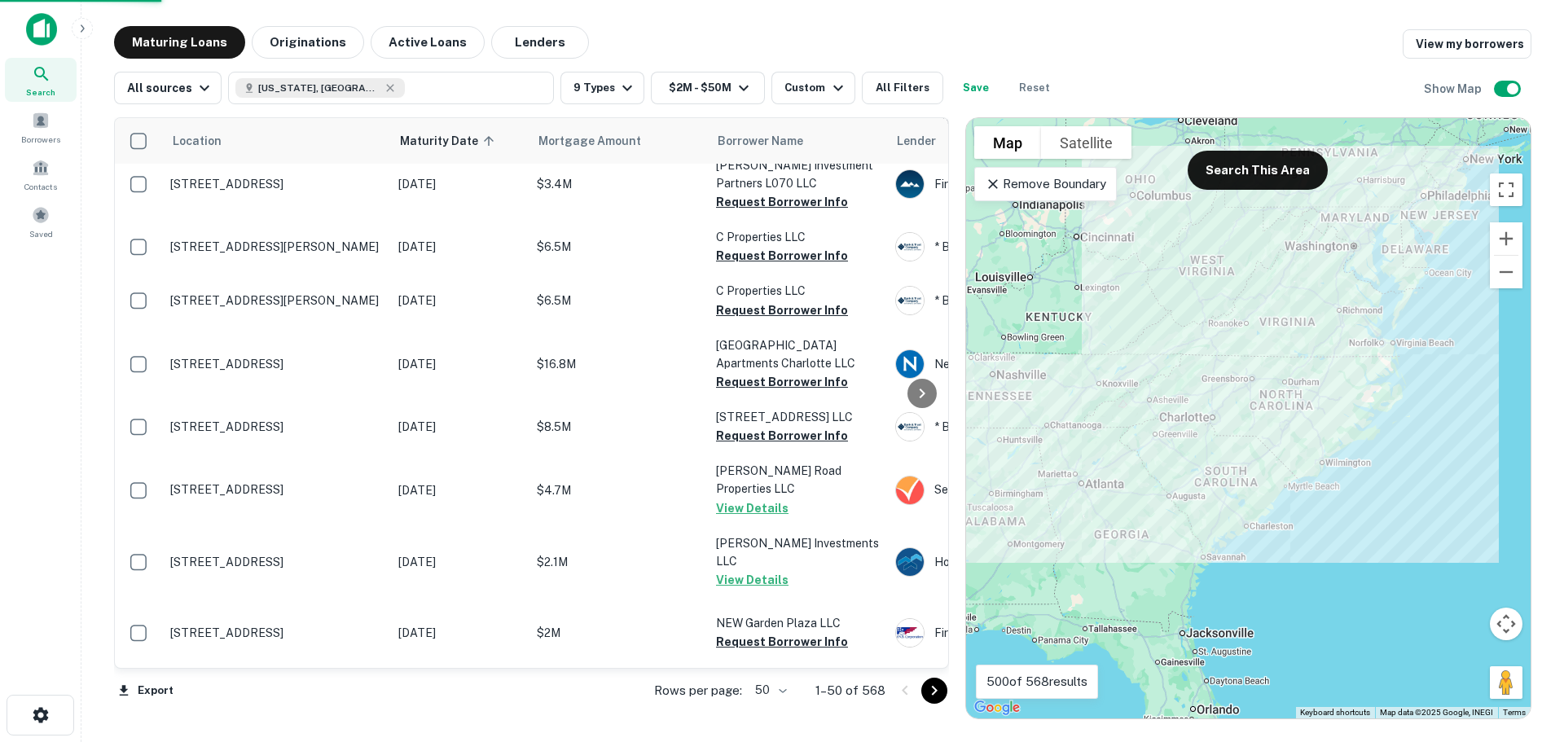
click at [940, 684] on icon "Go to next page" at bounding box center [935, 691] width 20 height 20
click at [938, 686] on icon "Go to next page" at bounding box center [935, 691] width 20 height 20
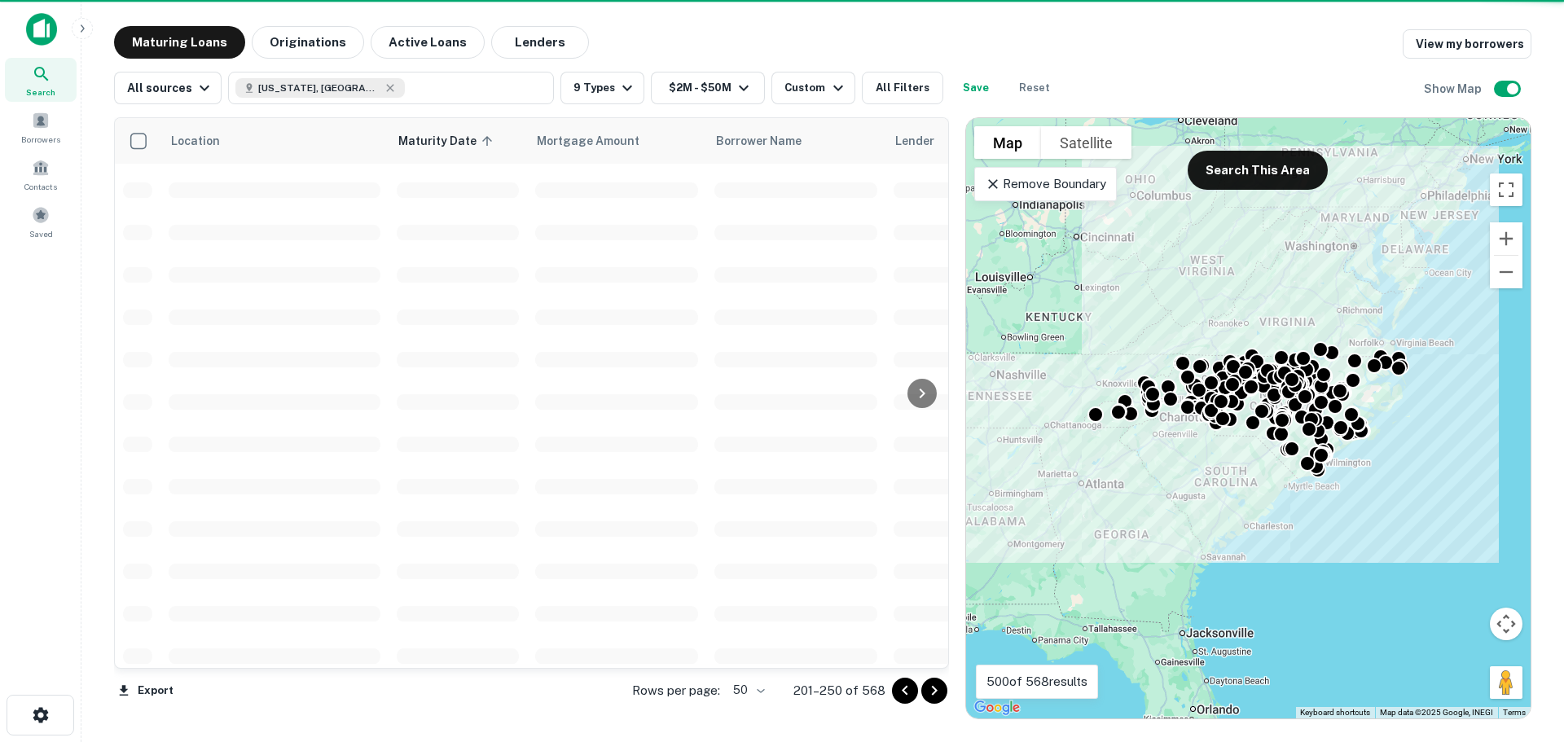
click at [938, 686] on icon "Go to next page" at bounding box center [935, 691] width 20 height 20
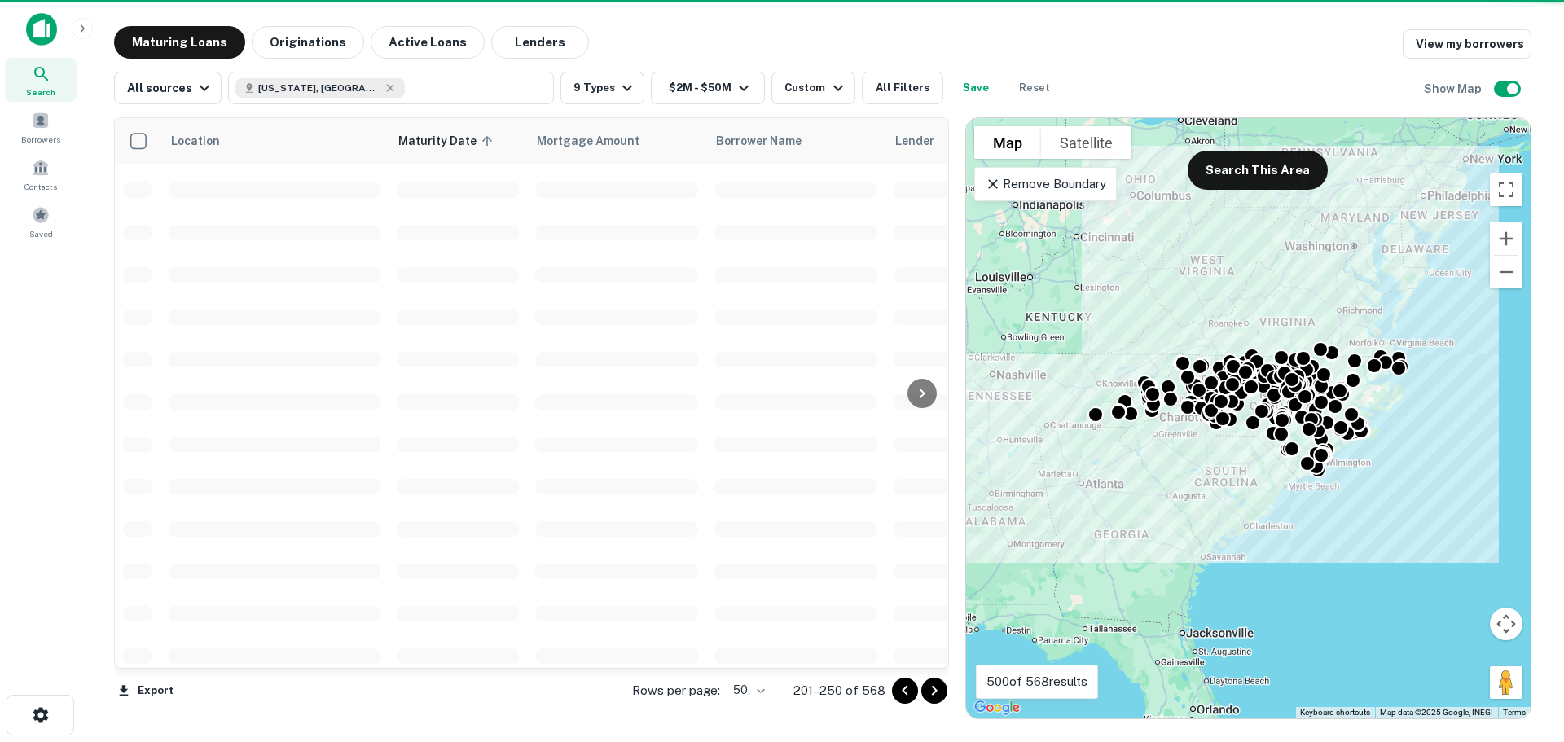
click at [938, 686] on icon "Go to next page" at bounding box center [935, 691] width 20 height 20
click at [938, 686] on div at bounding box center [919, 691] width 55 height 26
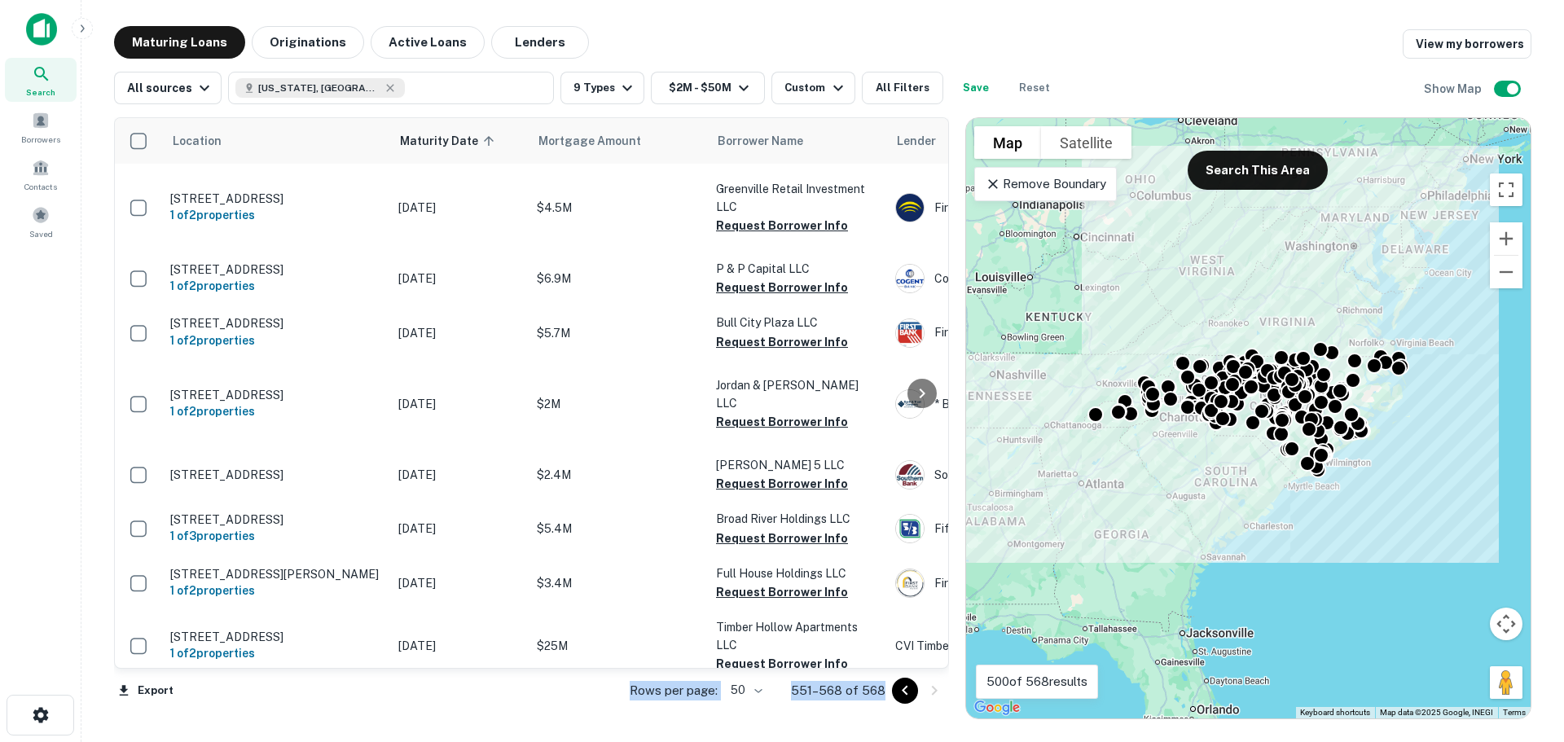
click at [899, 692] on icon "Go to previous page" at bounding box center [905, 691] width 20 height 20
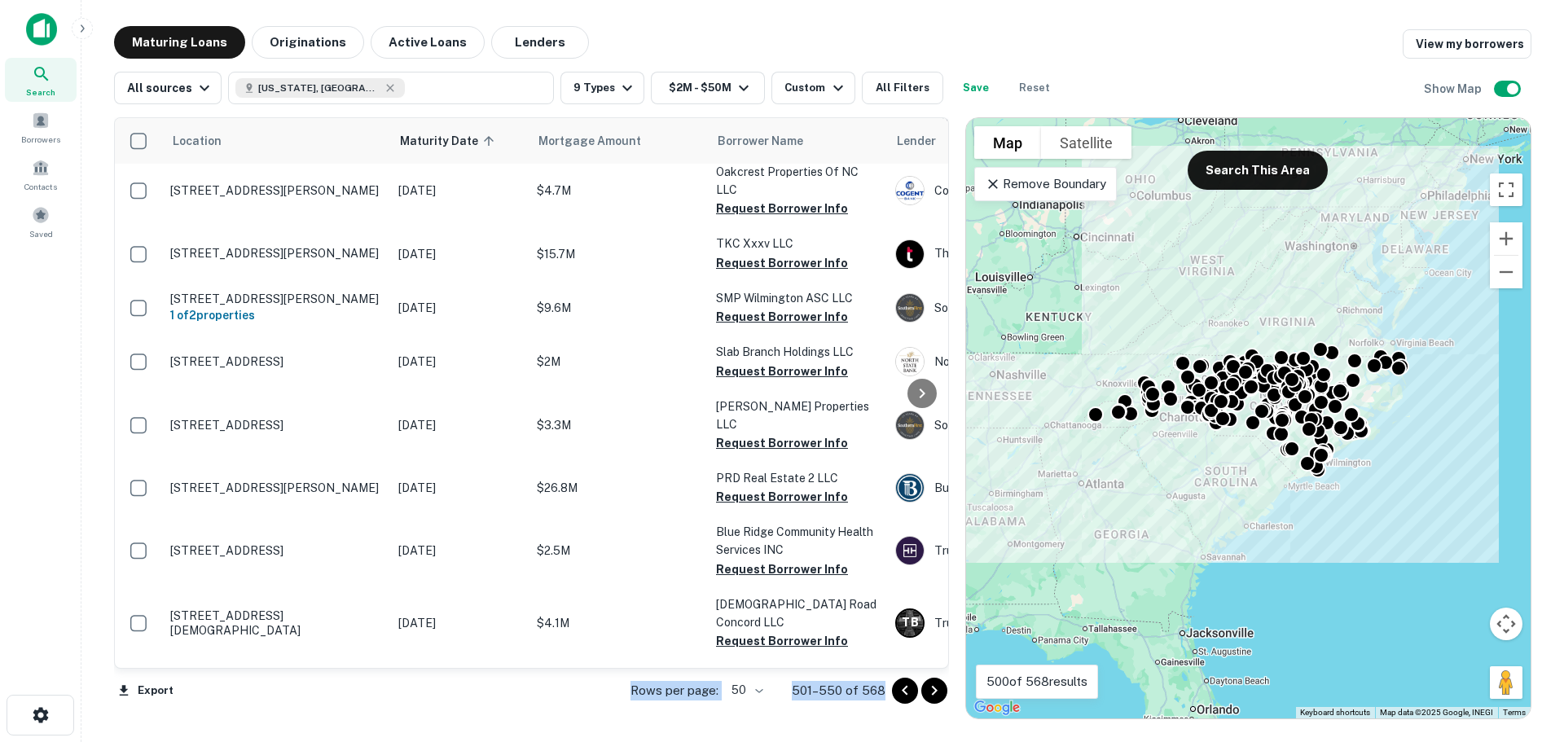
scroll to position [1881, 0]
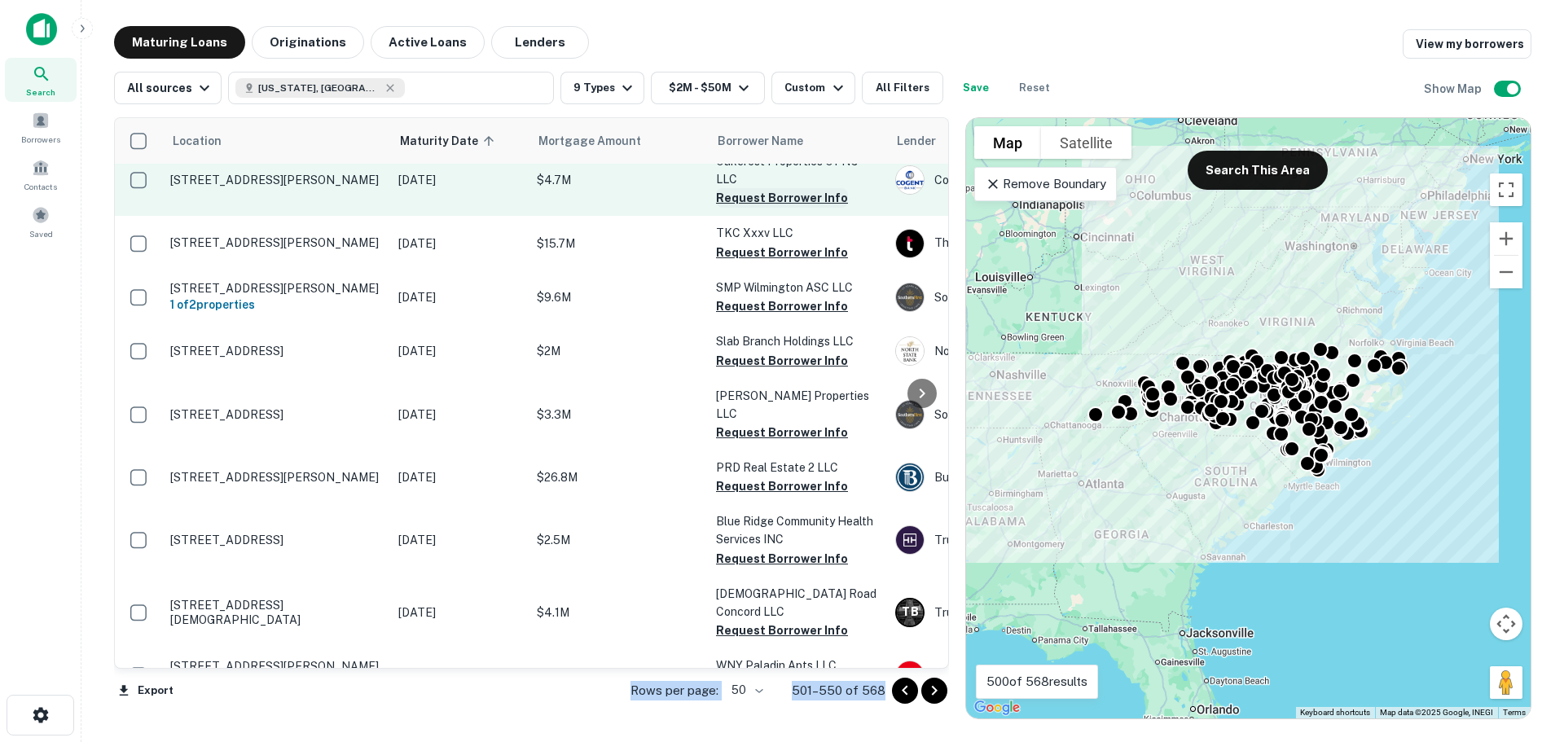
click at [769, 208] on button "Request Borrower Info" at bounding box center [782, 198] width 132 height 20
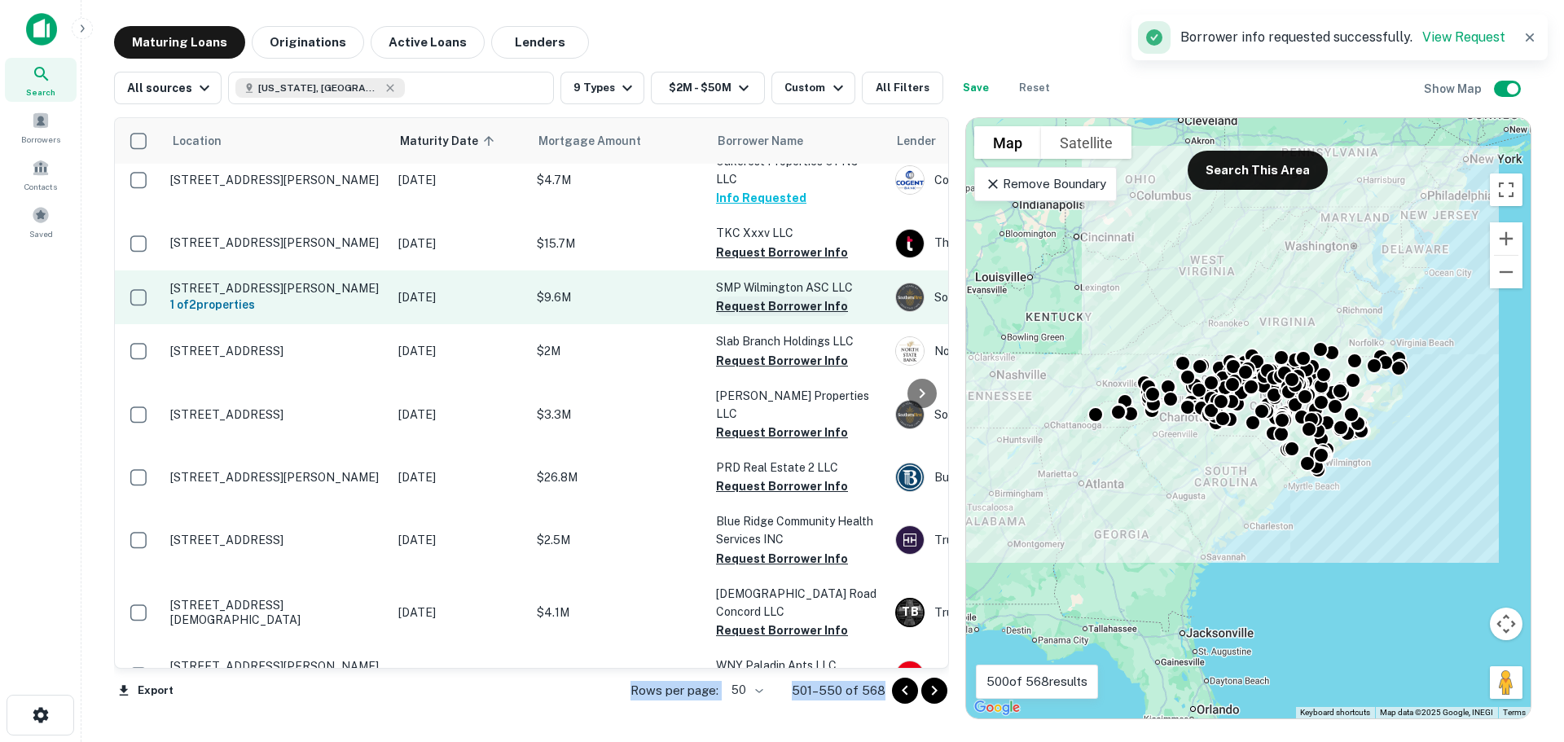
click at [767, 316] on button "Request Borrower Info" at bounding box center [782, 307] width 132 height 20
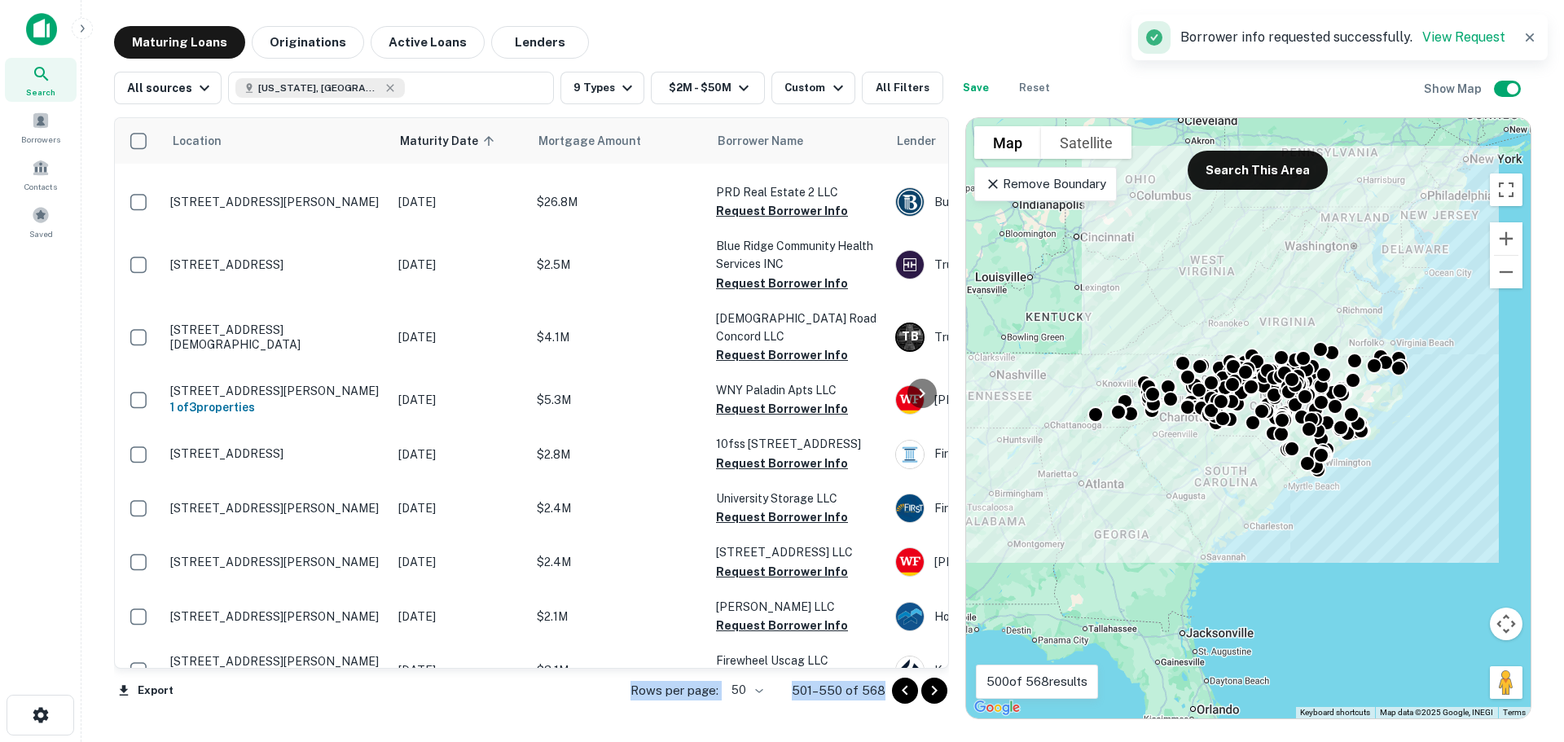
scroll to position [2211, 0]
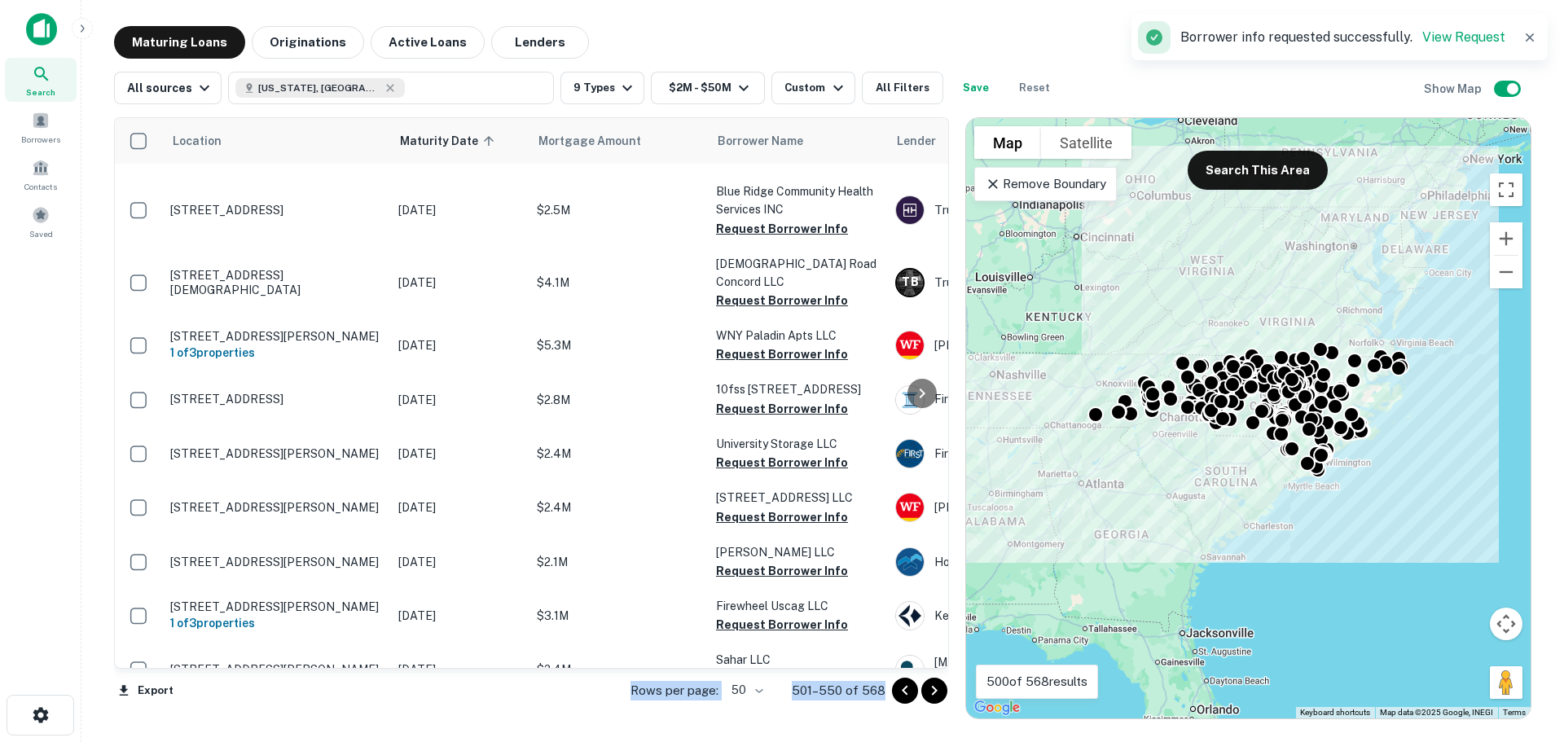
click at [765, 41] on button "Request Borrower Info" at bounding box center [782, 31] width 132 height 20
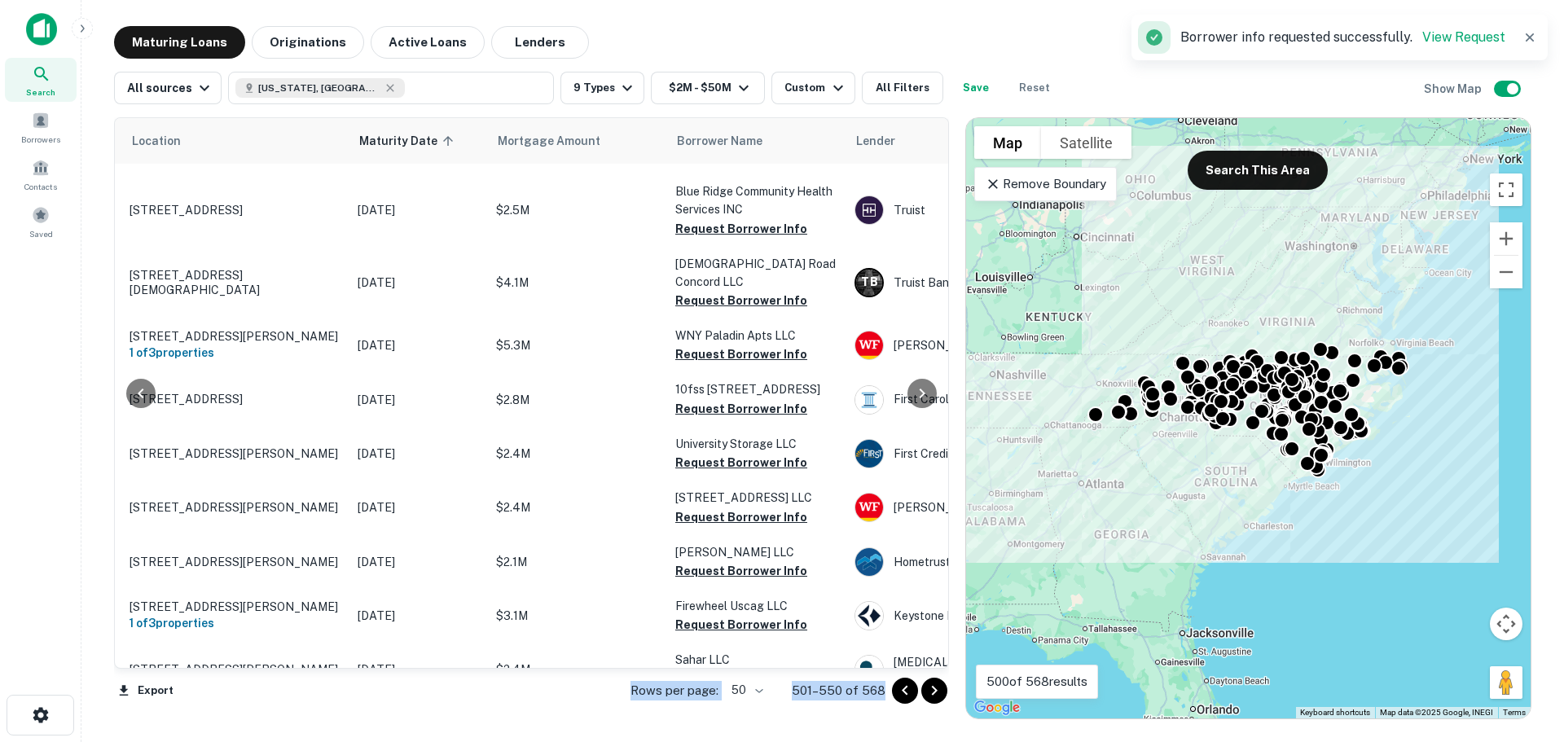
scroll to position [2211, 174]
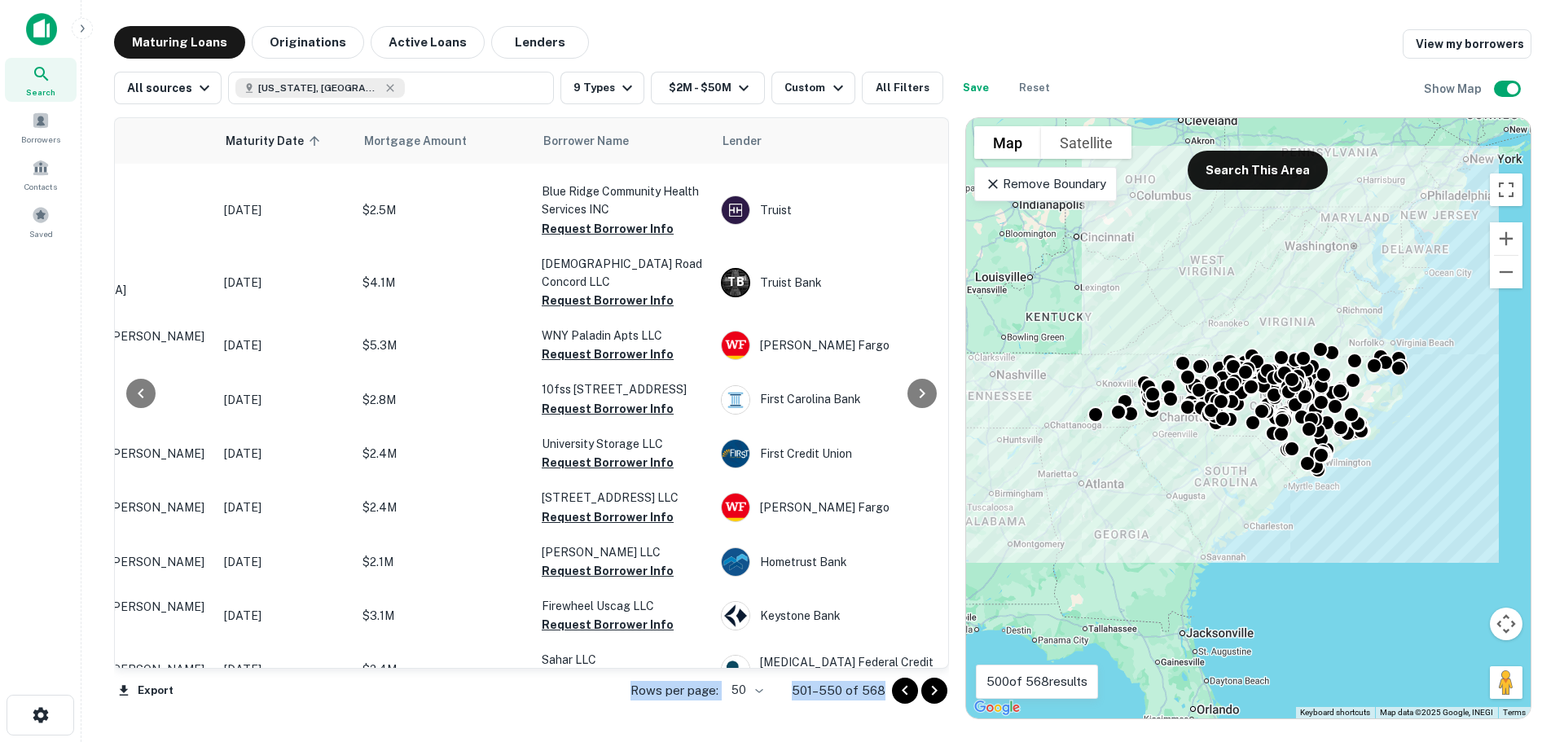
click at [630, 112] on button "Request Borrower Info" at bounding box center [608, 103] width 132 height 20
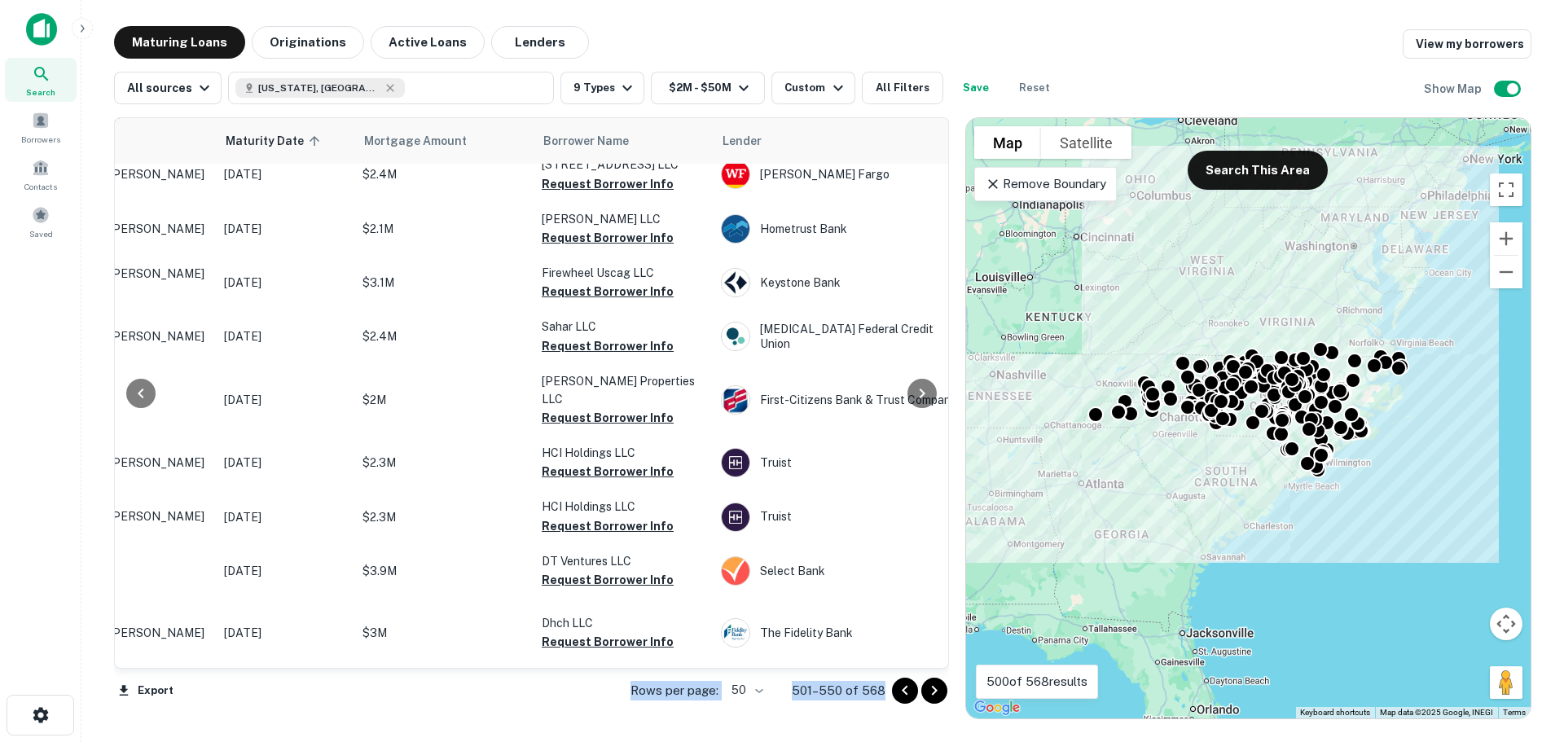
scroll to position [2595, 174]
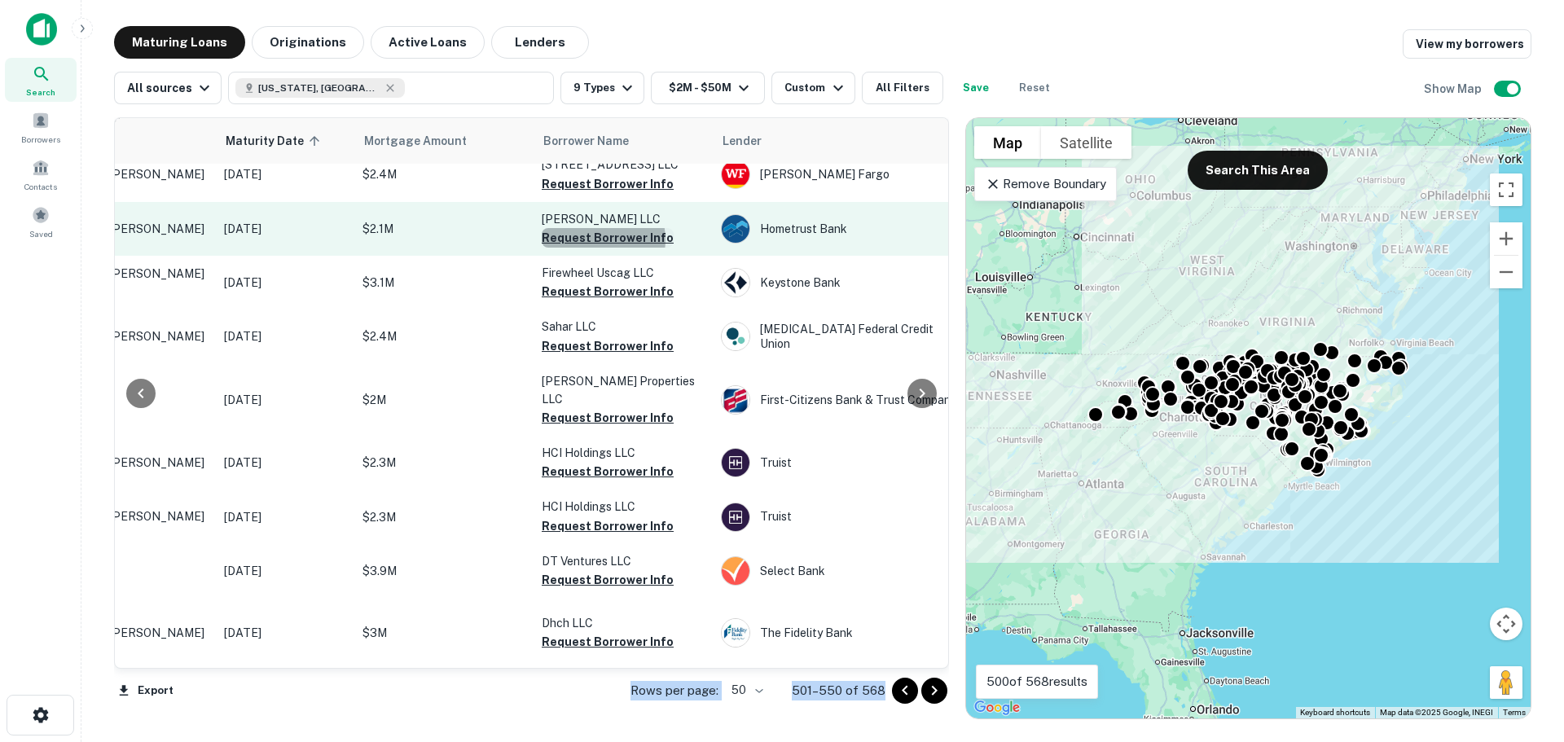
click at [598, 248] on button "Request Borrower Info" at bounding box center [608, 238] width 132 height 20
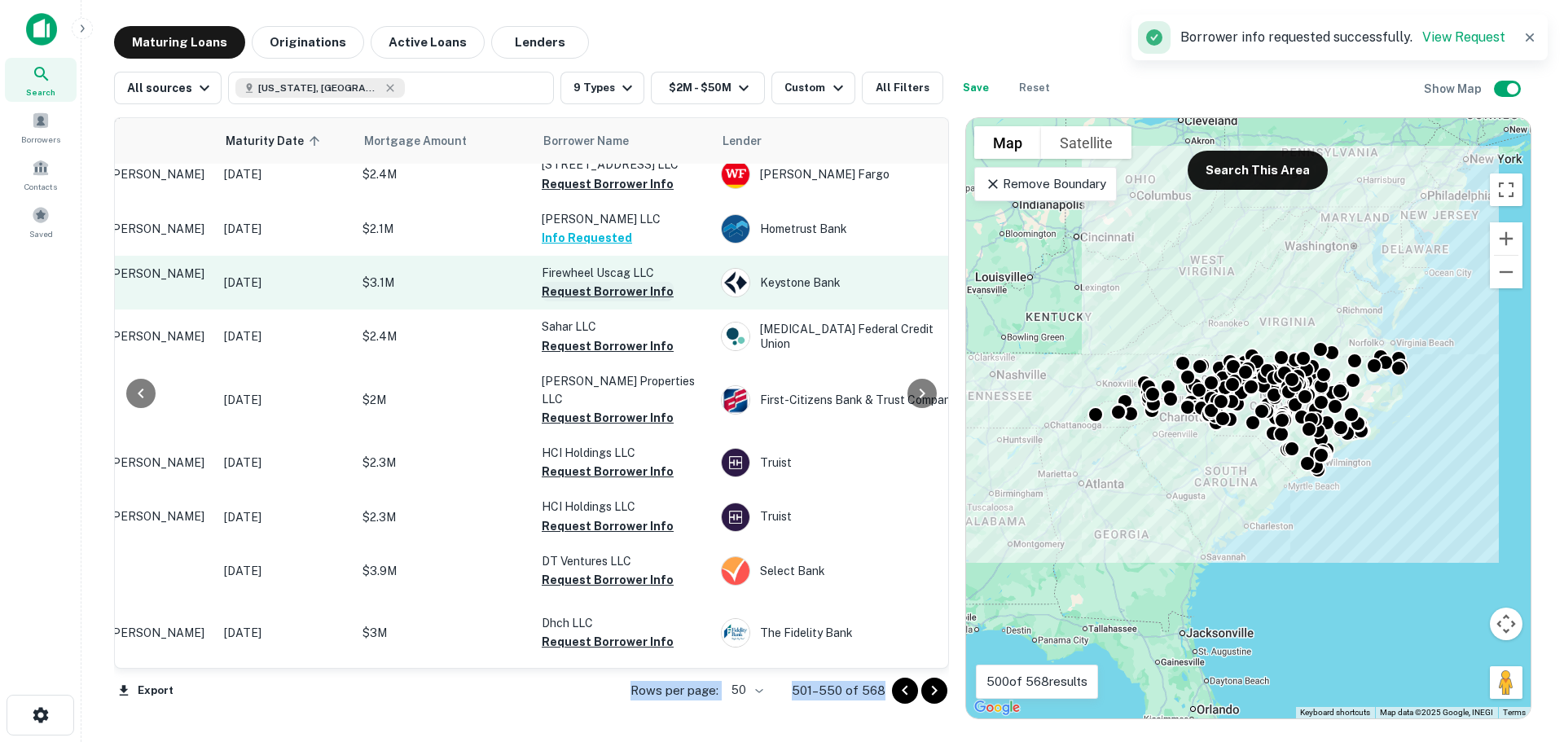
click at [599, 301] on button "Request Borrower Info" at bounding box center [608, 292] width 132 height 20
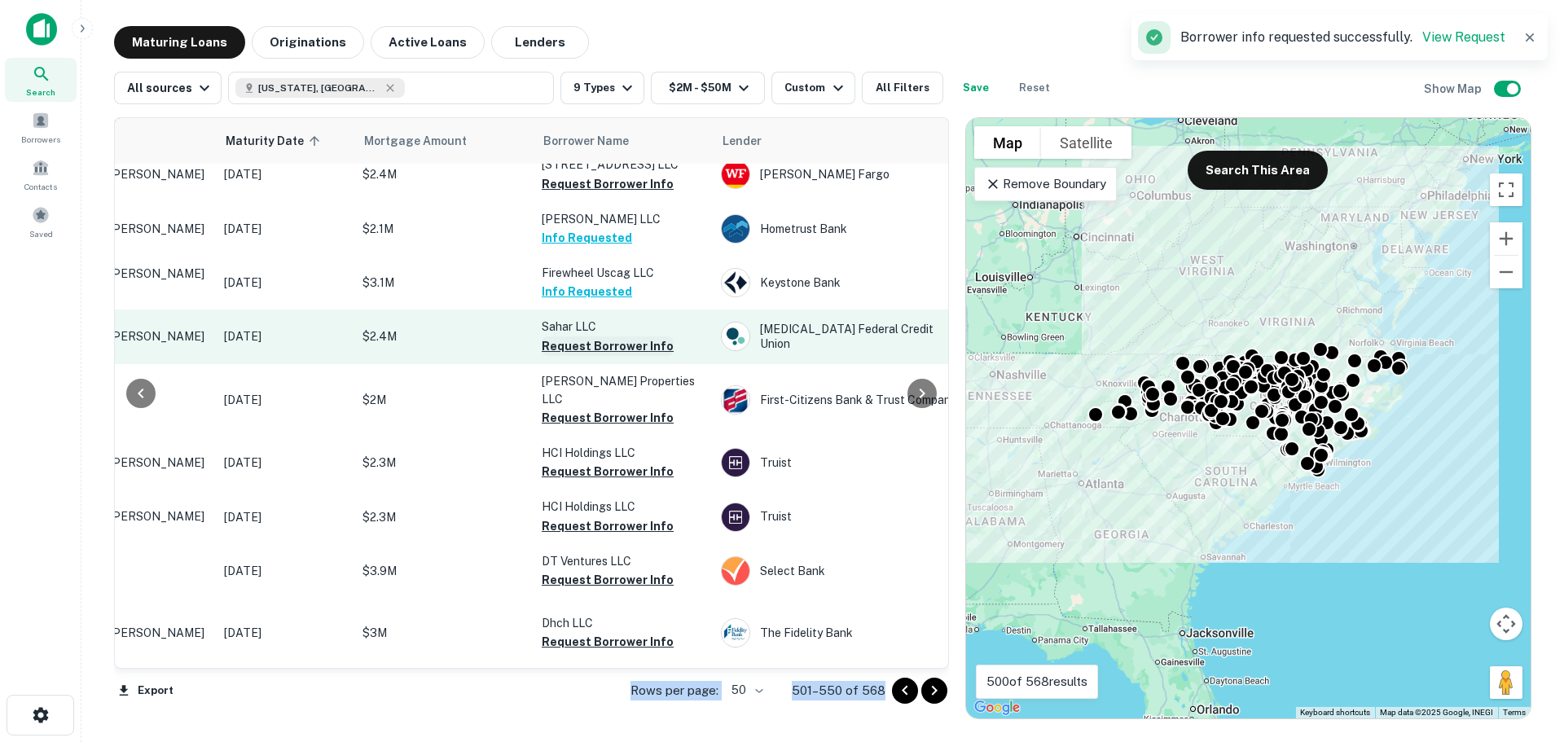
click at [627, 356] on button "Request Borrower Info" at bounding box center [608, 346] width 132 height 20
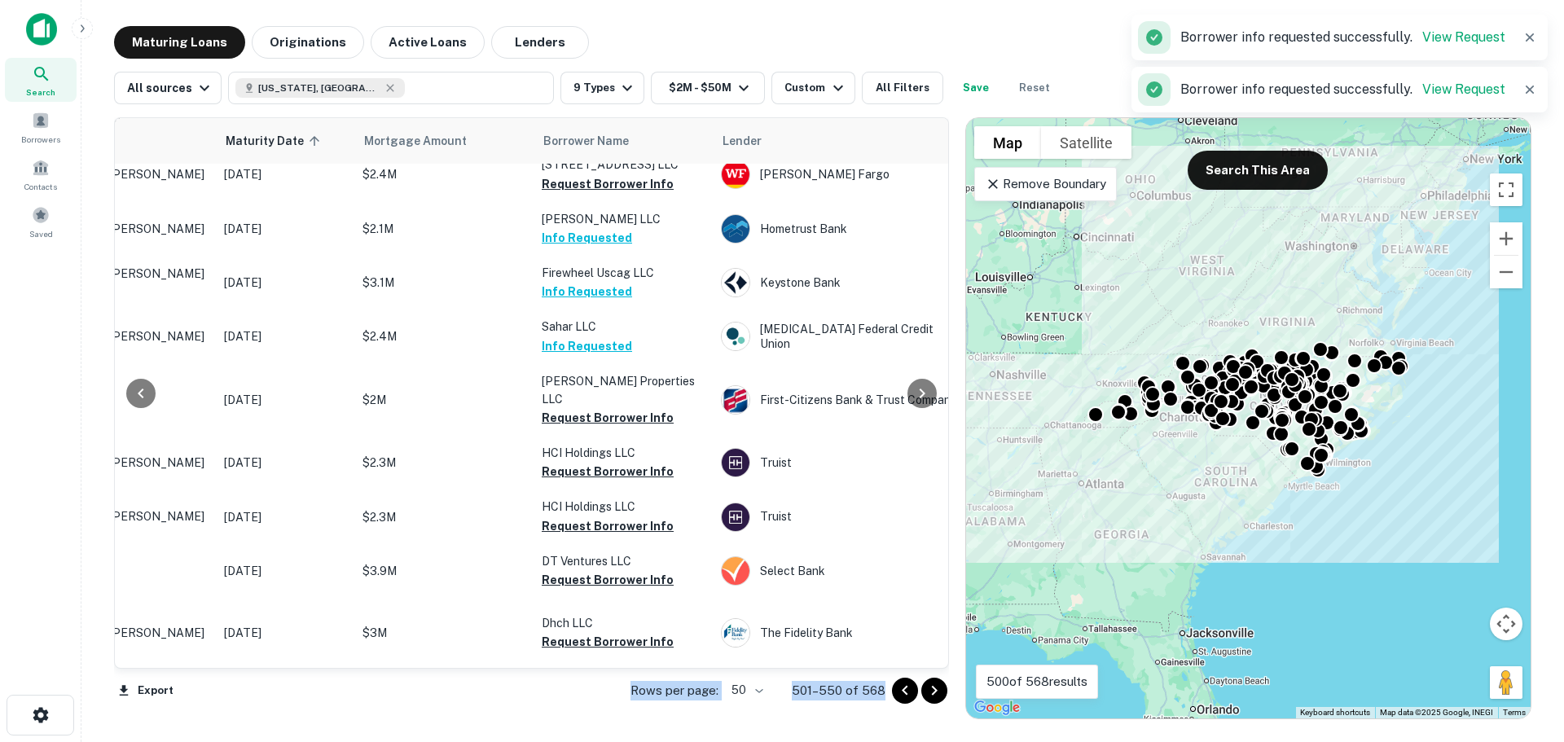
scroll to position [2838, 174]
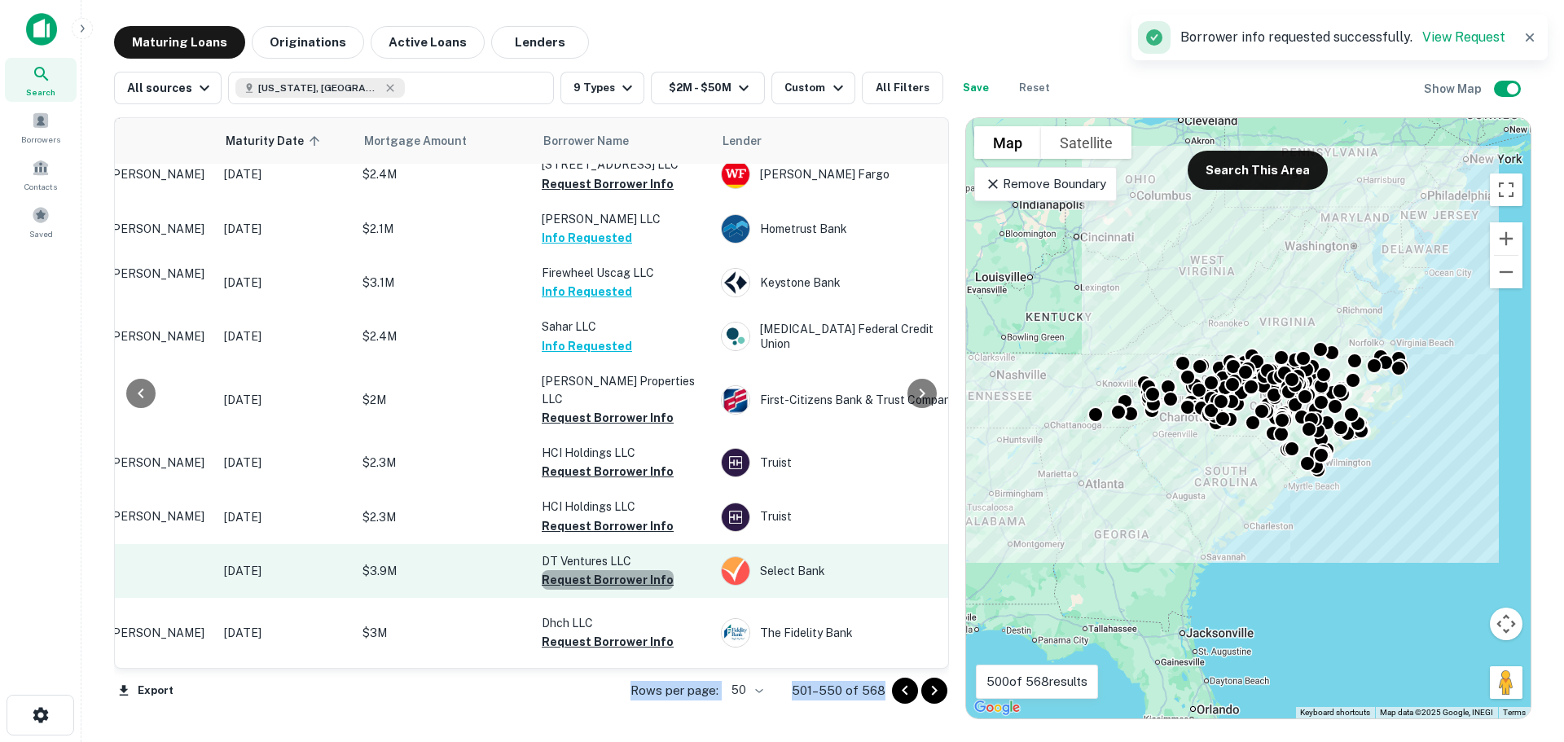
click at [644, 570] on button "Request Borrower Info" at bounding box center [608, 580] width 132 height 20
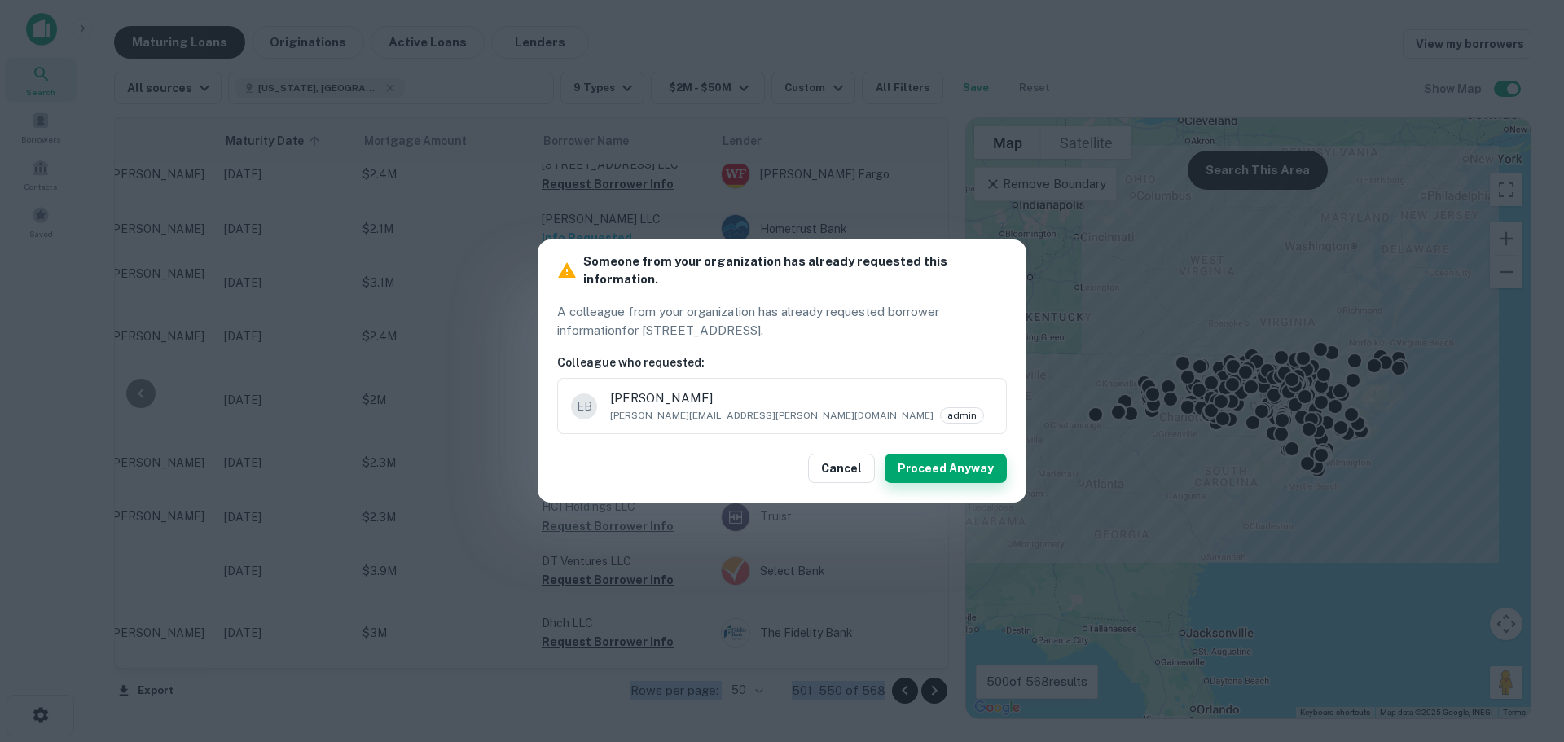
click at [932, 459] on button "Proceed Anyway" at bounding box center [946, 468] width 122 height 29
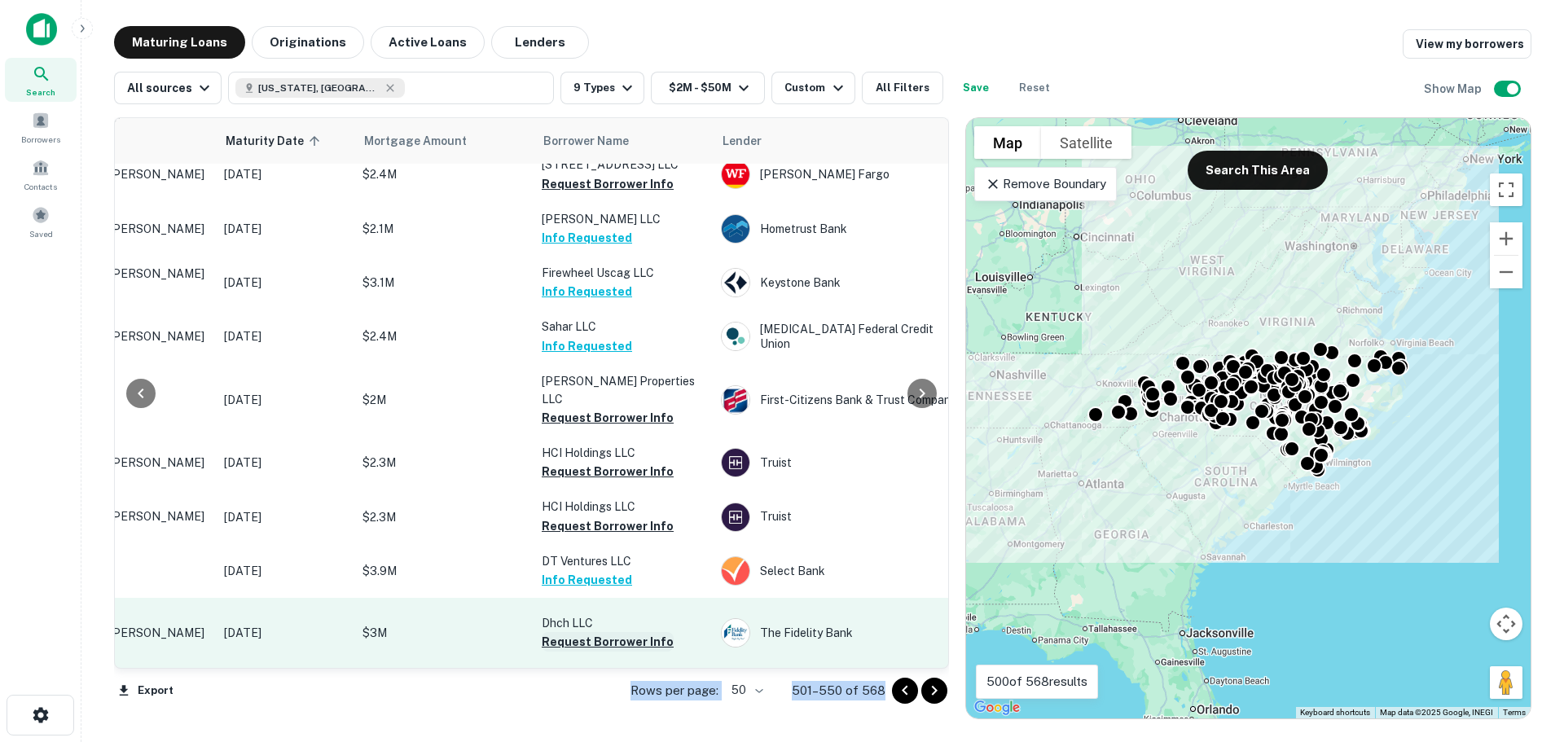
click at [617, 632] on button "Request Borrower Info" at bounding box center [608, 642] width 132 height 20
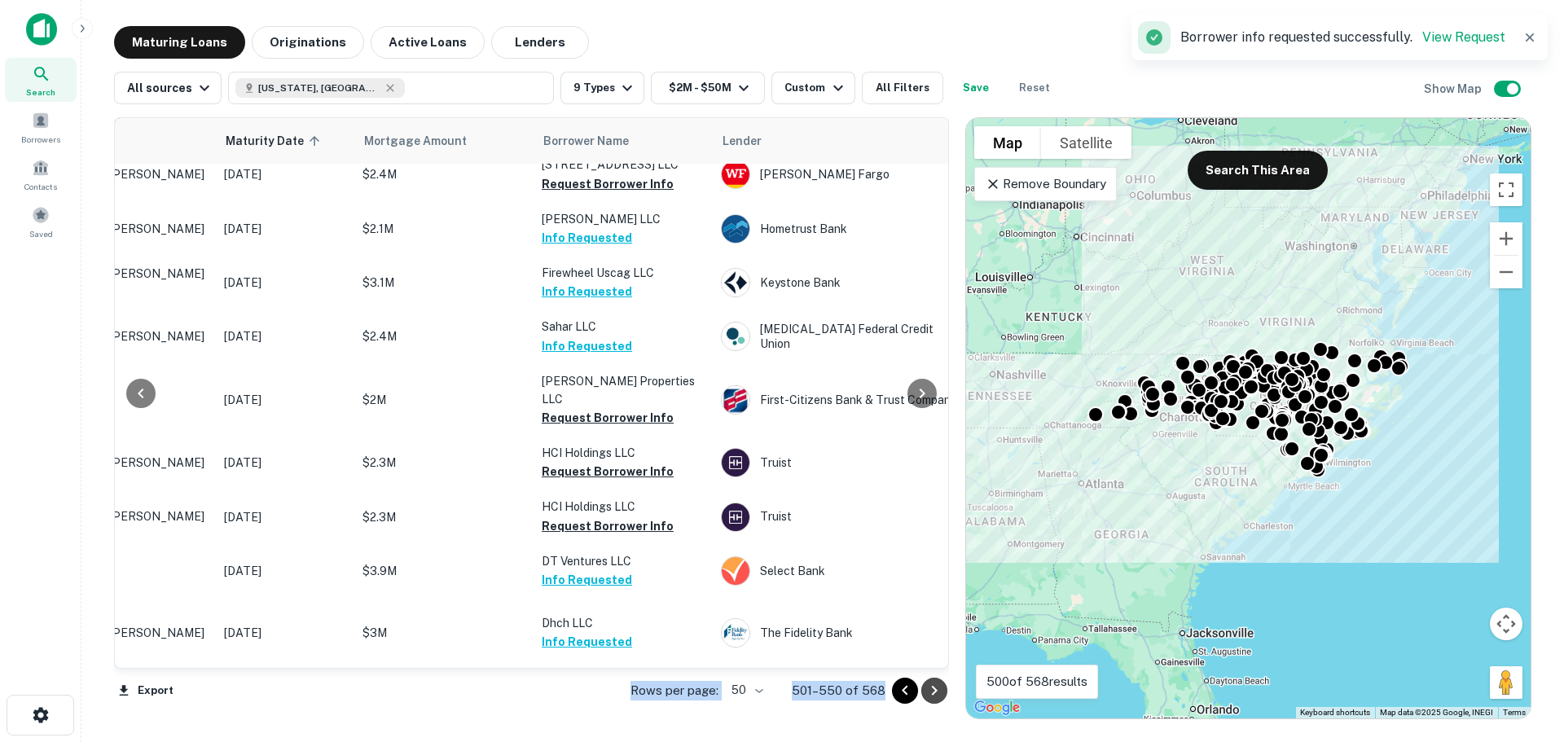
click at [934, 694] on icon "Go to next page" at bounding box center [935, 691] width 20 height 20
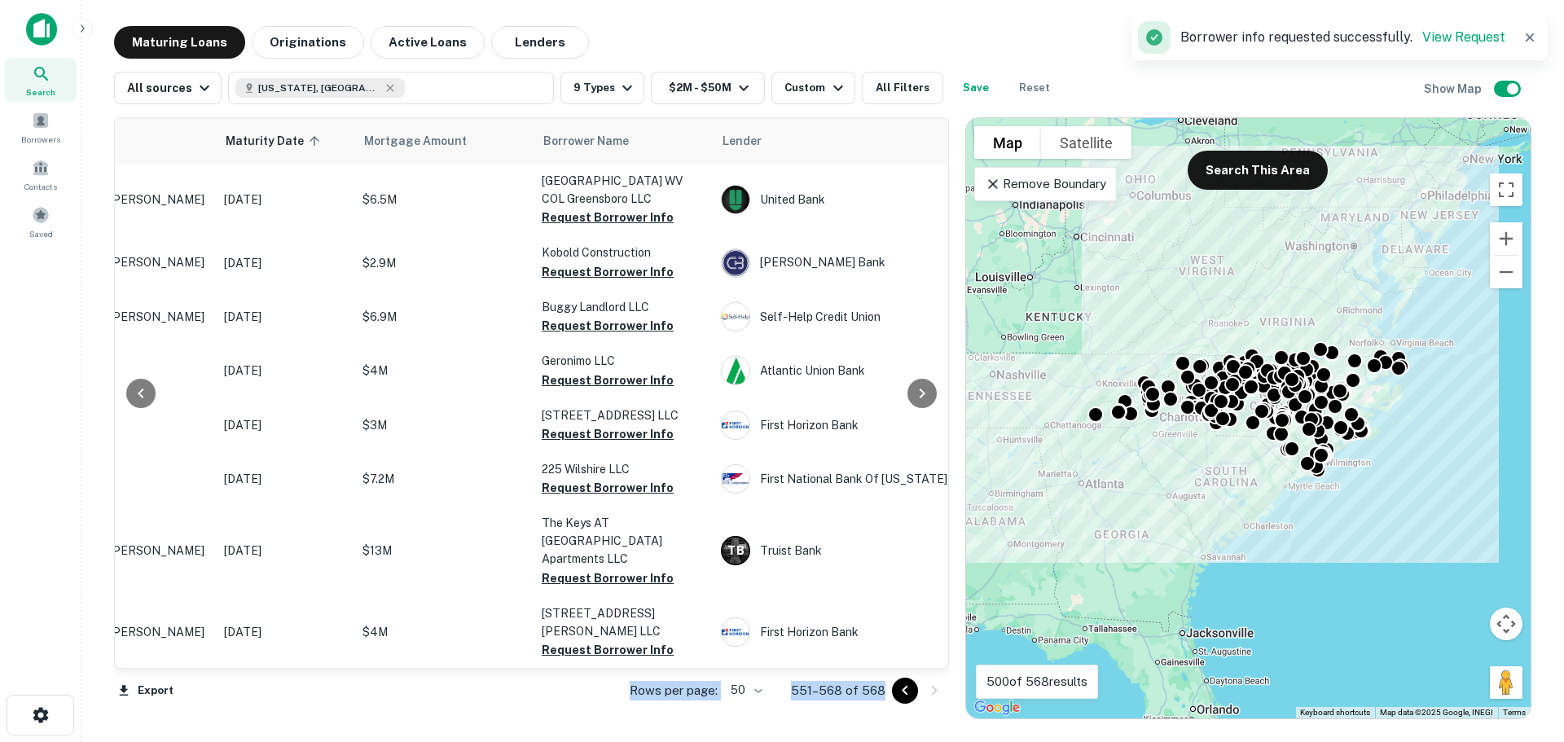
scroll to position [0, 174]
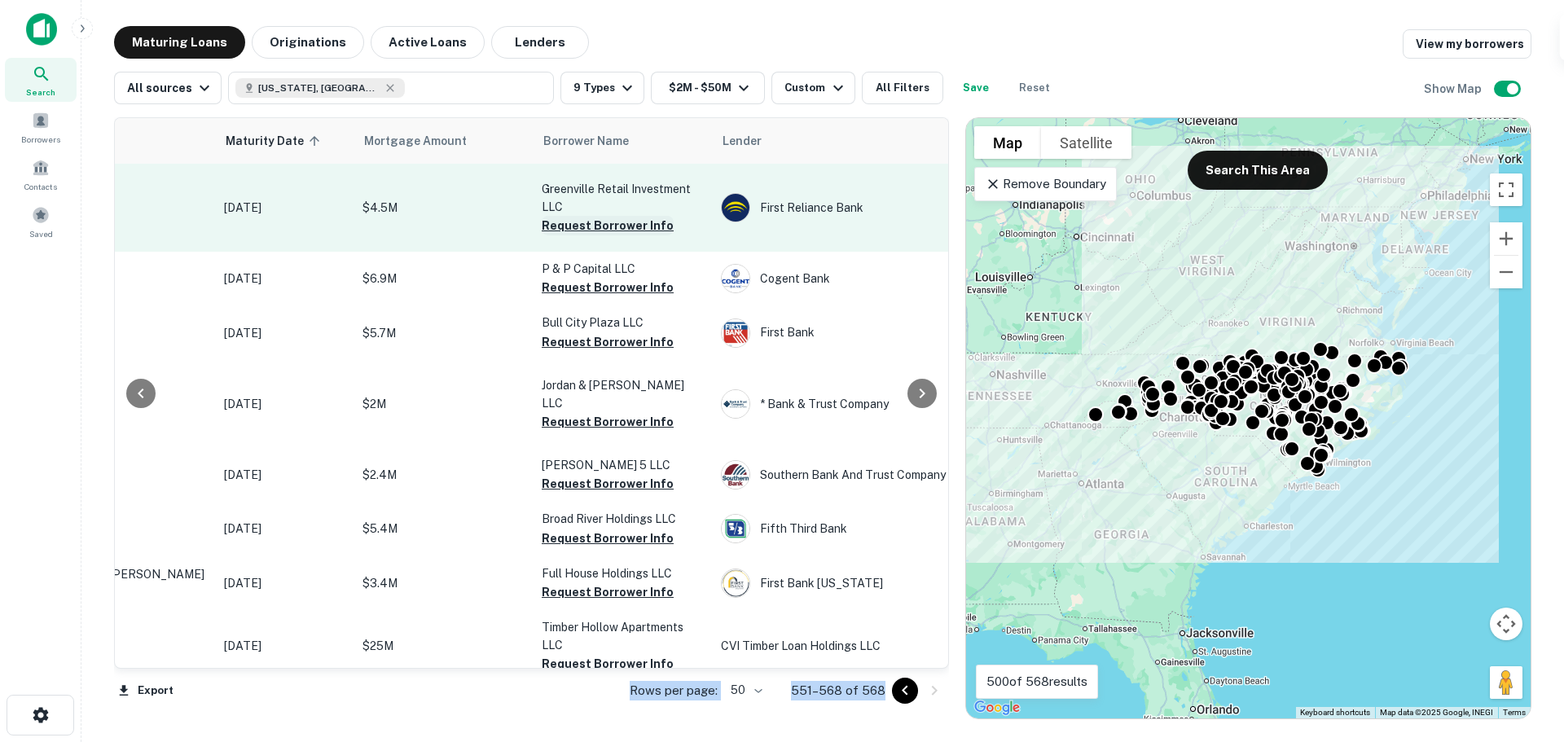
click at [582, 225] on button "Request Borrower Info" at bounding box center [608, 226] width 132 height 20
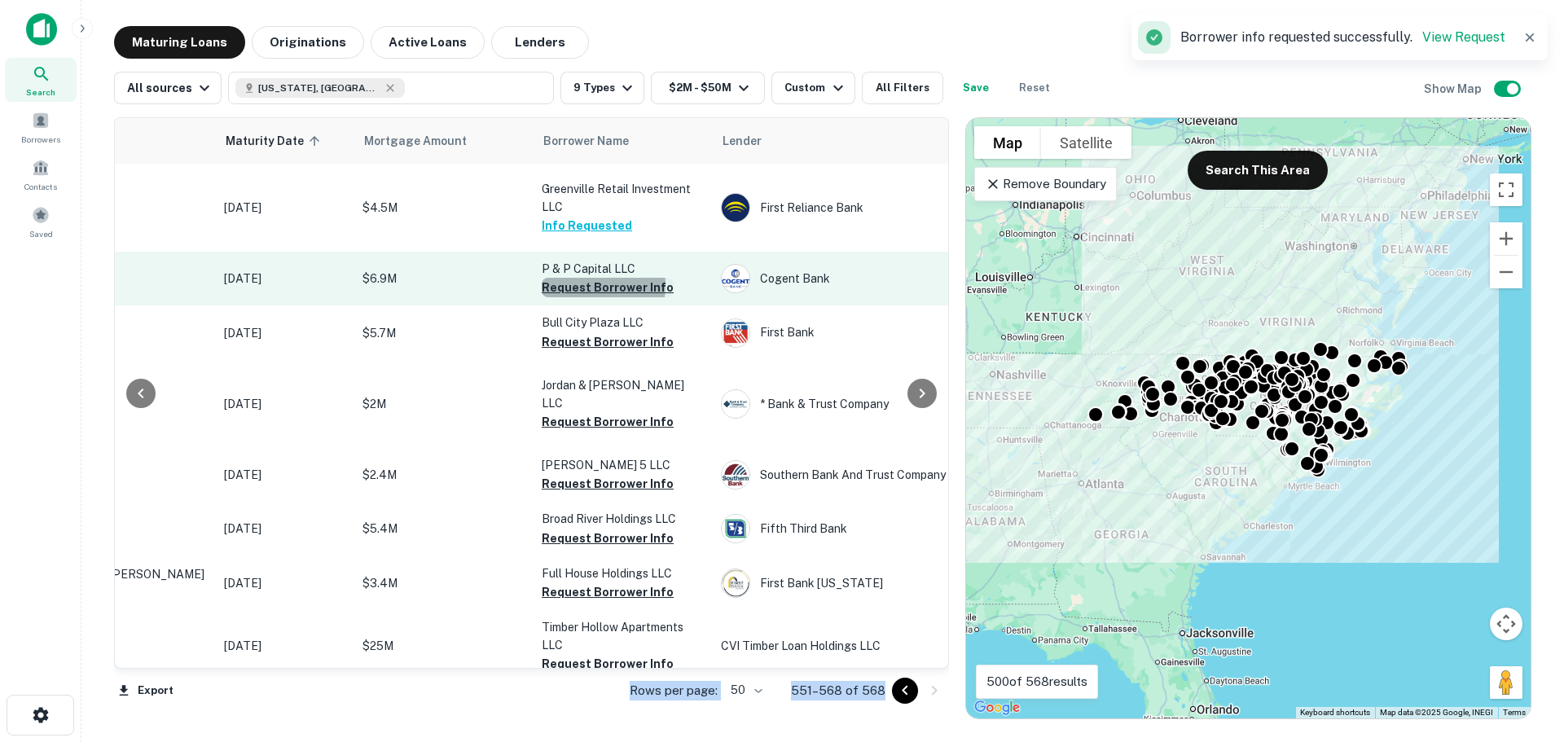
click at [575, 289] on button "Request Borrower Info" at bounding box center [608, 288] width 132 height 20
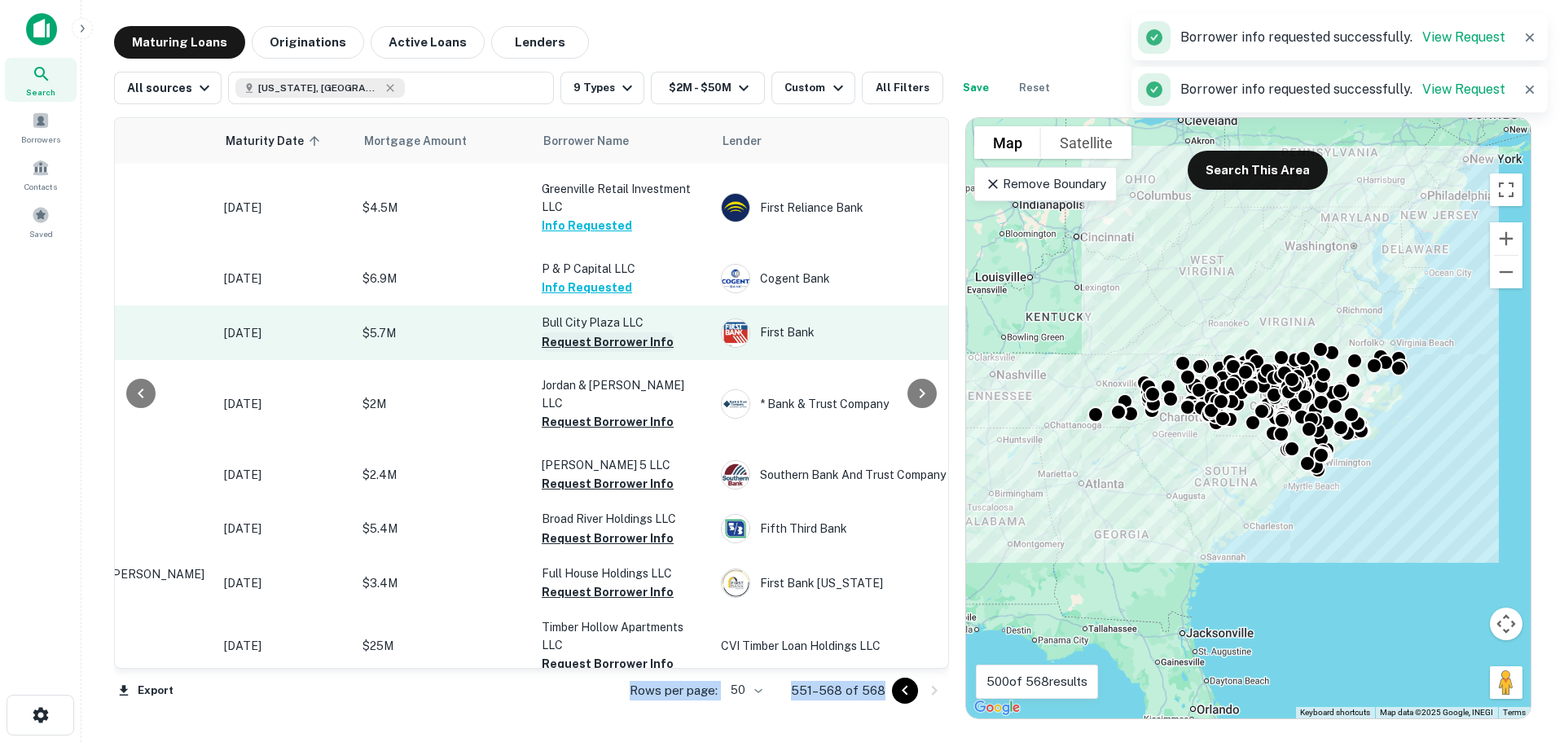
click at [582, 352] on button "Request Borrower Info" at bounding box center [608, 342] width 132 height 20
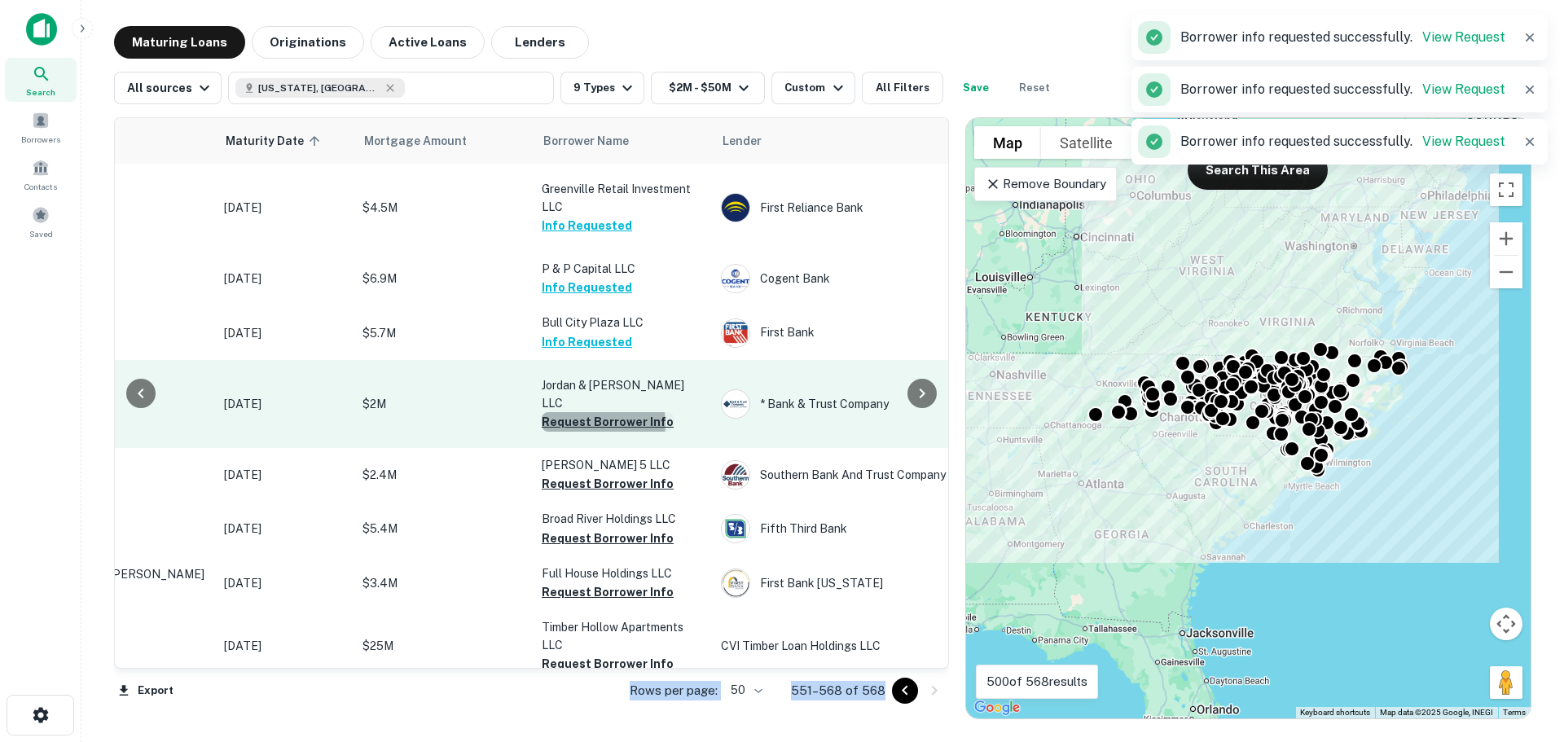
click at [599, 432] on button "Request Borrower Info" at bounding box center [608, 422] width 132 height 20
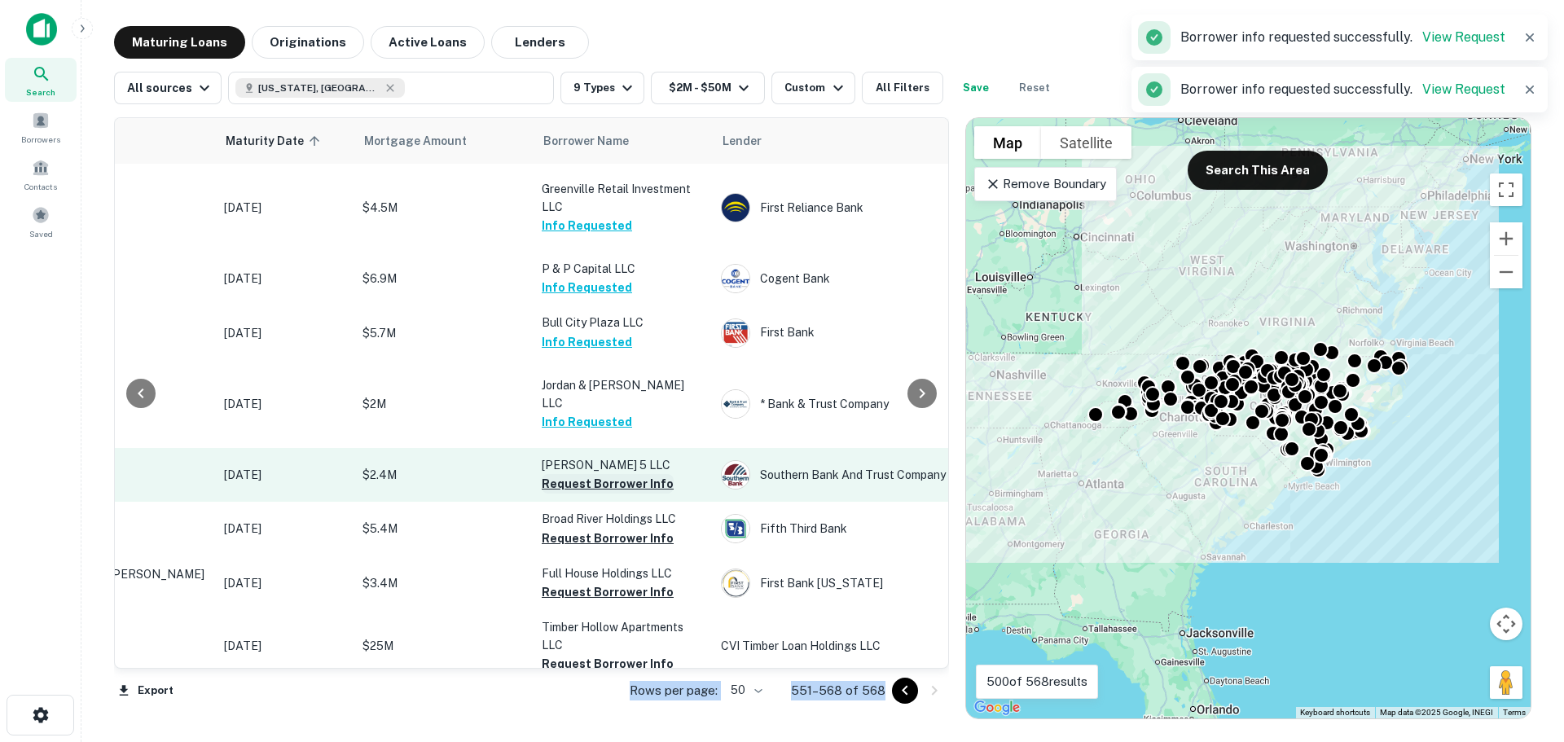
click at [594, 494] on button "Request Borrower Info" at bounding box center [608, 484] width 132 height 20
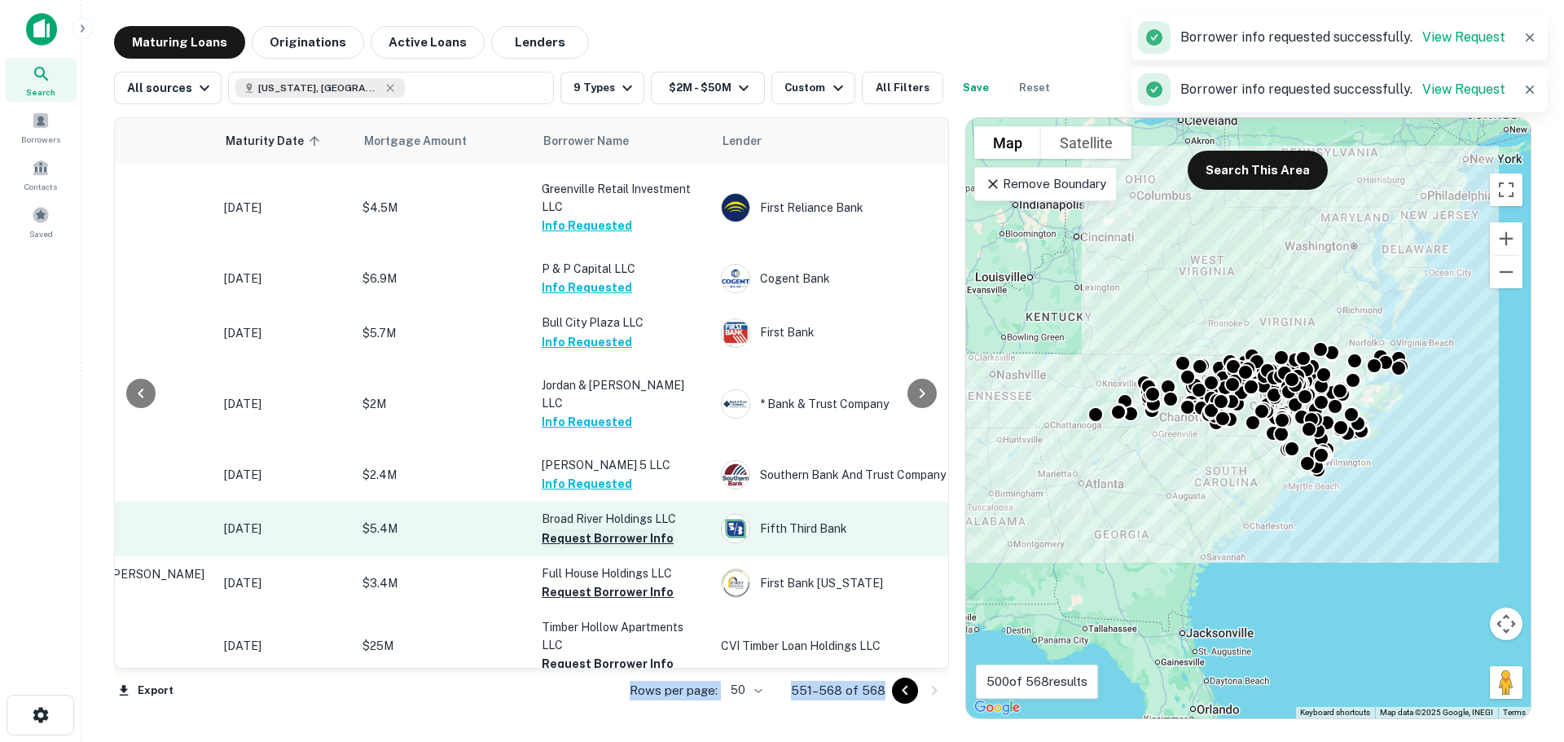
click at [591, 548] on button "Request Borrower Info" at bounding box center [608, 539] width 132 height 20
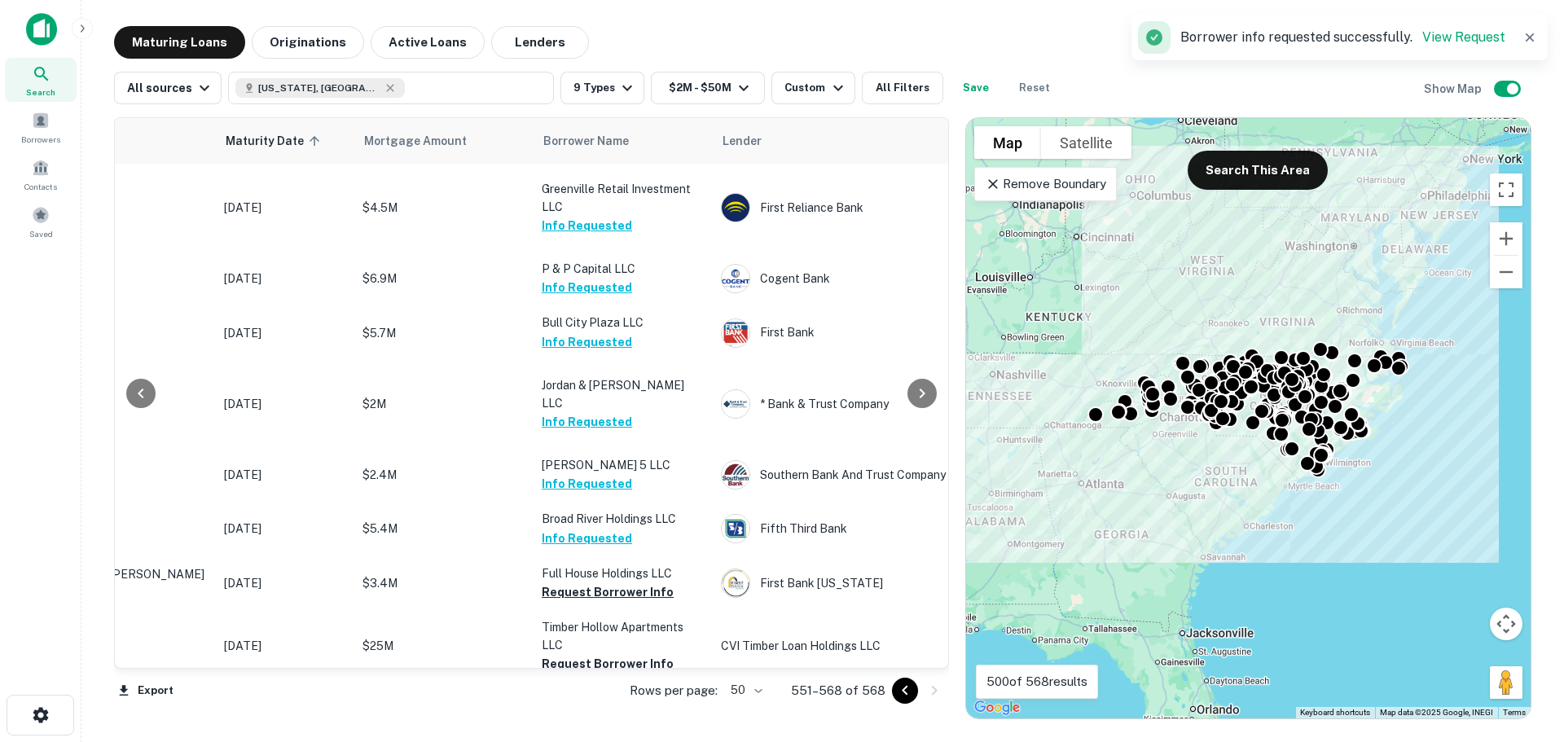
click at [946, 30] on div "Maturing Loans Originations Active Loans Lenders View my borrowers" at bounding box center [822, 42] width 1417 height 33
